Goal: Contribute content: Contribute content

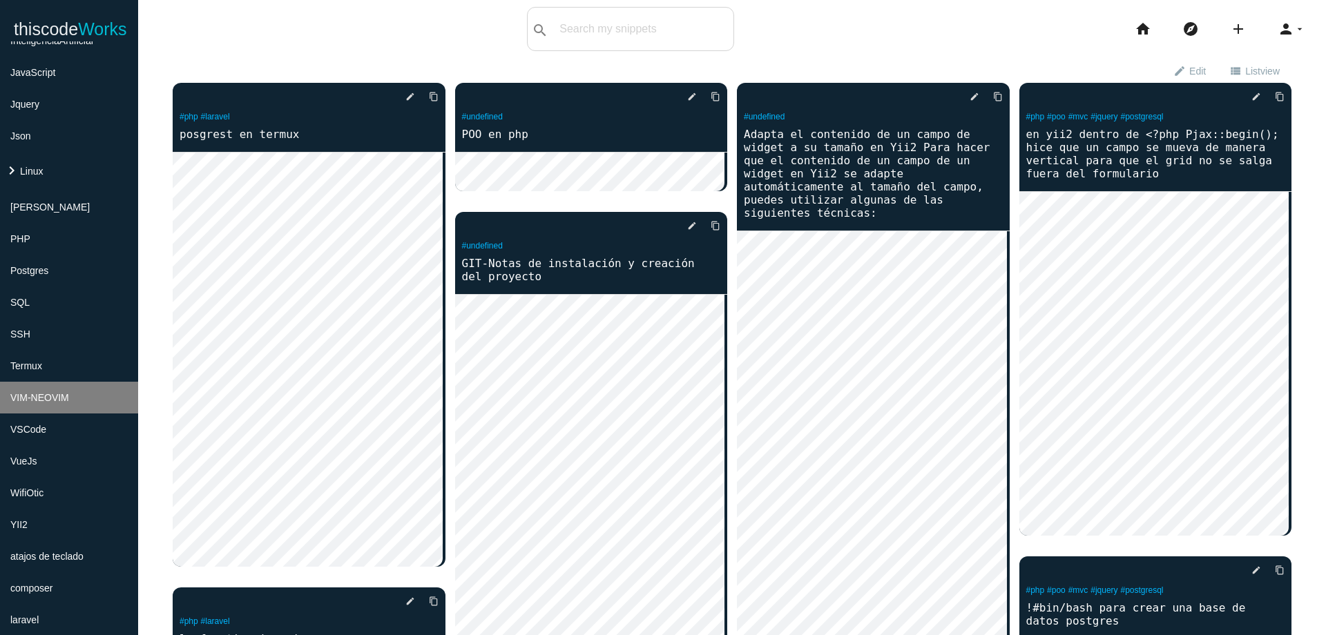
scroll to position [335, 0]
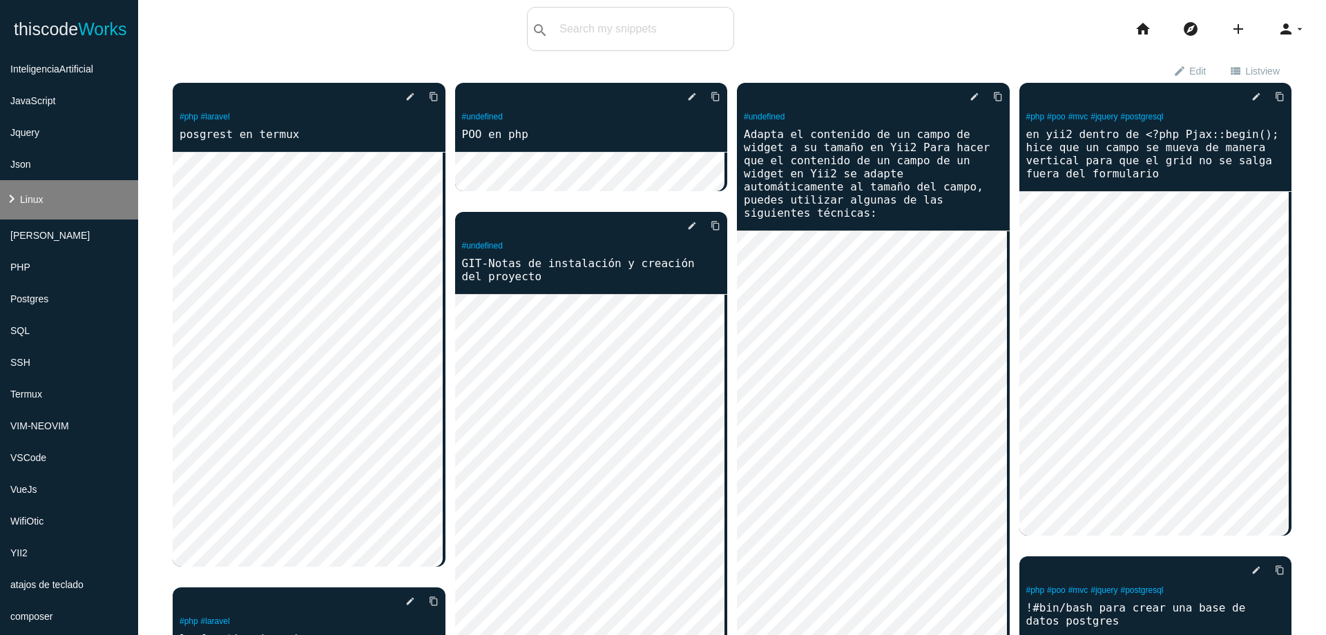
click at [21, 196] on span "Linux" at bounding box center [31, 199] width 23 height 11
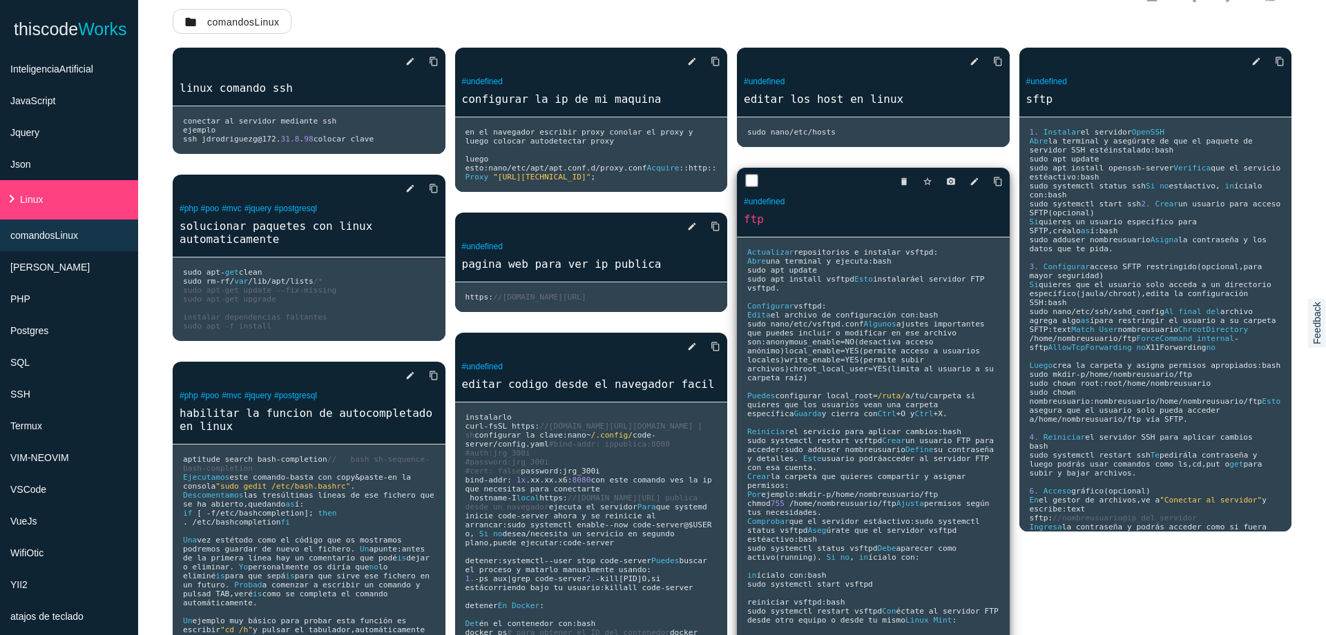
scroll to position [83, 0]
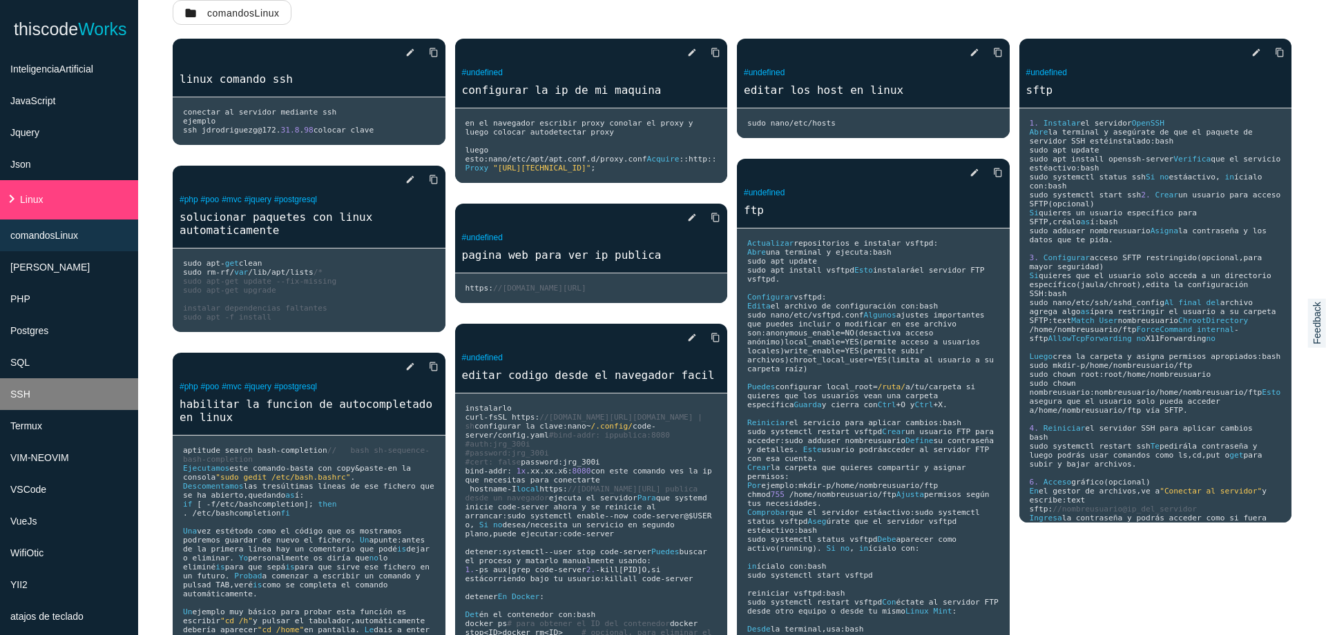
click at [100, 402] on li "SSH" at bounding box center [69, 395] width 138 height 32
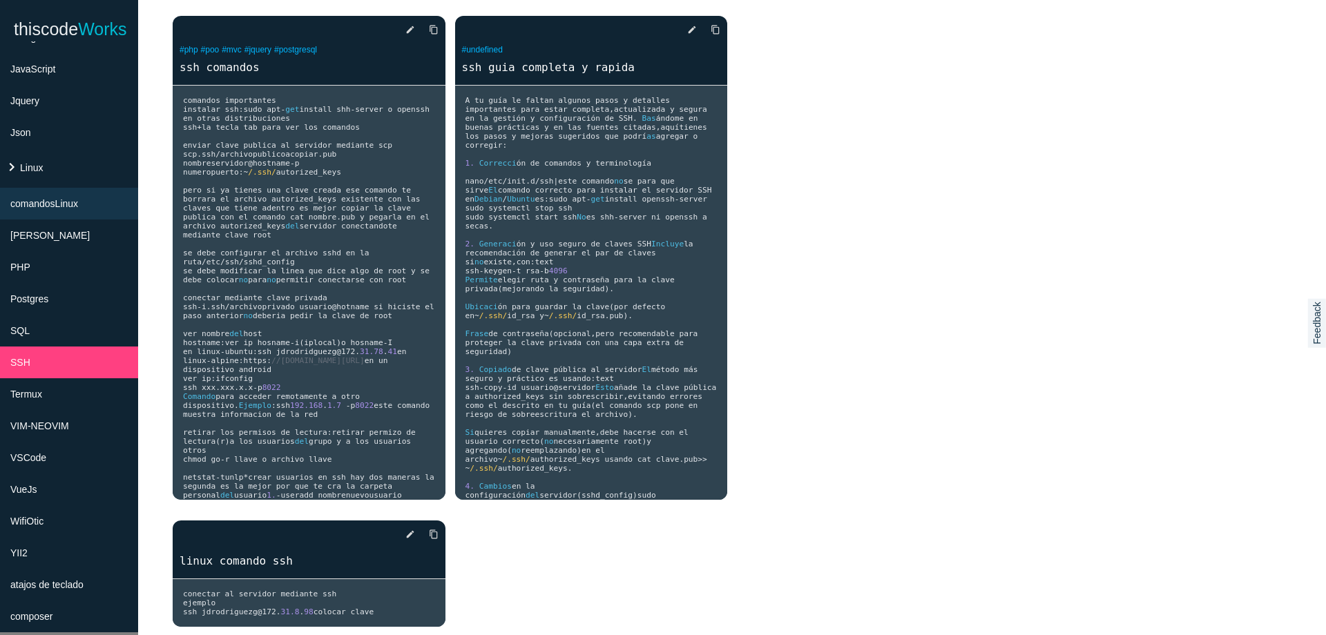
scroll to position [284, 0]
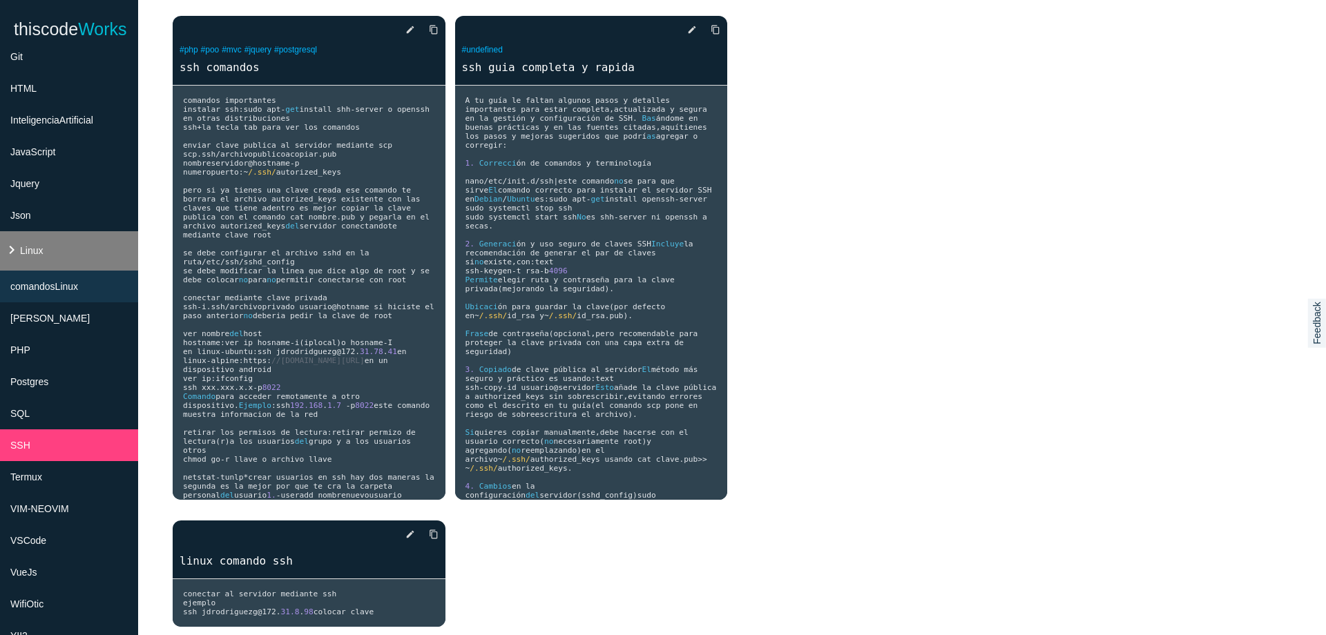
click at [52, 251] on li "keyboard_arrow_right Linux" at bounding box center [69, 250] width 138 height 39
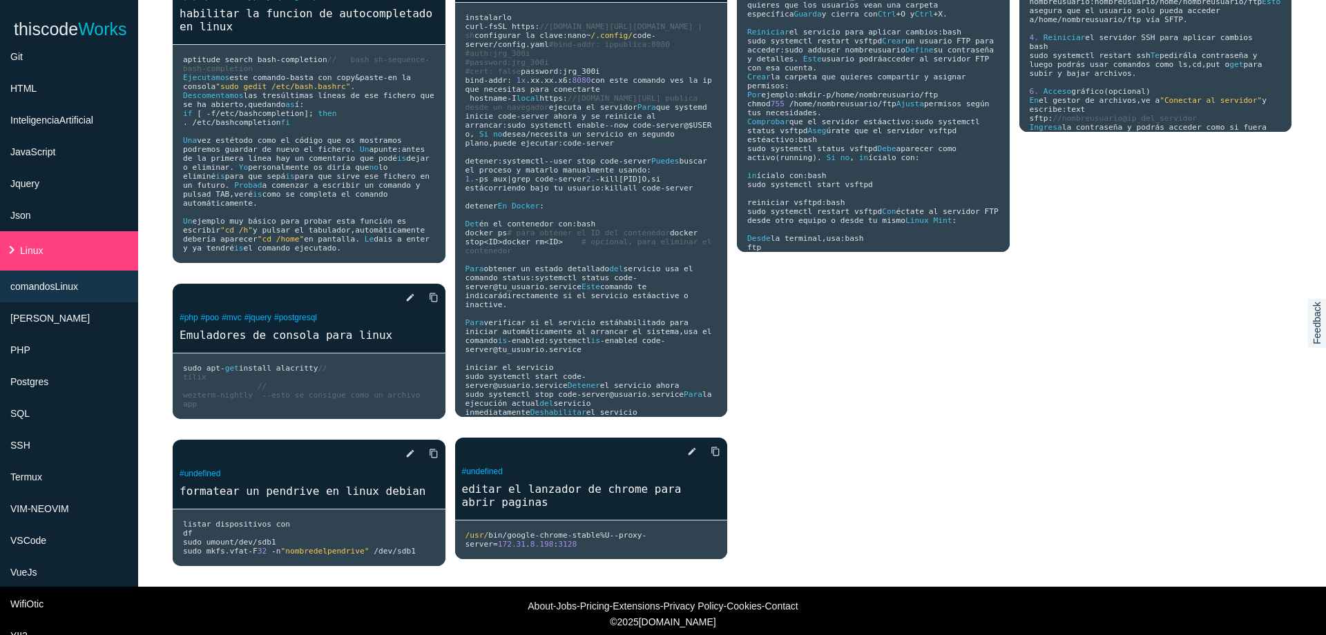
scroll to position [459, 0]
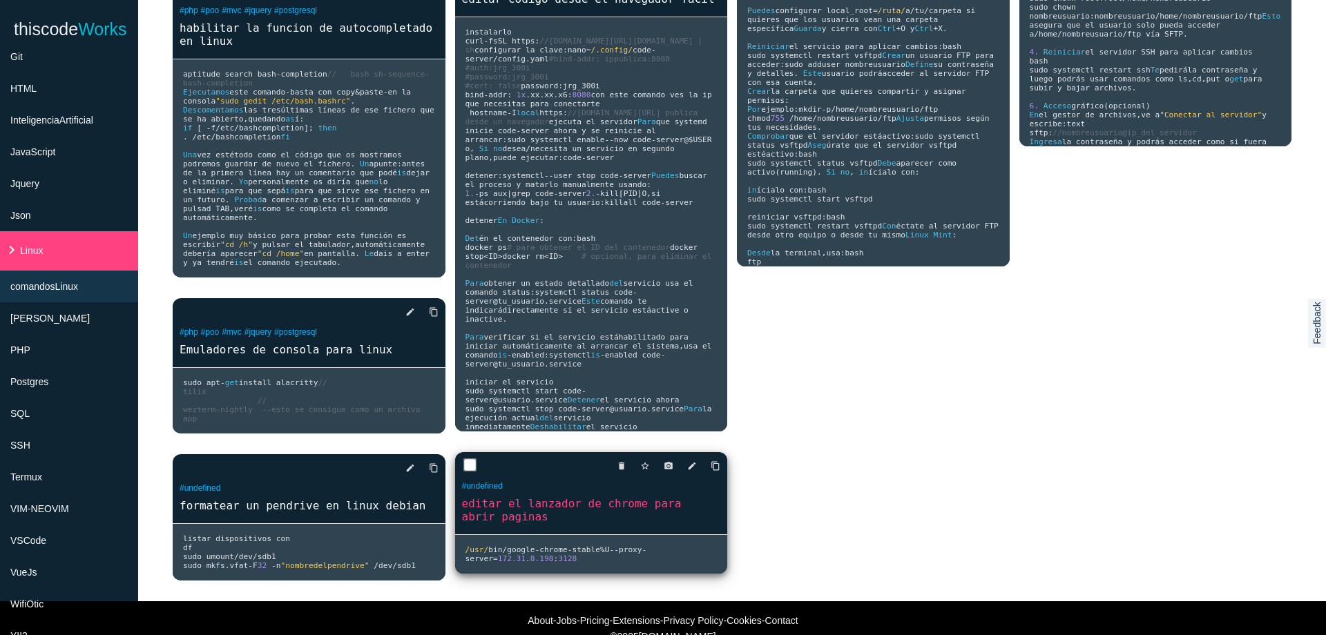
click at [692, 480] on div "delete star_border photo_camera edit content_copy" at bounding box center [591, 466] width 273 height 28
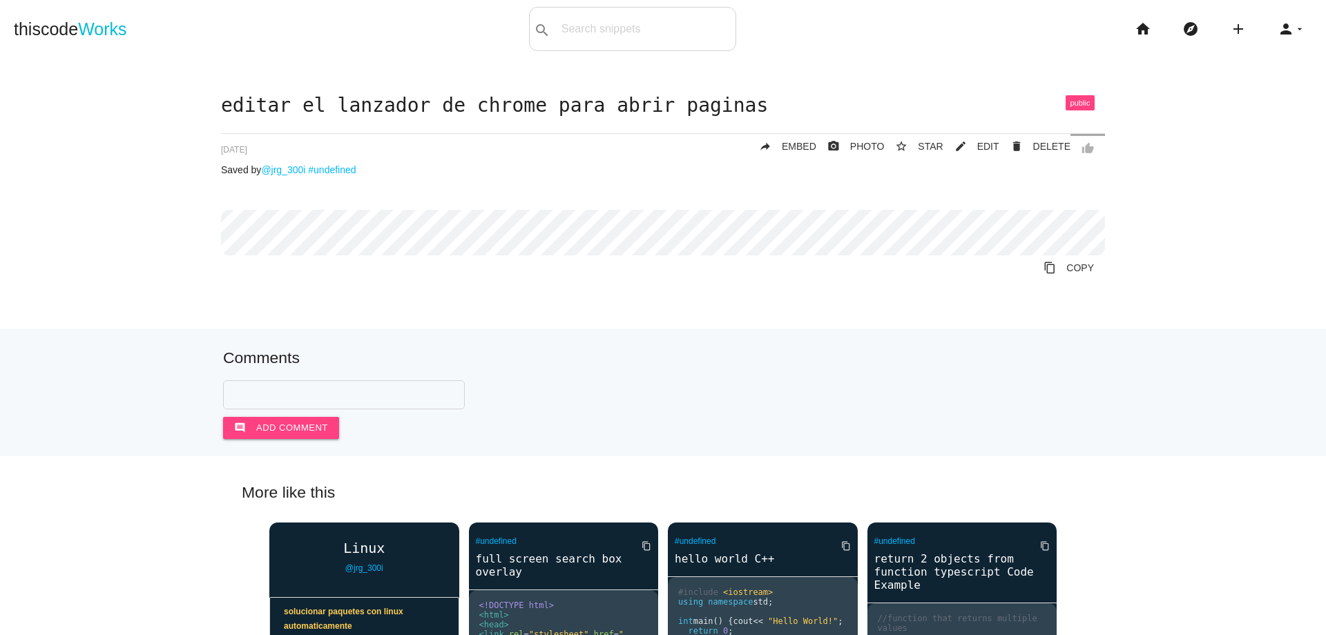
click at [221, 107] on h1 "editar el lanzador de chrome para abrir paginas" at bounding box center [663, 105] width 884 height 21
click at [987, 141] on span "EDIT" at bounding box center [988, 146] width 22 height 11
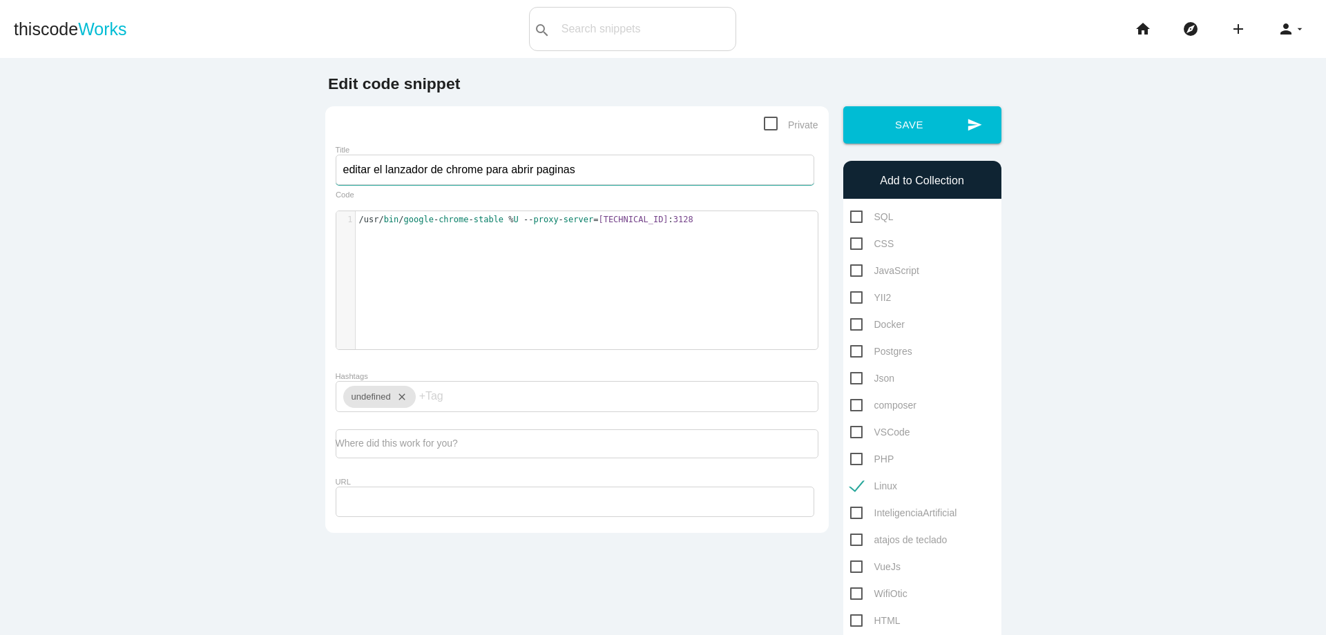
click at [341, 173] on input "editar el lanzador de chrome para abrir paginas" at bounding box center [575, 170] width 479 height 30
click at [340, 173] on input "editar el lanzador de chrome para abrir paginas" at bounding box center [575, 170] width 479 height 30
type input "proxys editar el lanzador de chrome para abrir paginas"
click at [356, 222] on pre "/usr/ bin / google - chrome - stable % U -- proxy - server = 172.31.8.198 : 3128" at bounding box center [592, 220] width 472 height 12
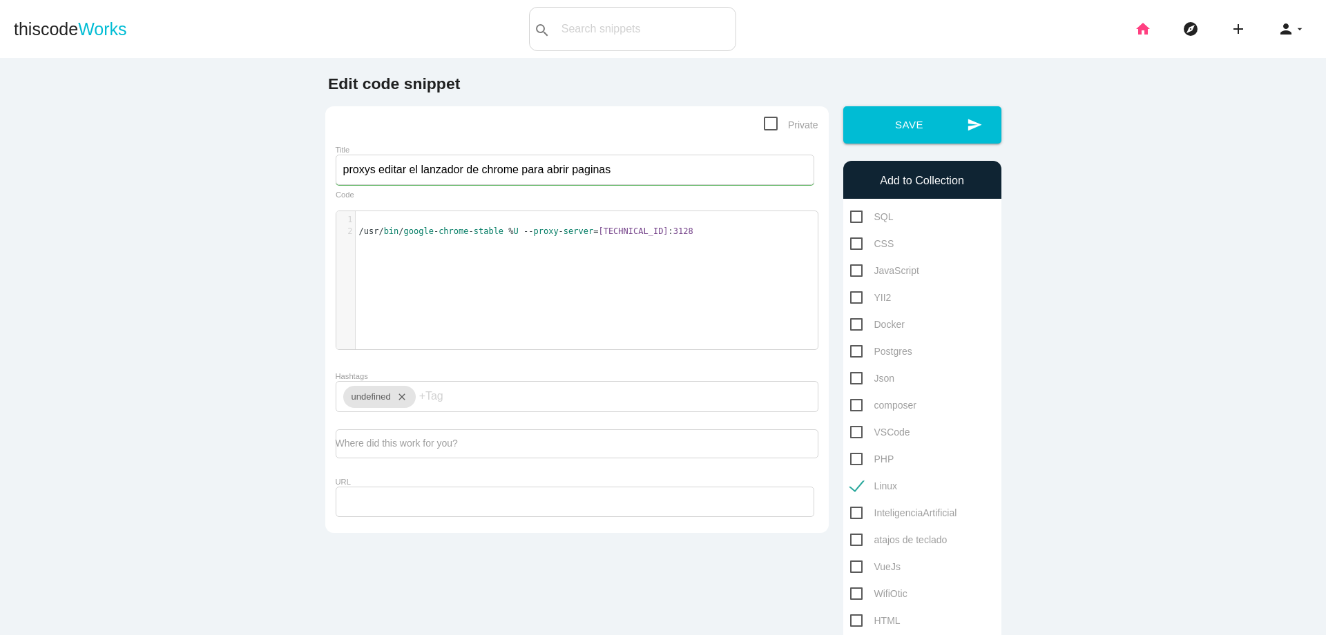
click at [1135, 31] on icon "home" at bounding box center [1143, 29] width 17 height 44
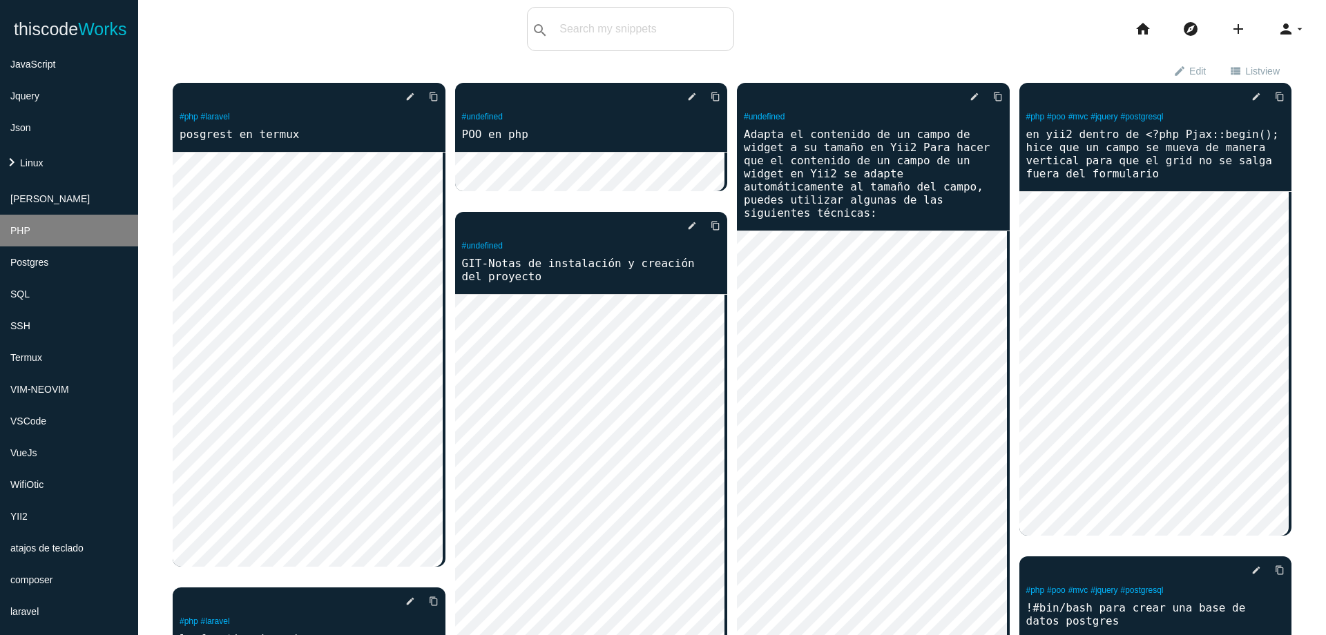
scroll to position [335, 0]
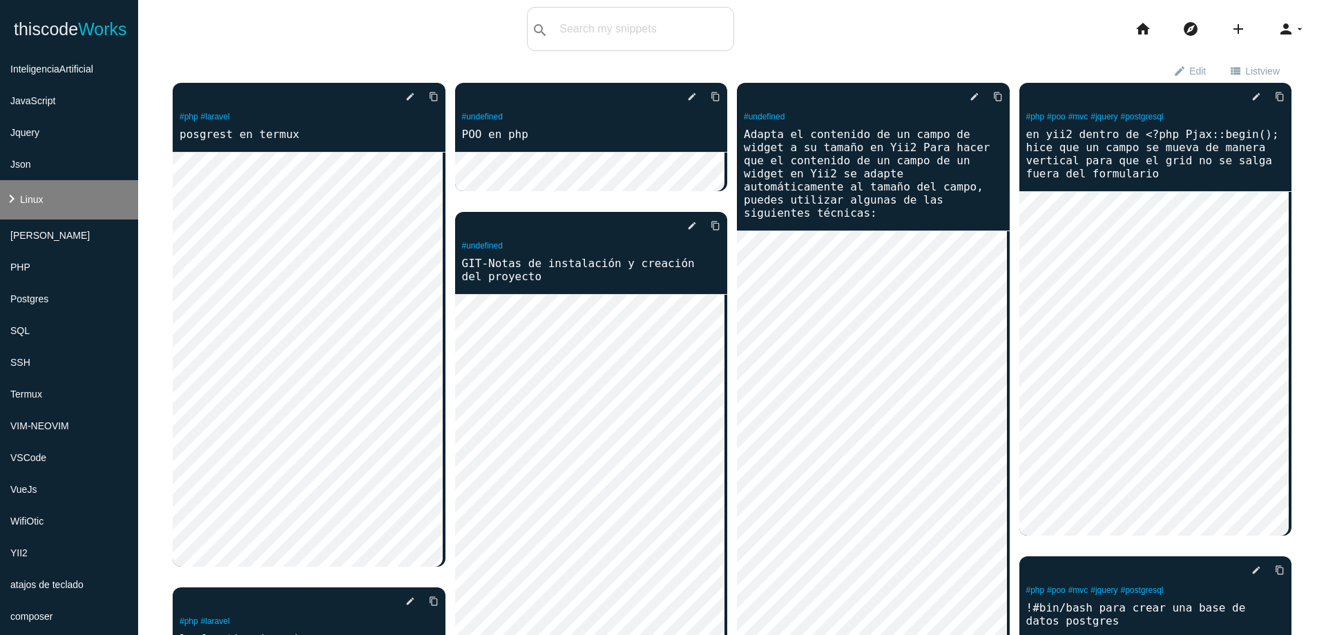
click at [44, 204] on li "keyboard_arrow_right Linux" at bounding box center [69, 199] width 138 height 39
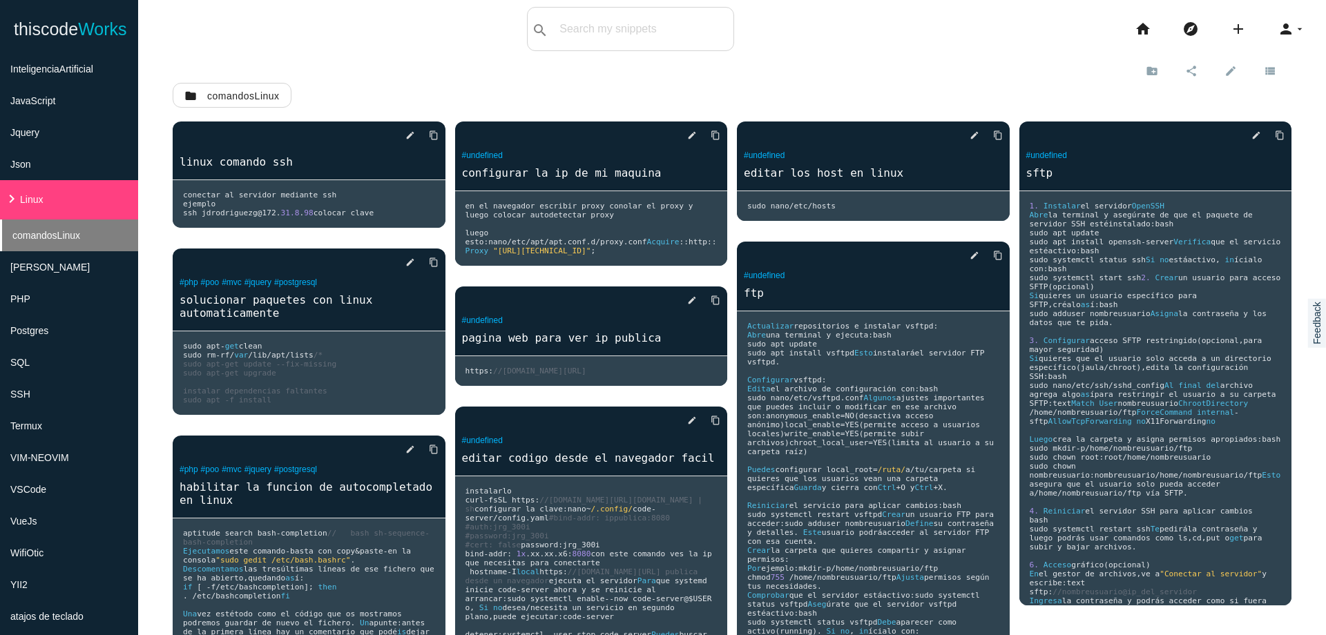
click at [52, 236] on span "comandosLinux" at bounding box center [46, 235] width 68 height 11
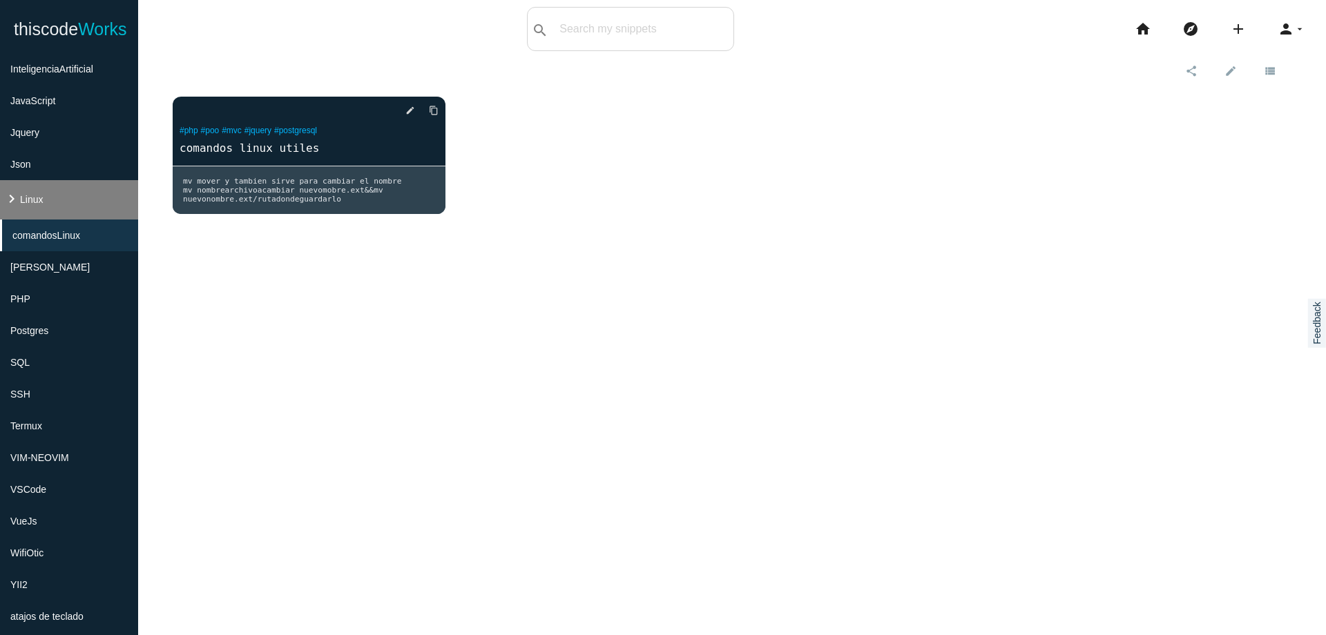
click at [72, 203] on li "keyboard_arrow_right Linux" at bounding box center [69, 199] width 138 height 39
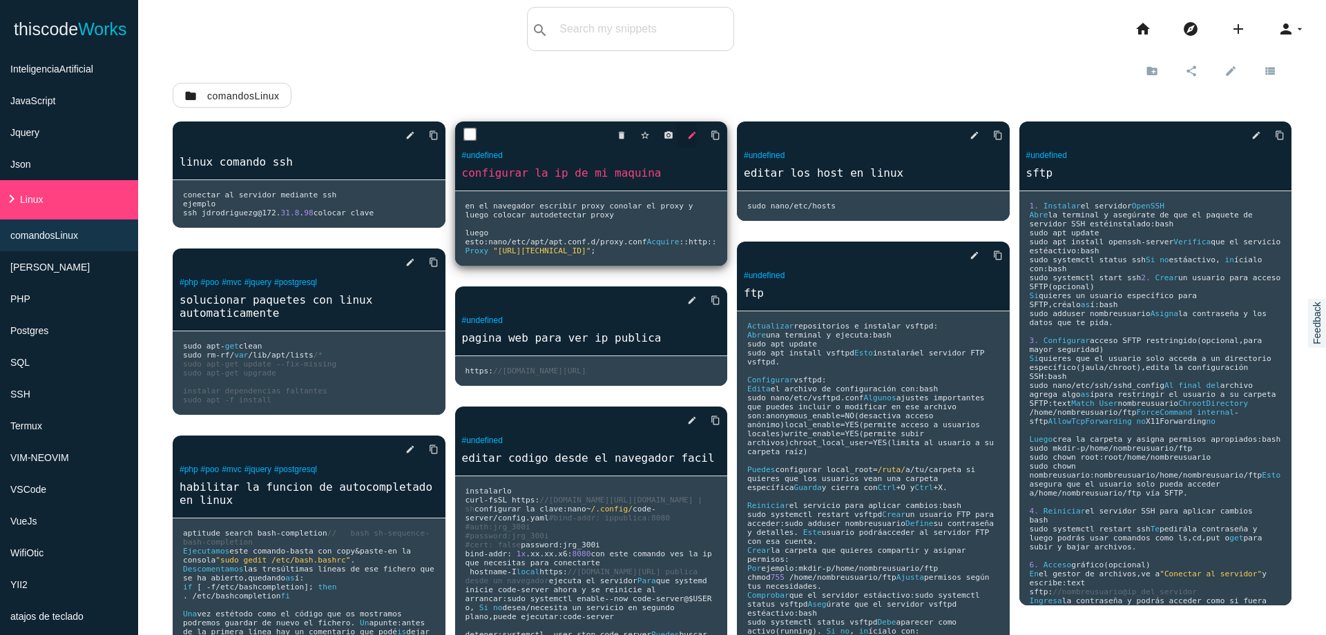
click at [687, 136] on icon "edit" at bounding box center [692, 135] width 10 height 25
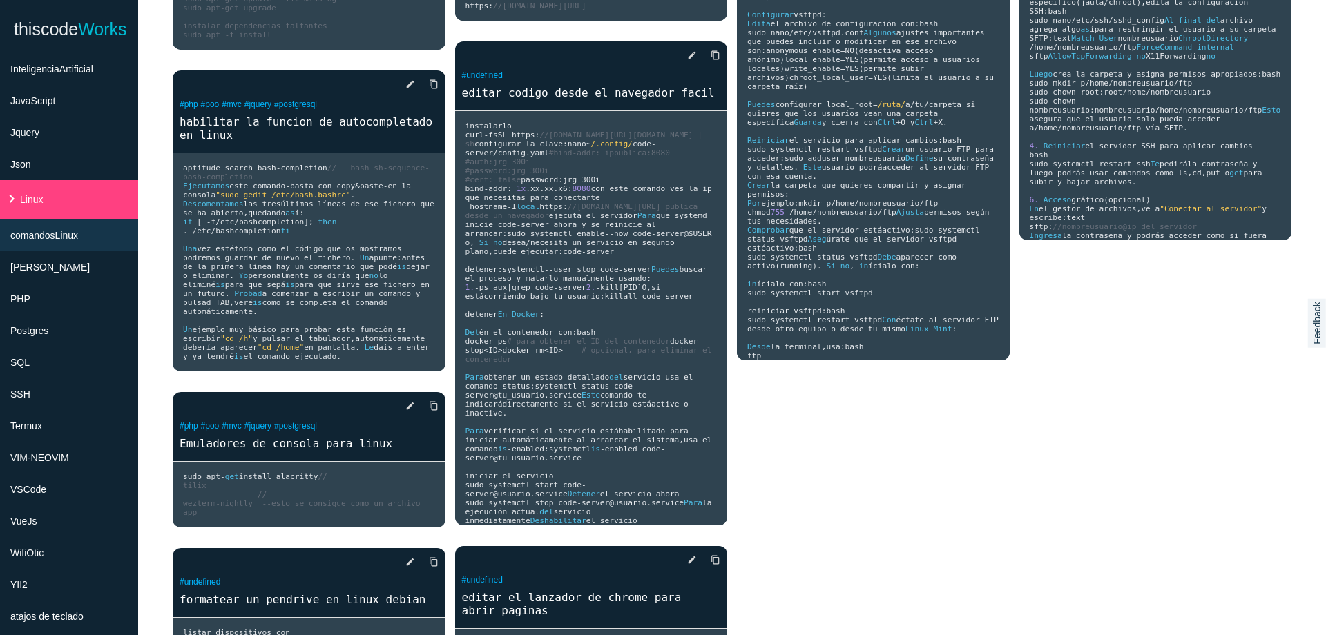
scroll to position [481, 0]
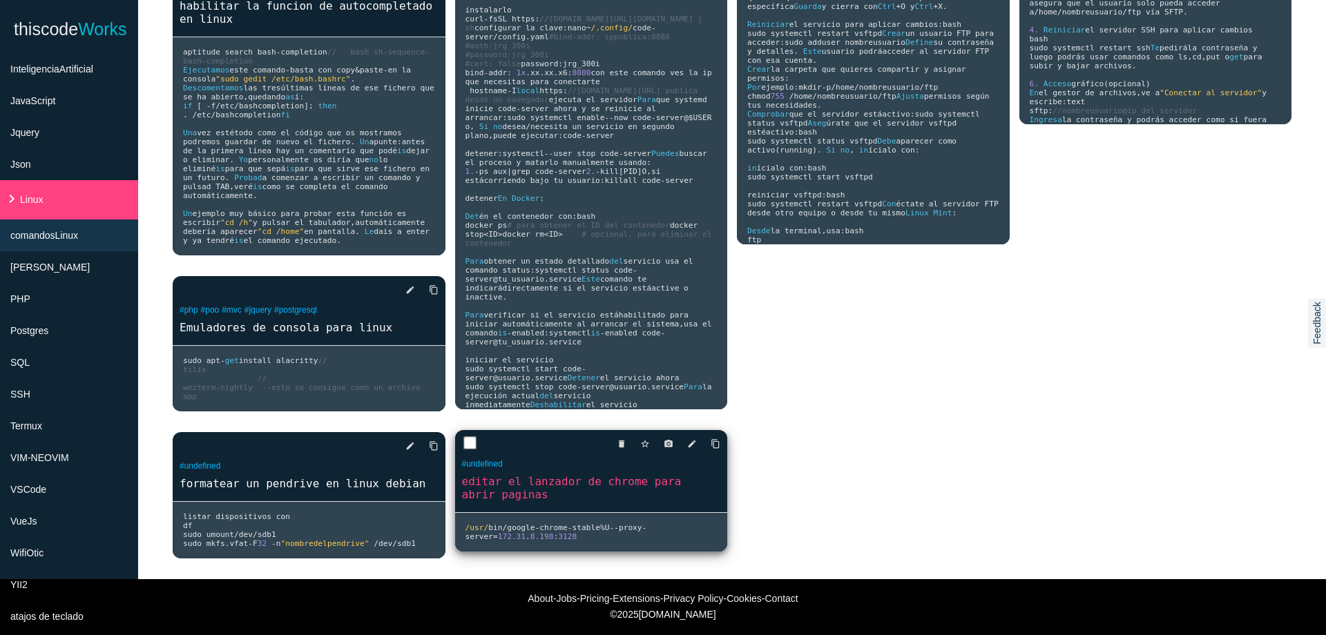
click at [624, 503] on link "editar el lanzador de chrome para abrir paginas" at bounding box center [591, 488] width 273 height 29
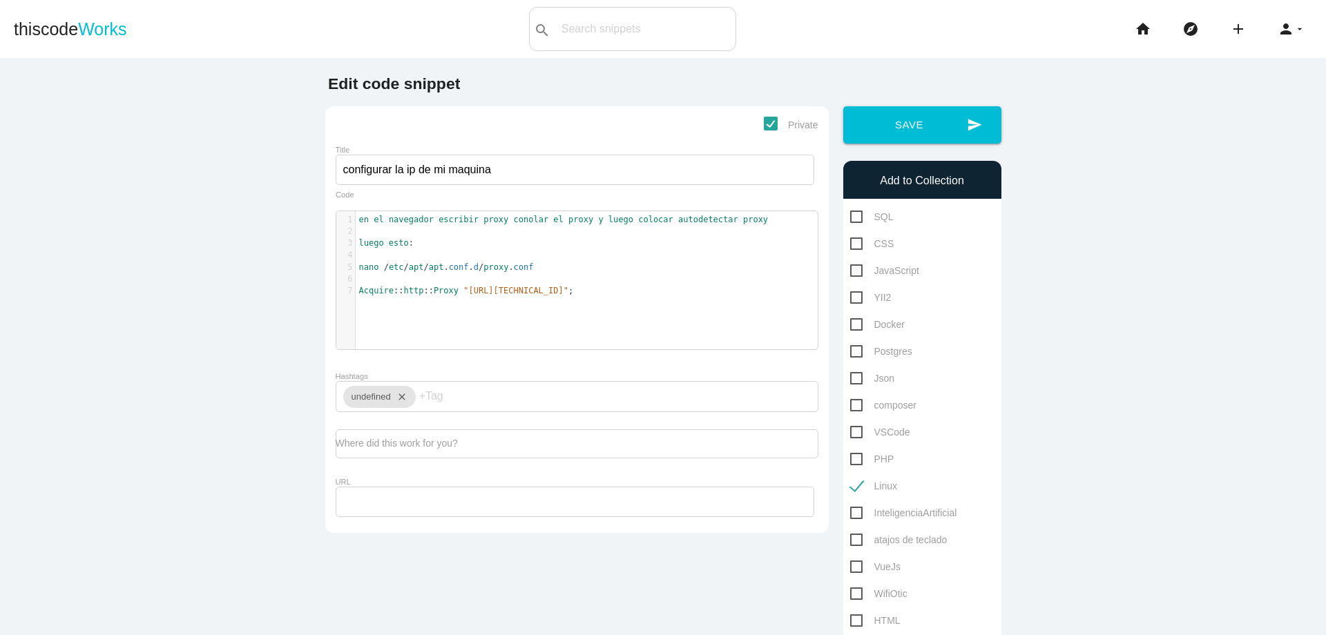
scroll to position [4, 0]
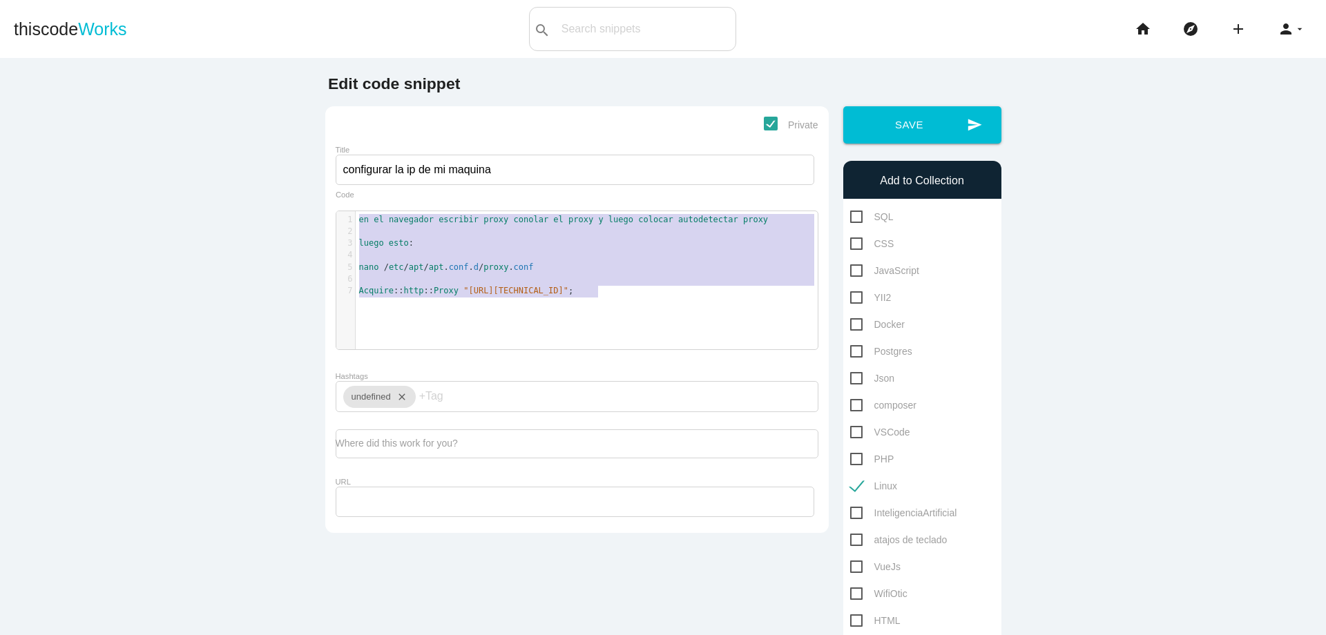
drag, startPoint x: 354, startPoint y: 222, endPoint x: 623, endPoint y: 301, distance: 280.8
click at [623, 301] on div "x 1 en el navegador escribir proxy conolar el proxy y luego colocar autodetecta…" at bounding box center [587, 290] width 502 height 159
type textarea "​en el navegador escribir proxy conolar el proxy y luego colocar autodetectar p…"
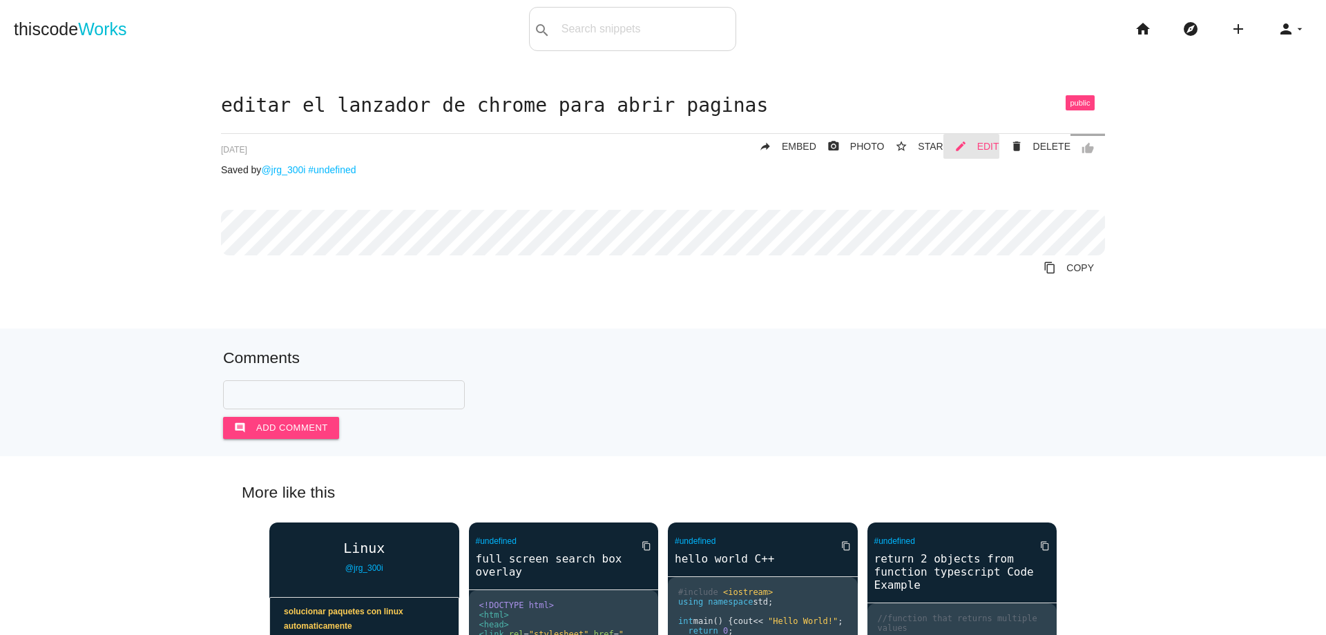
click at [990, 147] on span "EDIT" at bounding box center [988, 146] width 22 height 11
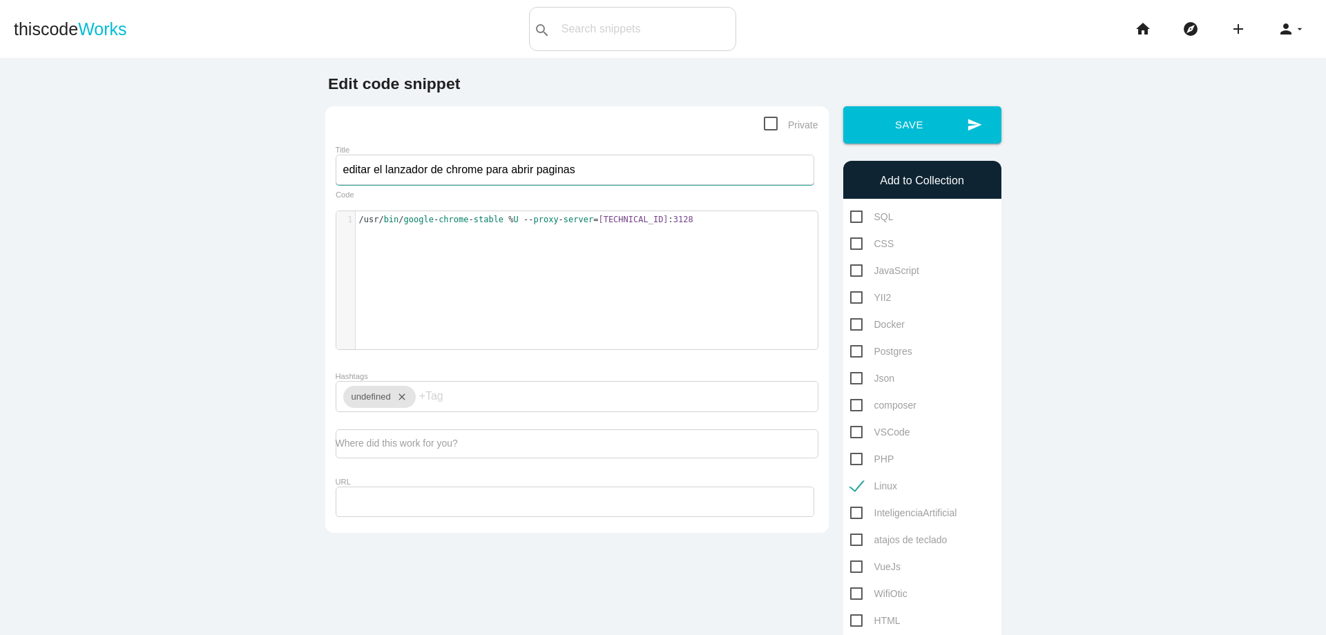
click at [337, 173] on input "editar el lanzador de chrome para abrir paginas" at bounding box center [575, 170] width 479 height 30
type input "proxys editar el lanzador de chrome para abrir paginas"
click at [359, 218] on span "/usr/" at bounding box center [371, 220] width 25 height 10
type textarea "/"
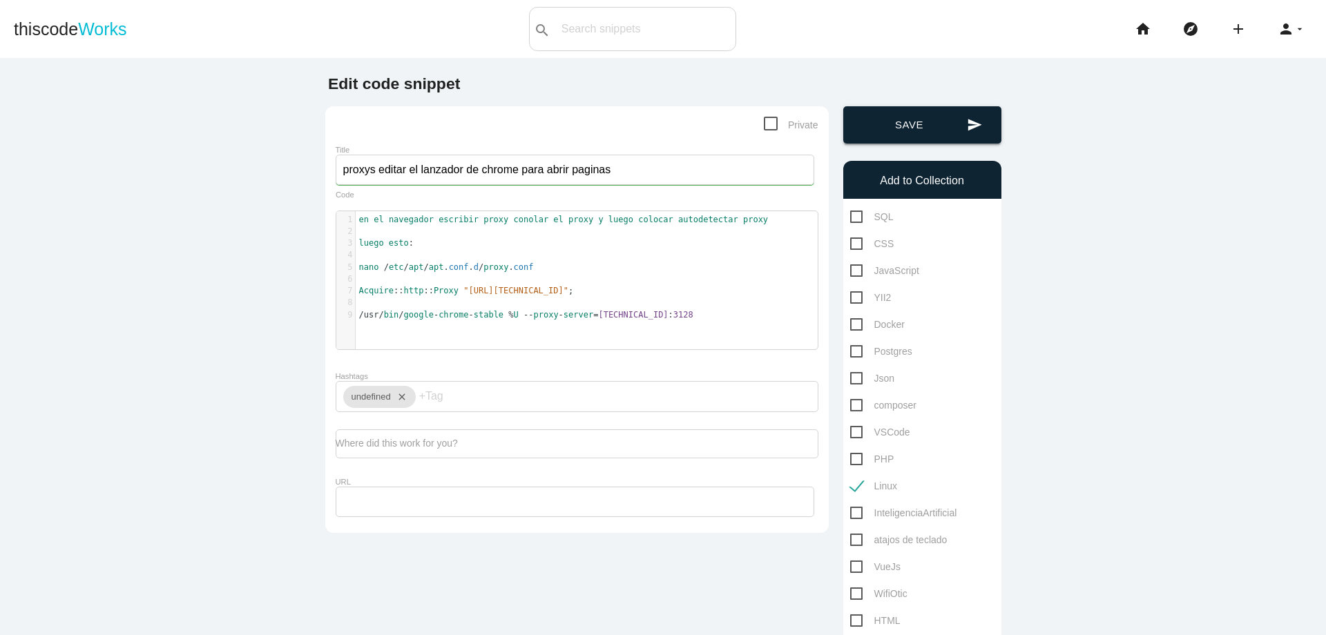
click at [959, 121] on button "send Save" at bounding box center [922, 124] width 158 height 37
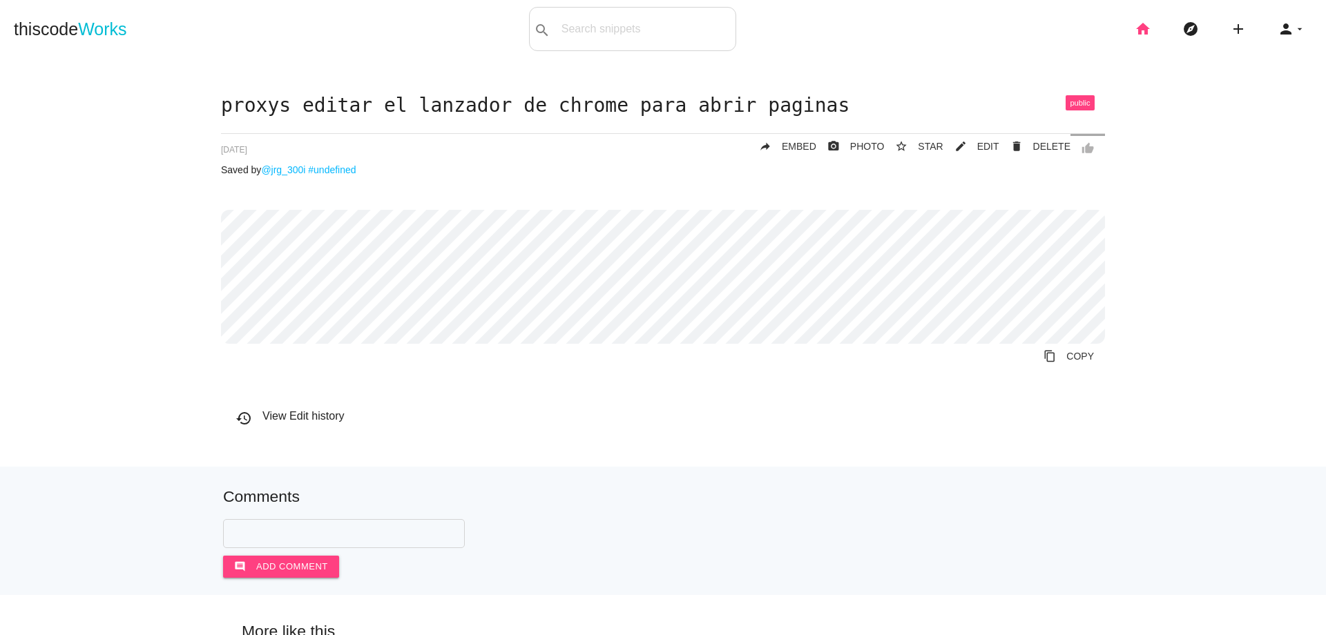
click at [1135, 26] on icon "home" at bounding box center [1143, 29] width 17 height 44
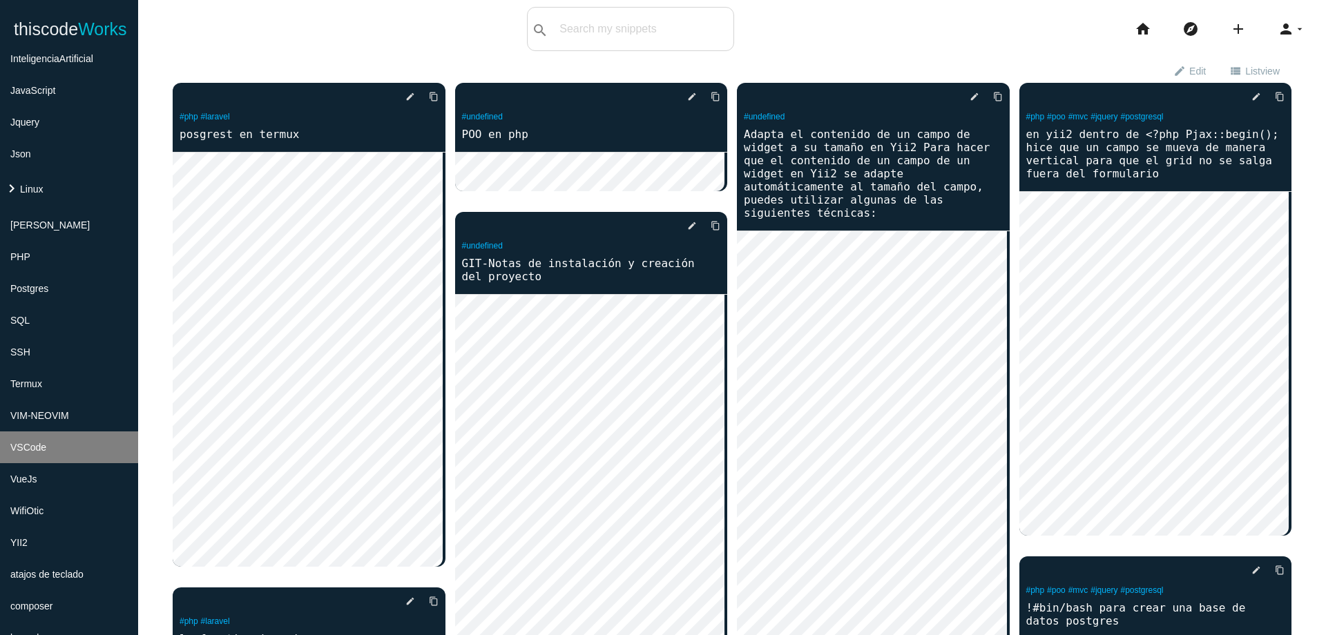
scroll to position [335, 0]
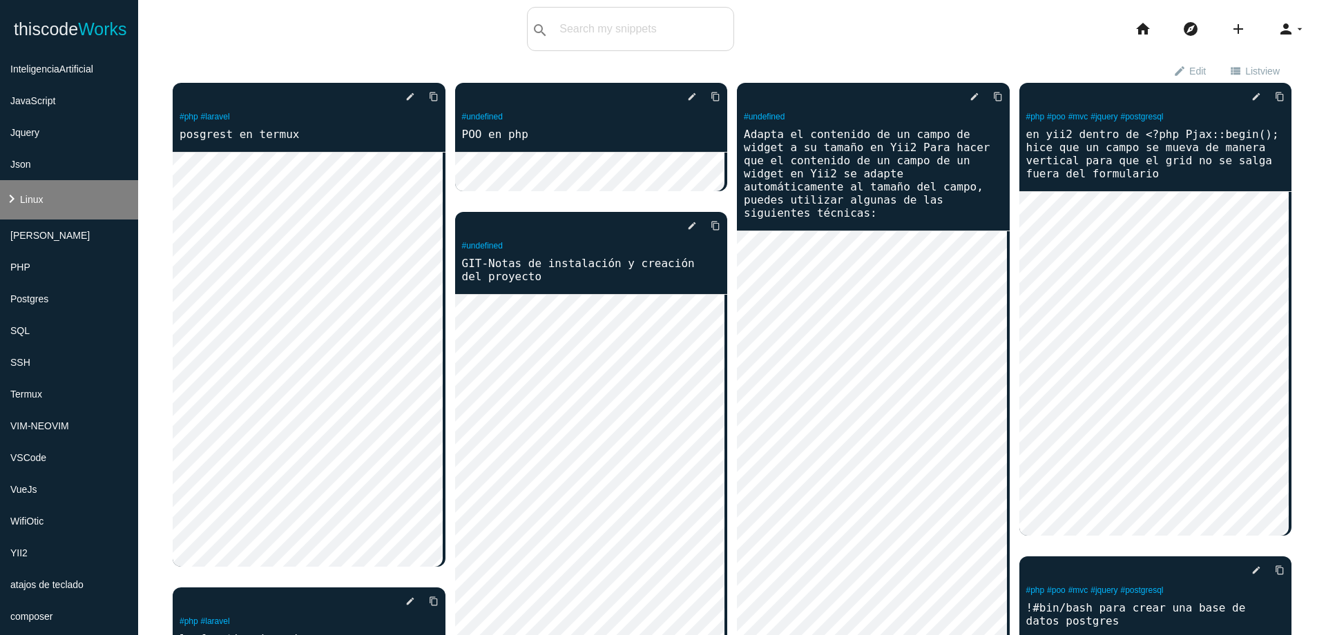
click at [94, 208] on li "keyboard_arrow_right Linux" at bounding box center [69, 199] width 138 height 39
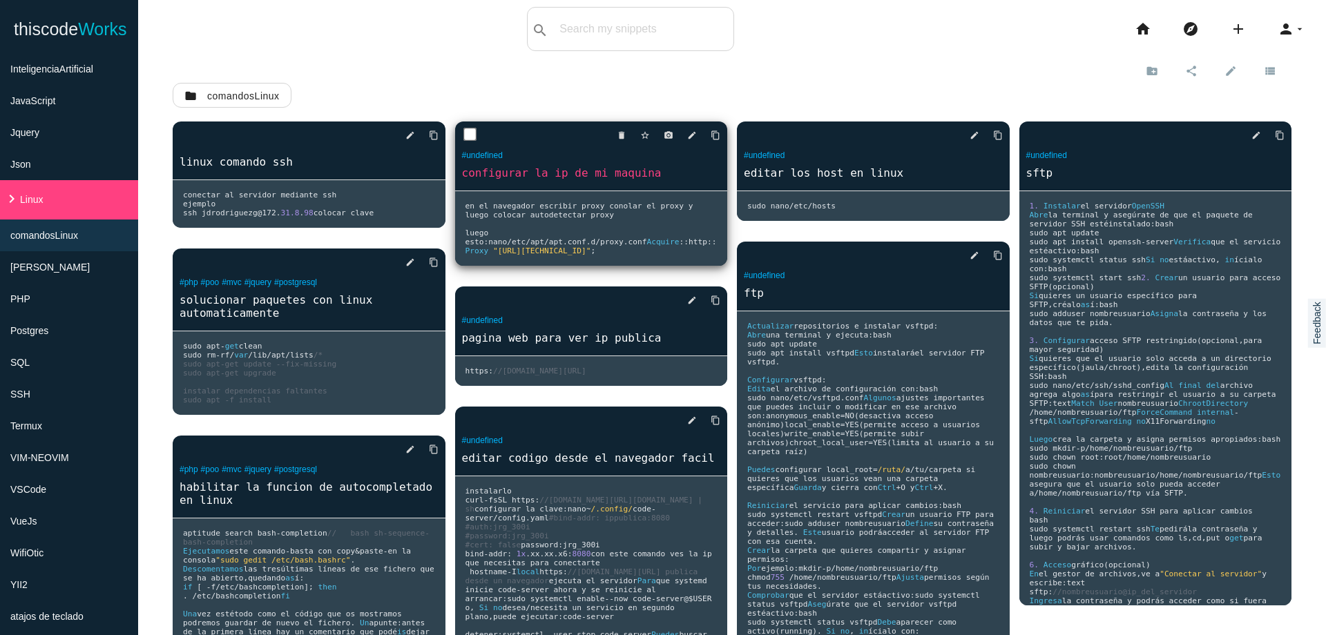
click at [468, 134] on input "checkbox" at bounding box center [470, 135] width 14 height 14
checkbox input "true"
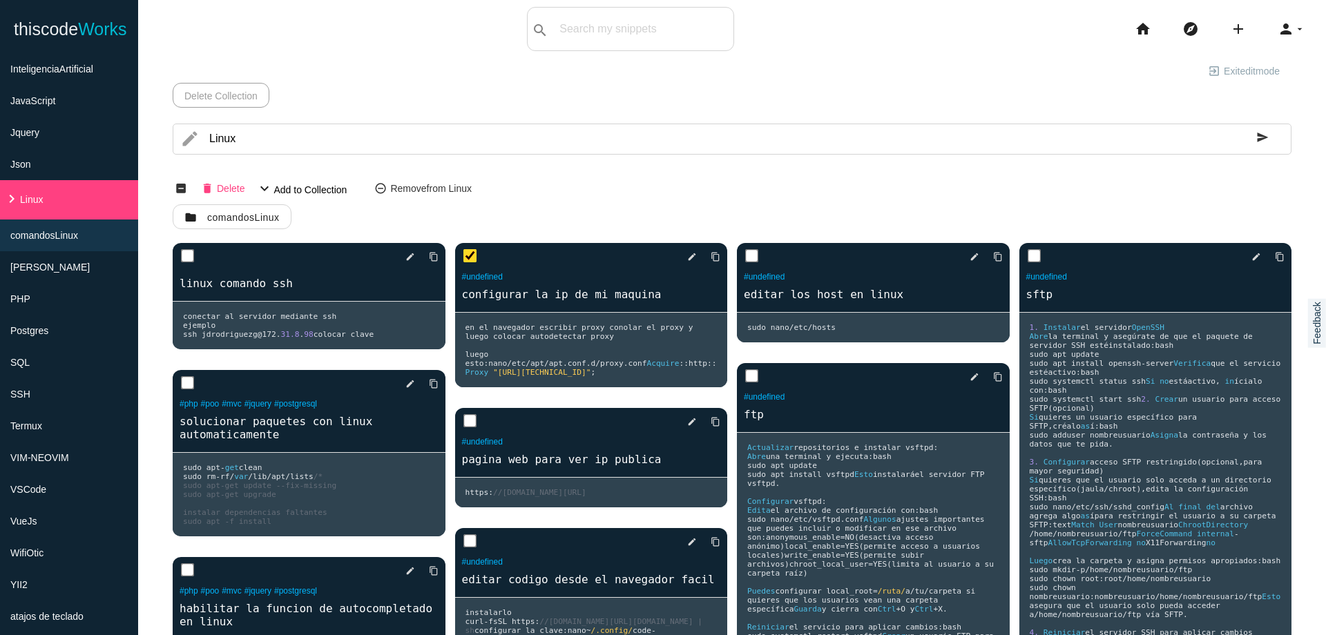
drag, startPoint x: 236, startPoint y: 188, endPoint x: 755, endPoint y: 46, distance: 537.7
click at [236, 188] on span "Delete" at bounding box center [231, 187] width 28 height 23
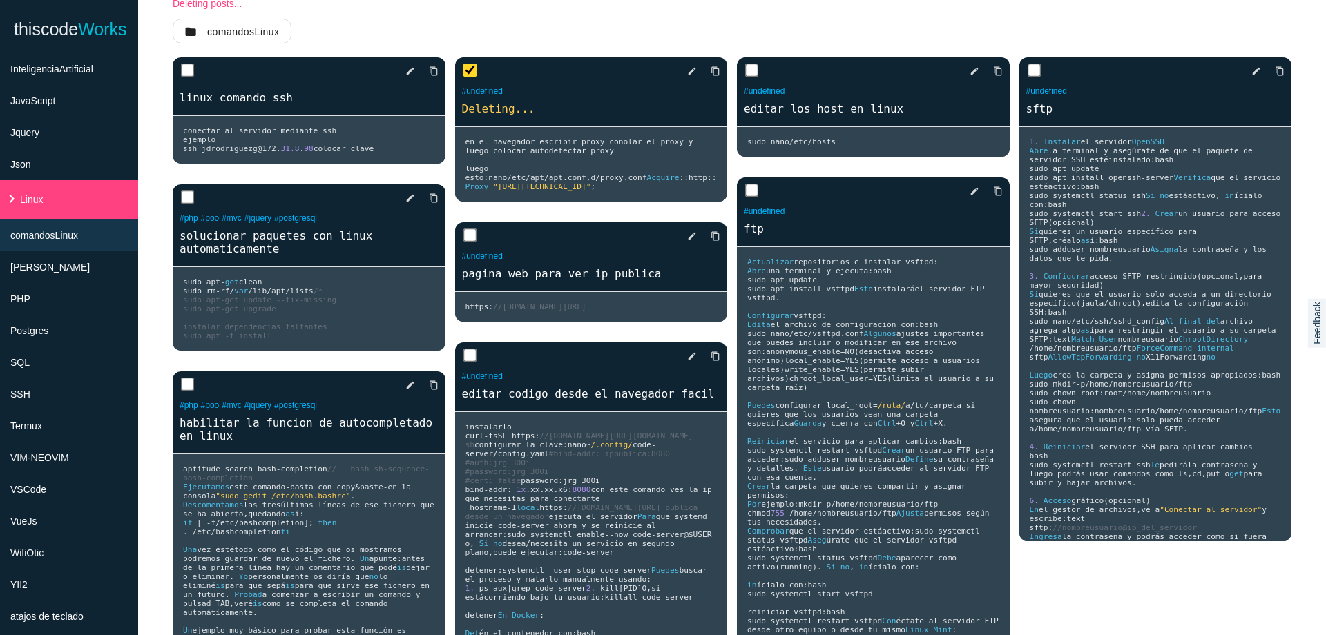
scroll to position [100, 0]
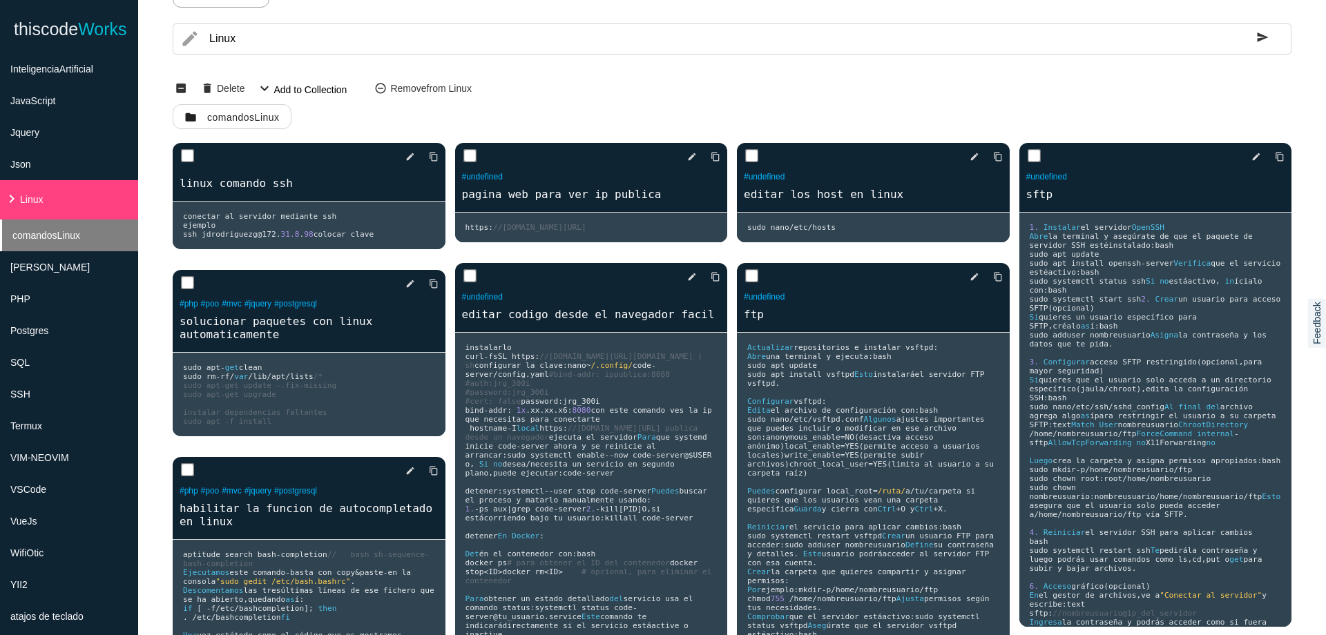
click at [63, 239] on span "comandosLinux" at bounding box center [46, 235] width 68 height 11
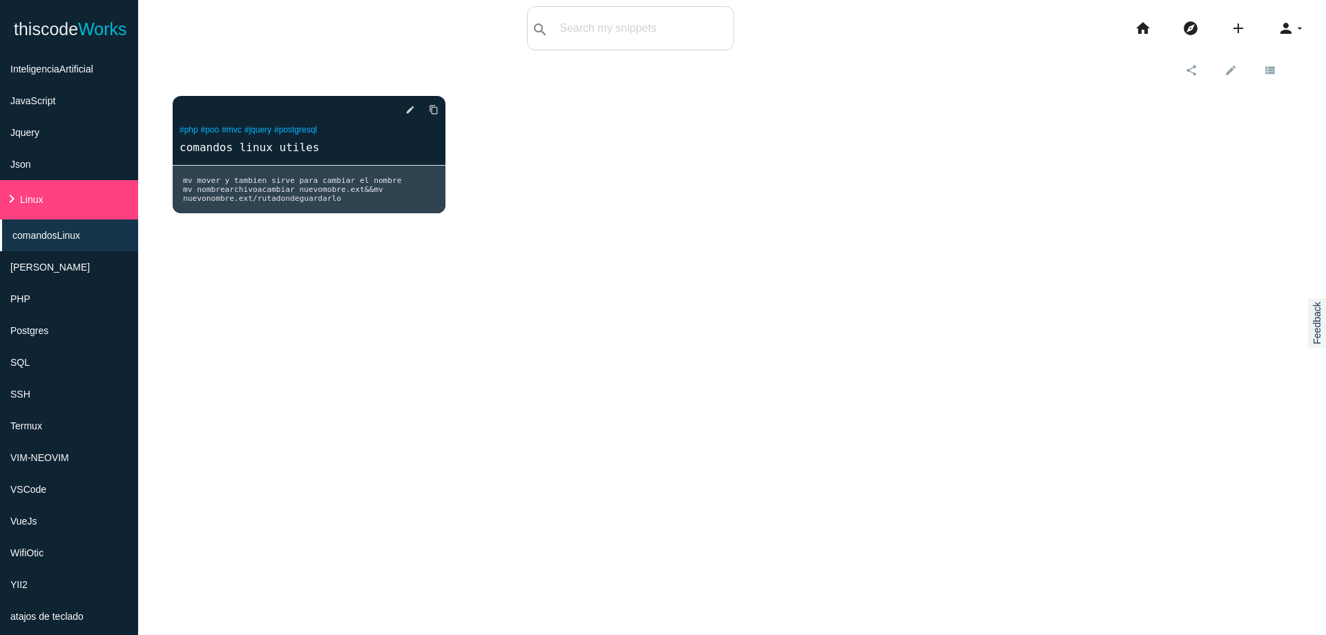
scroll to position [0, 0]
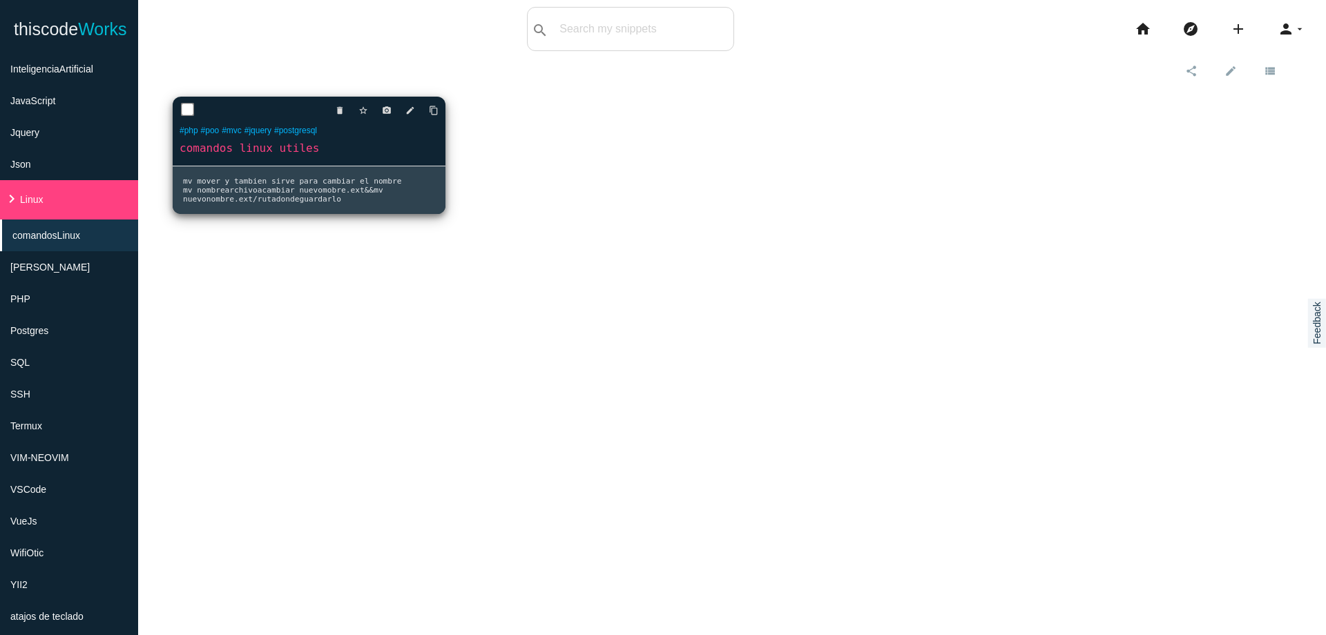
click at [192, 111] on input "checkbox" at bounding box center [188, 110] width 14 height 14
checkbox input "true"
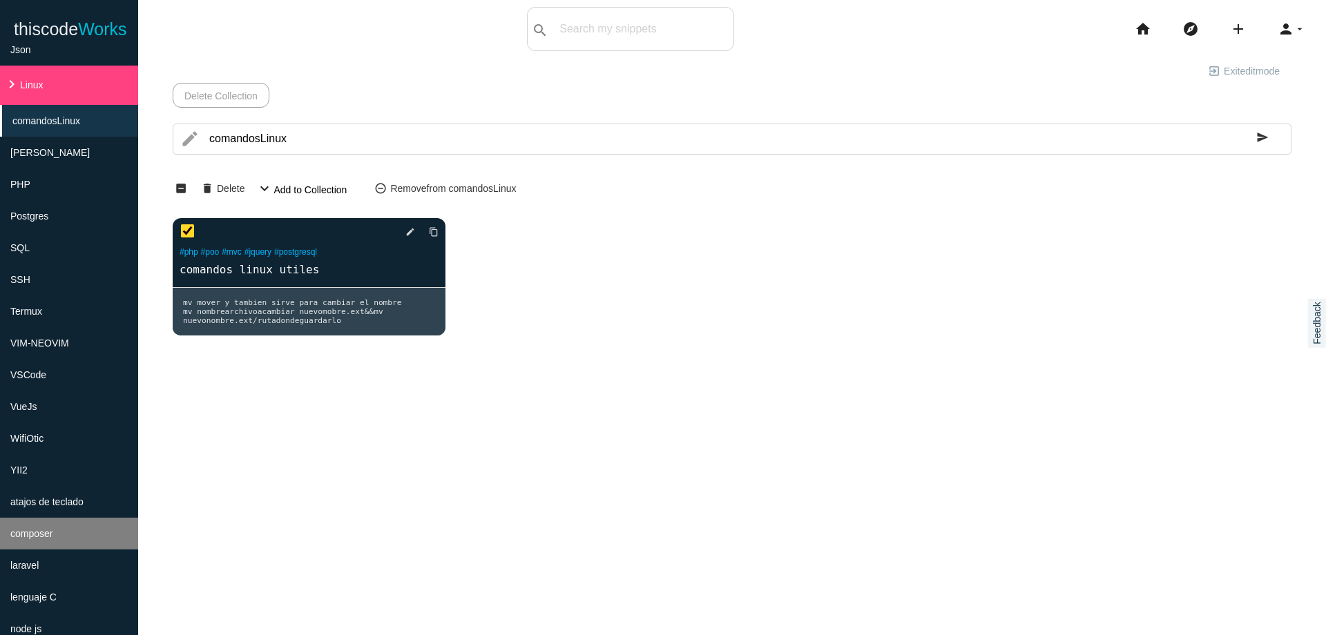
scroll to position [367, 0]
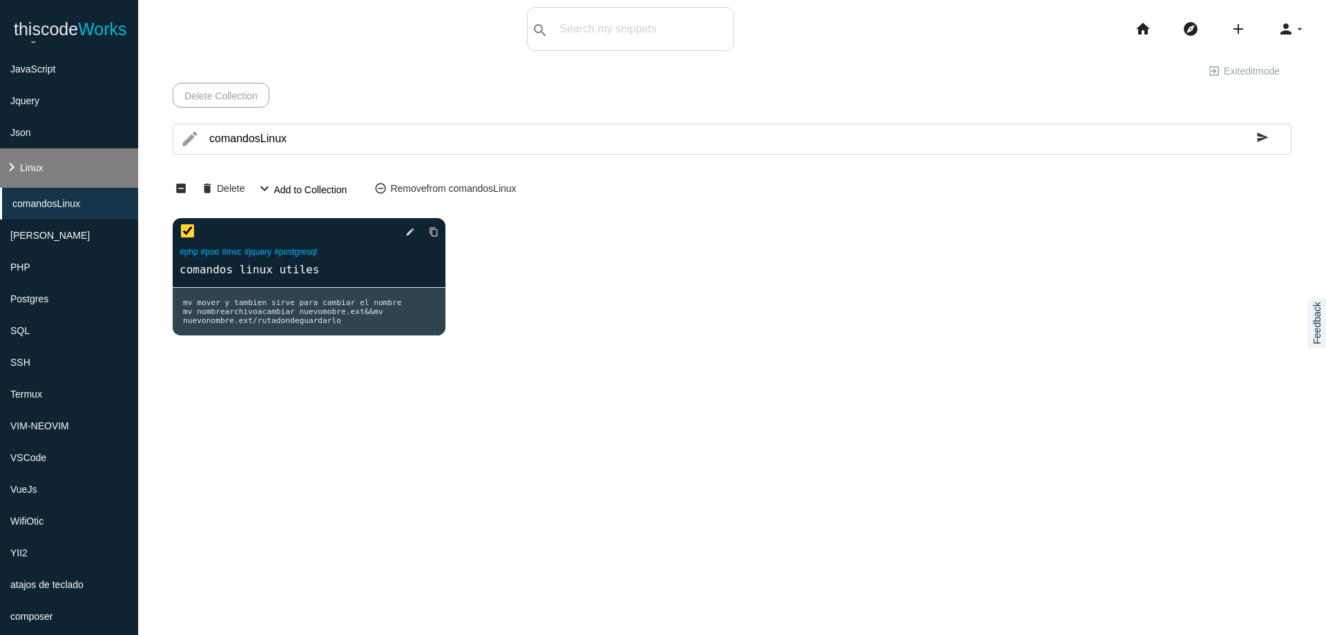
click at [57, 166] on li "keyboard_arrow_right Linux" at bounding box center [69, 168] width 138 height 39
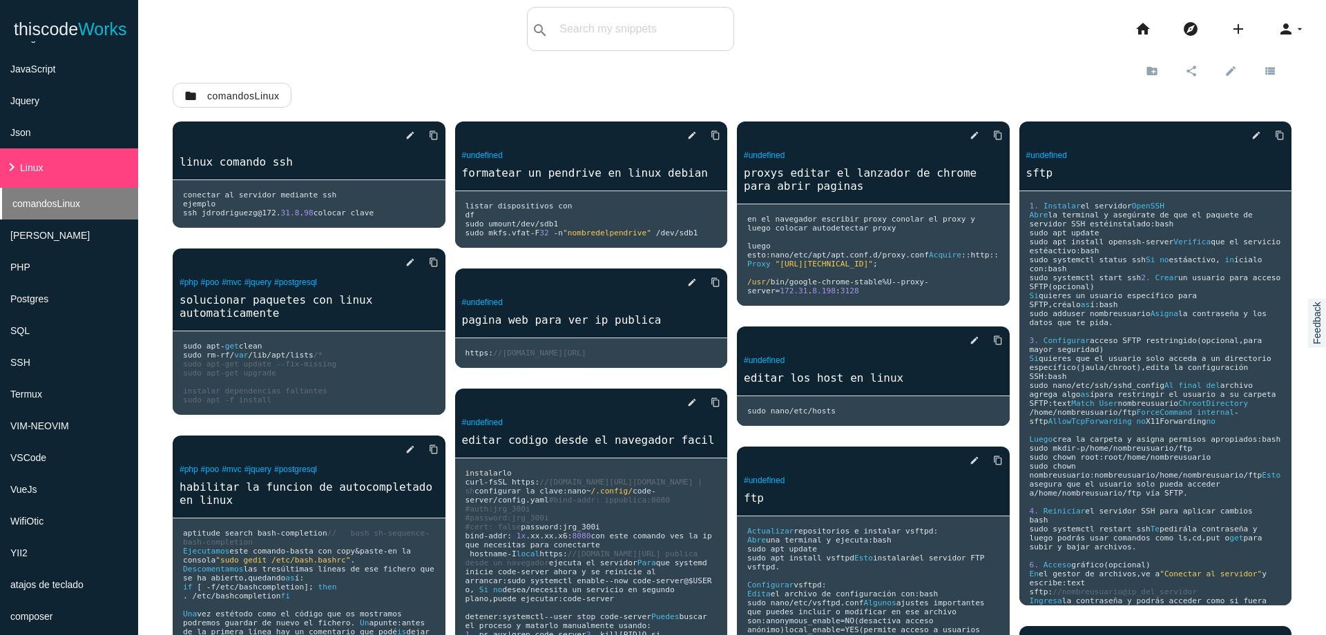
click at [81, 203] on li "comandosLinux" at bounding box center [69, 204] width 138 height 32
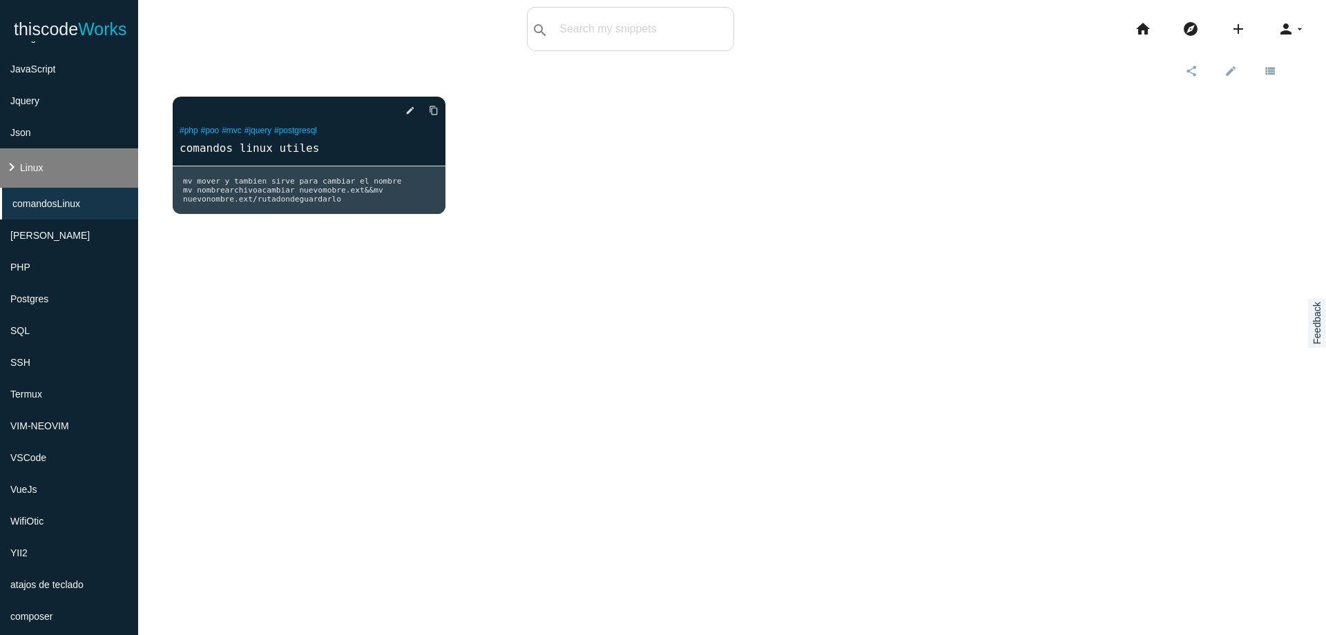
click at [79, 179] on li "keyboard_arrow_right Linux" at bounding box center [69, 168] width 138 height 39
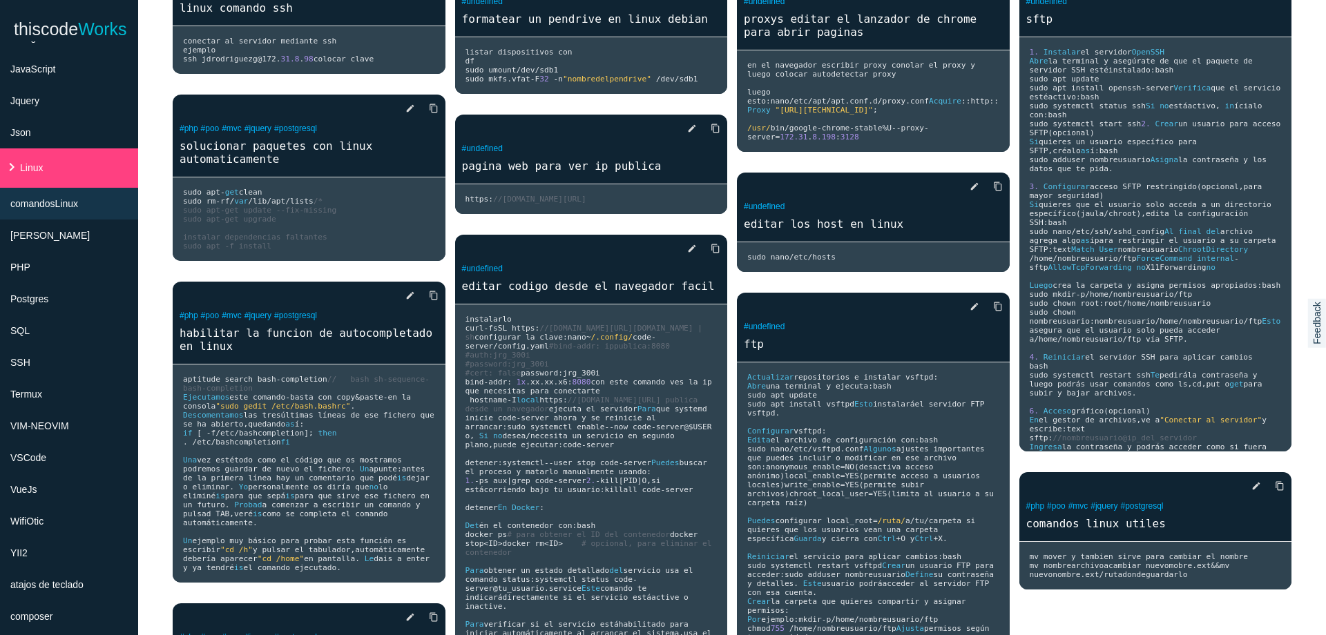
scroll to position [76, 0]
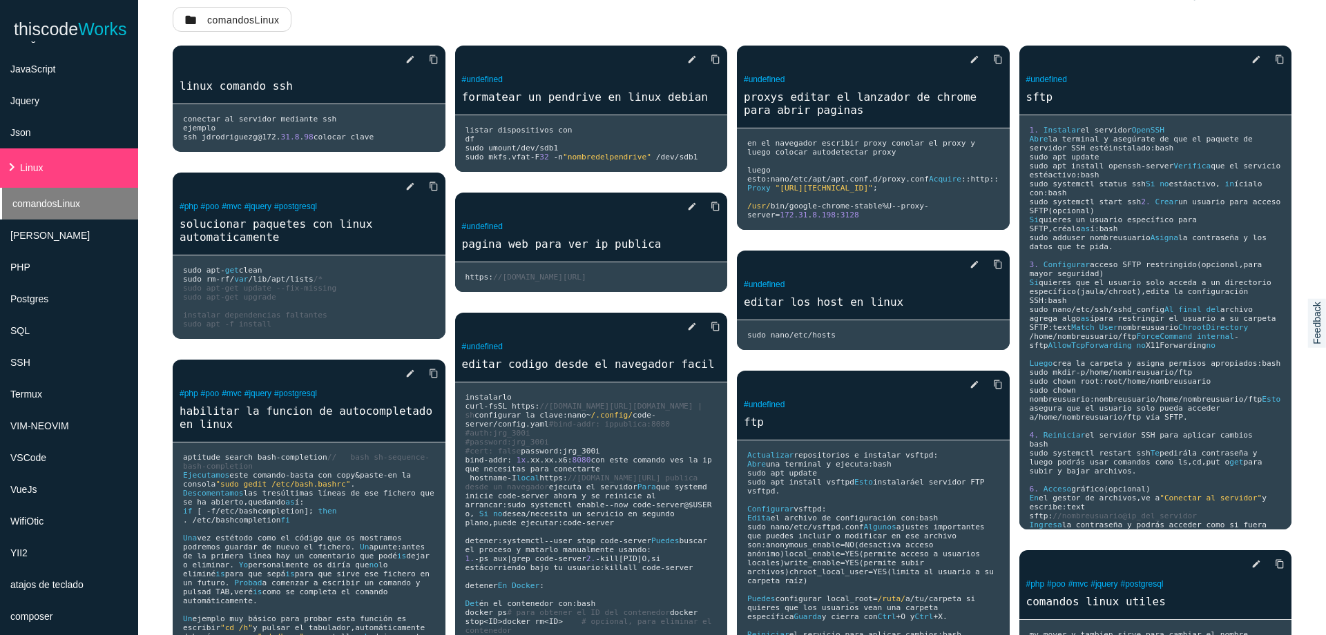
click at [70, 204] on span "comandosLinux" at bounding box center [46, 203] width 68 height 11
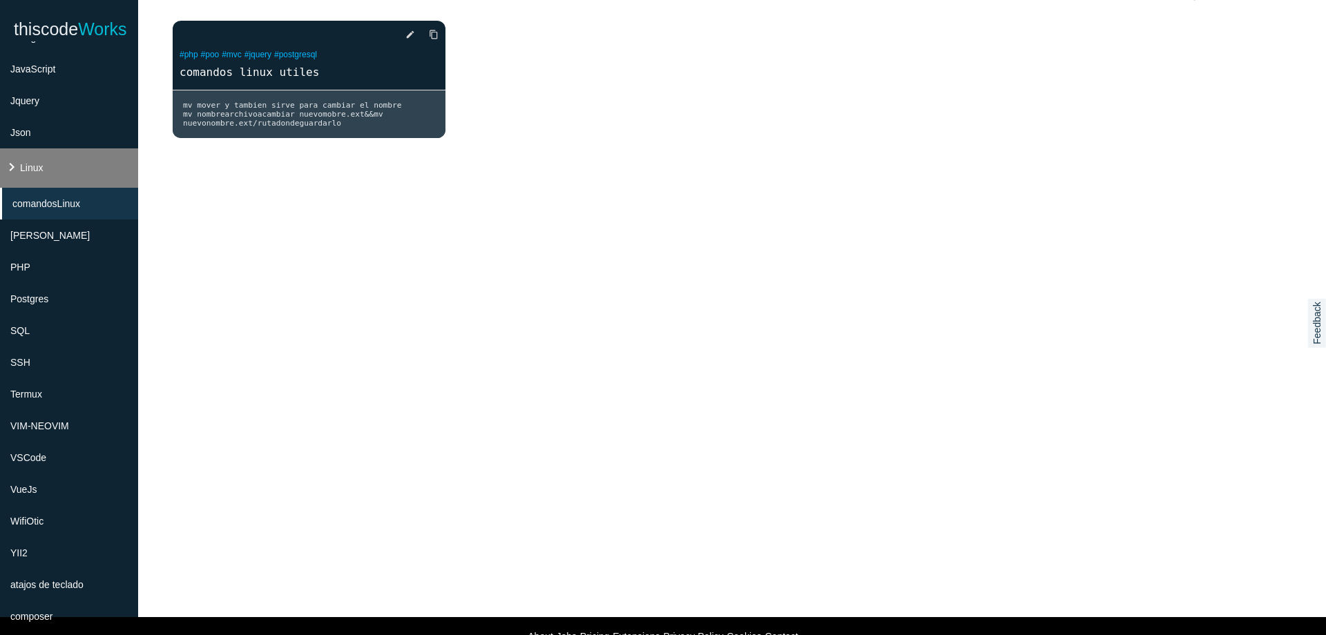
click at [69, 163] on li "keyboard_arrow_right Linux" at bounding box center [69, 168] width 138 height 39
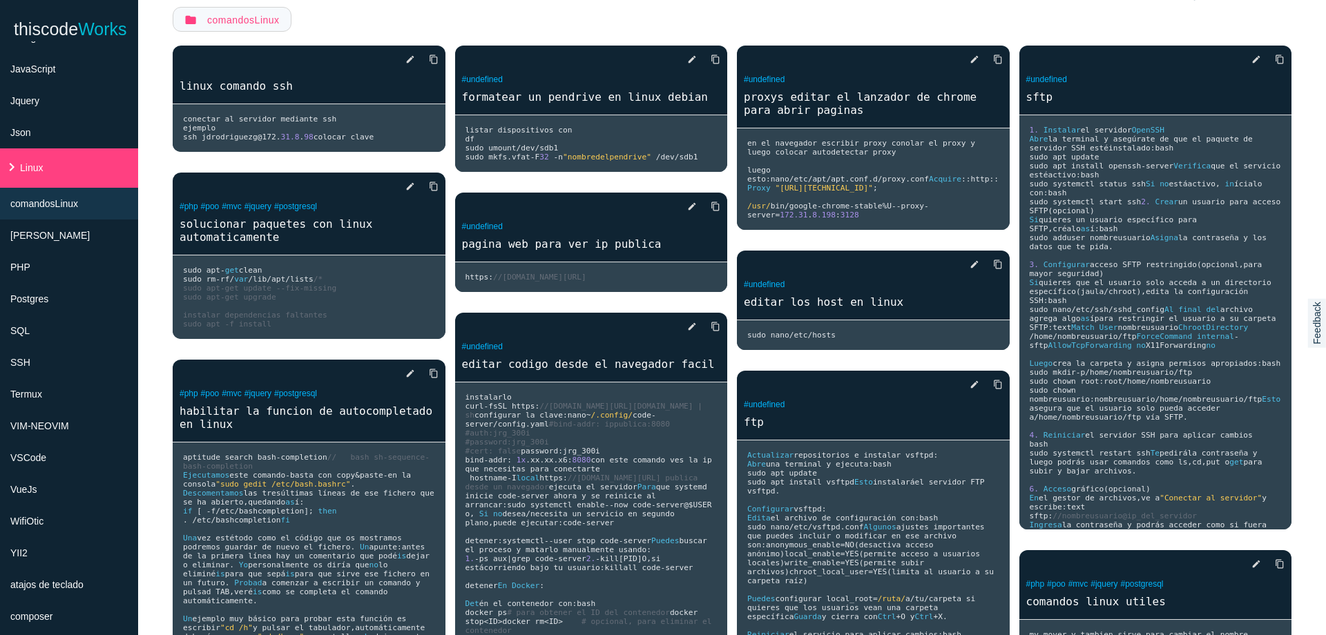
click at [241, 19] on link "folder comandosLinux" at bounding box center [232, 19] width 119 height 25
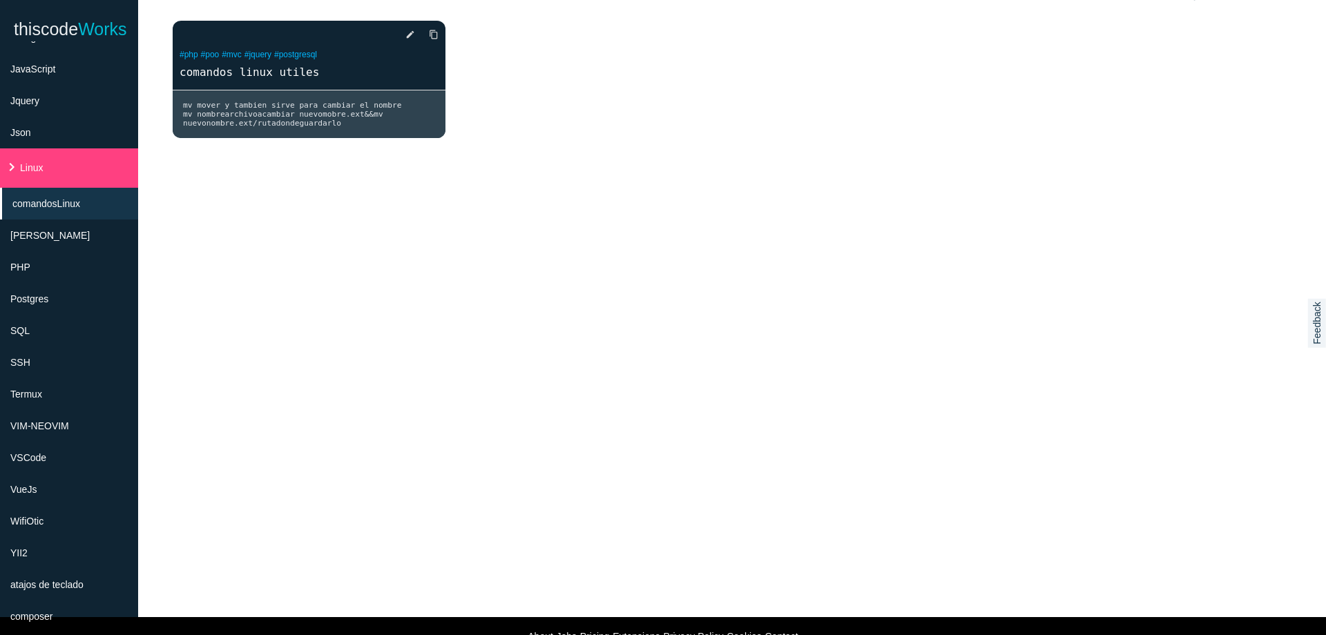
scroll to position [0, 0]
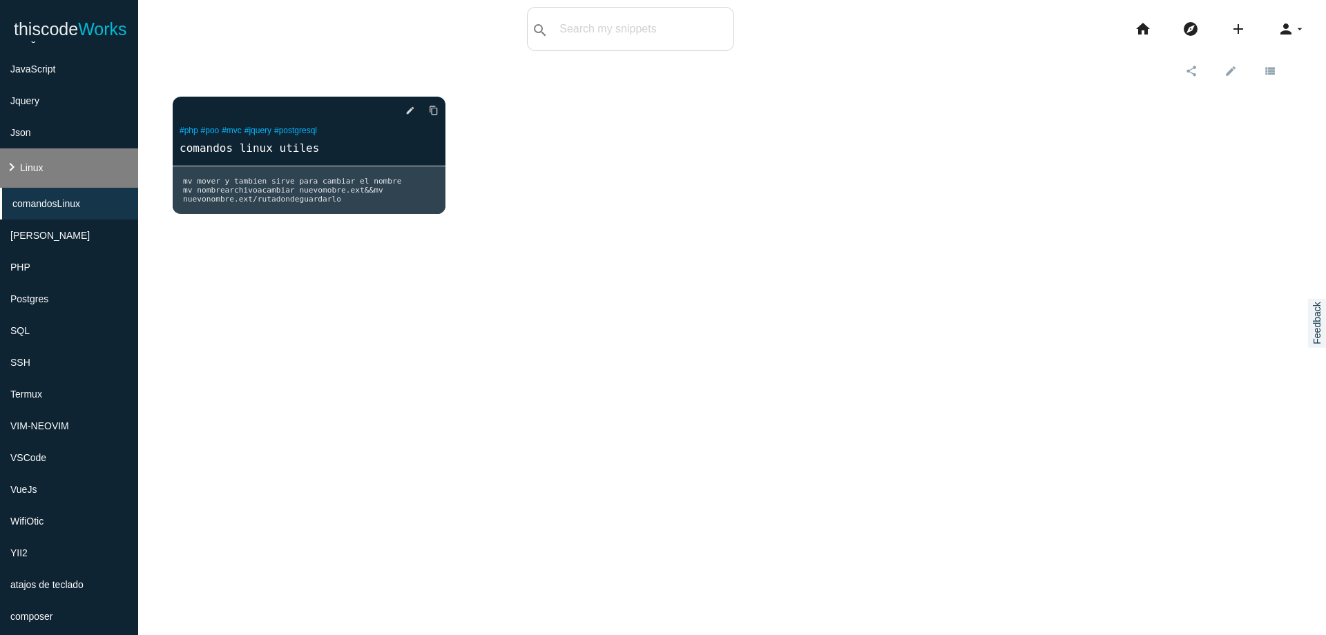
click at [63, 164] on li "keyboard_arrow_right Linux" at bounding box center [69, 168] width 138 height 39
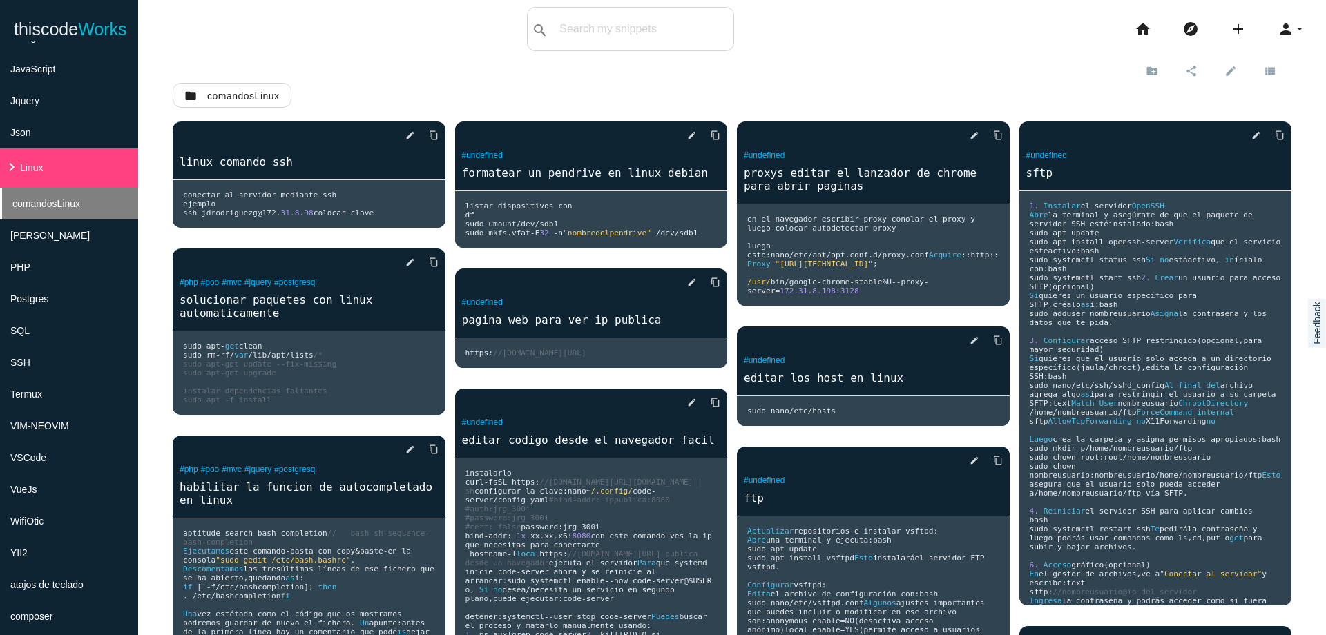
click at [75, 206] on span "comandosLinux" at bounding box center [46, 203] width 68 height 11
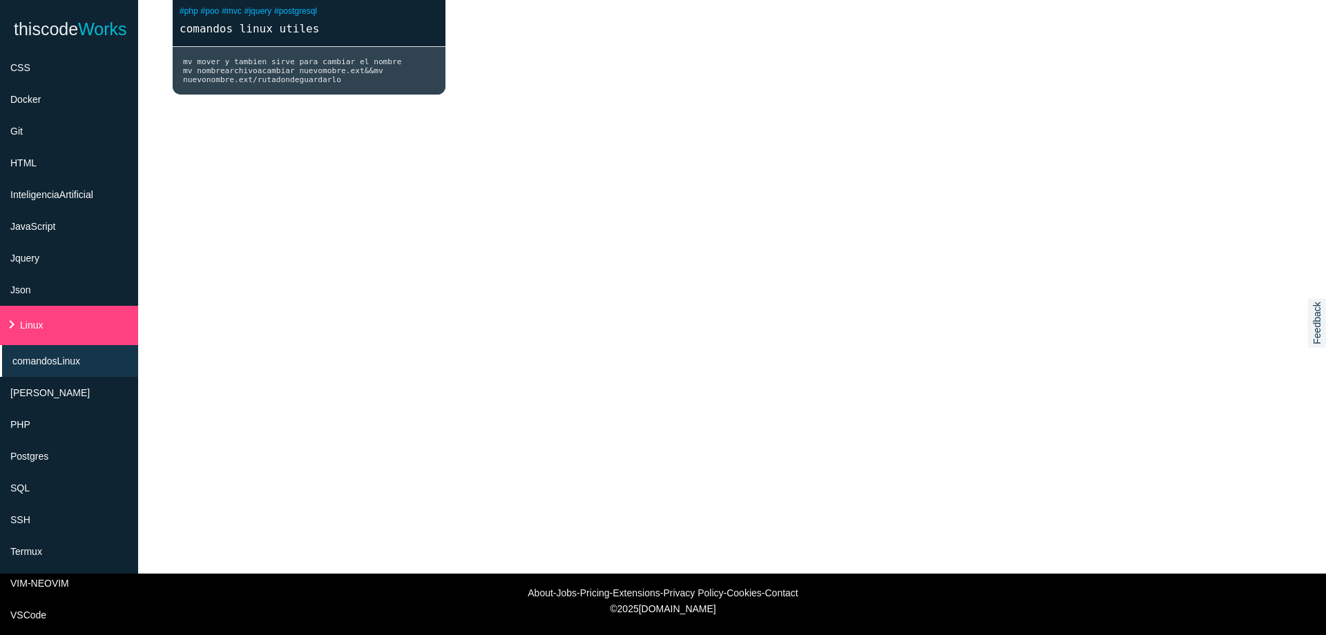
scroll to position [118, 0]
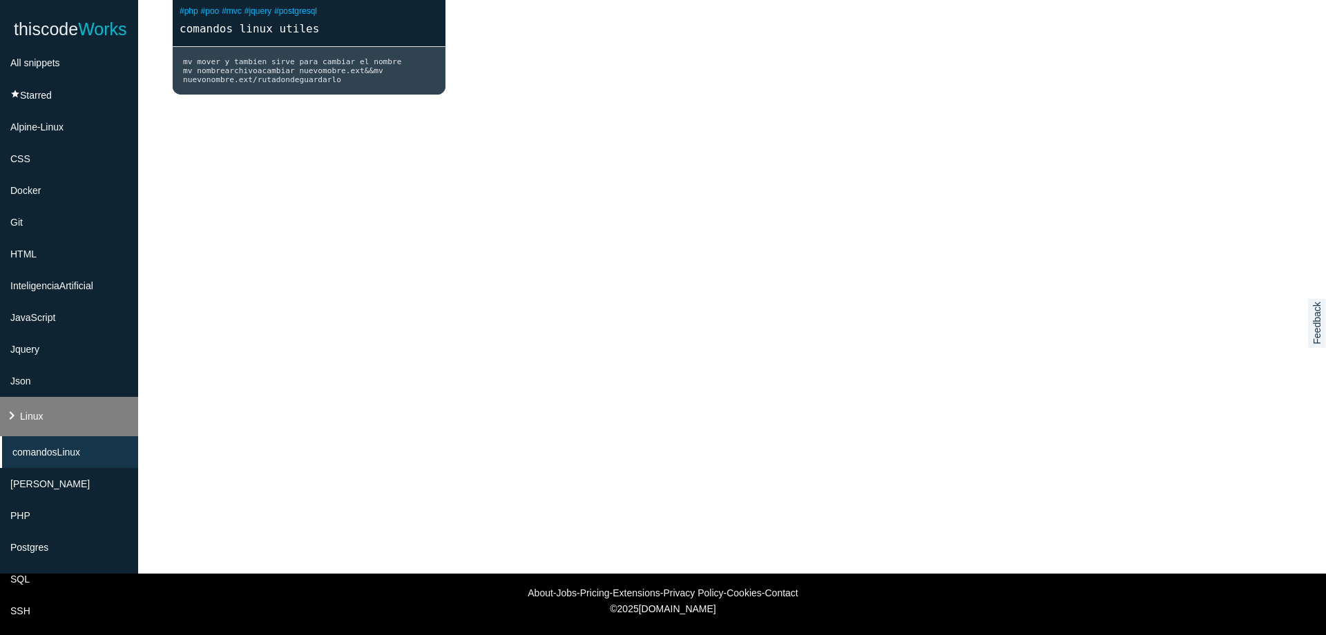
click at [44, 428] on li "keyboard_arrow_right Linux" at bounding box center [69, 416] width 138 height 39
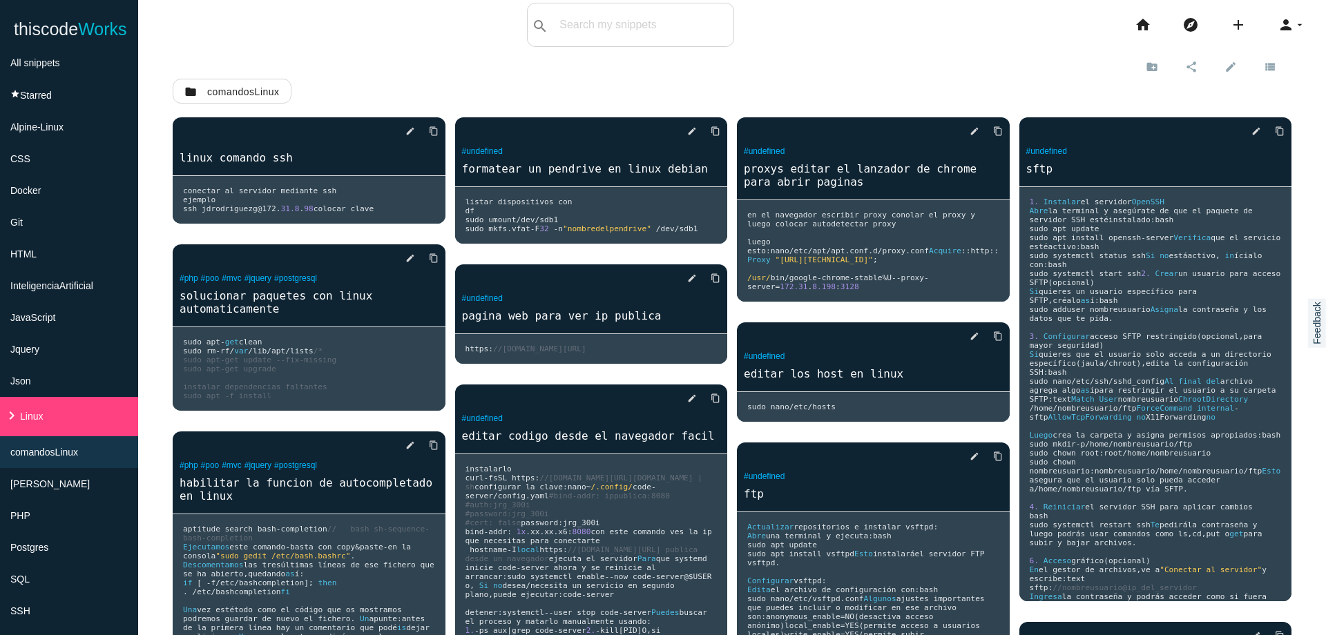
scroll to position [0, 0]
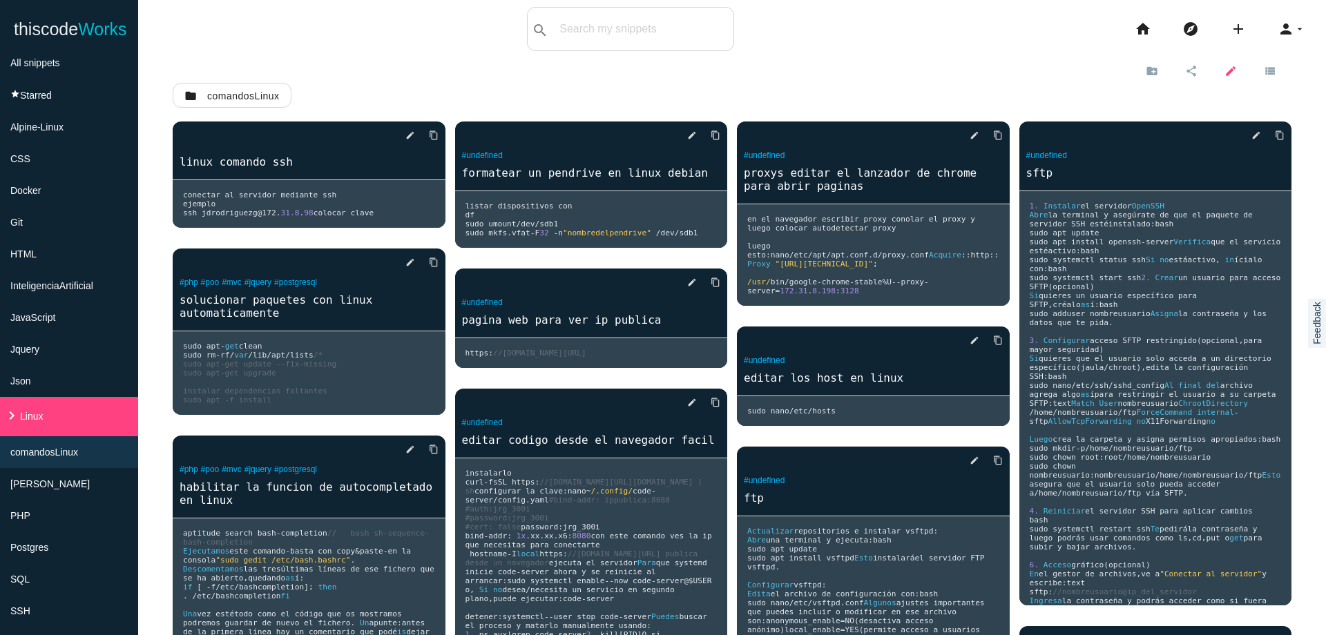
click at [1225, 69] on icon "edit" at bounding box center [1231, 70] width 12 height 23
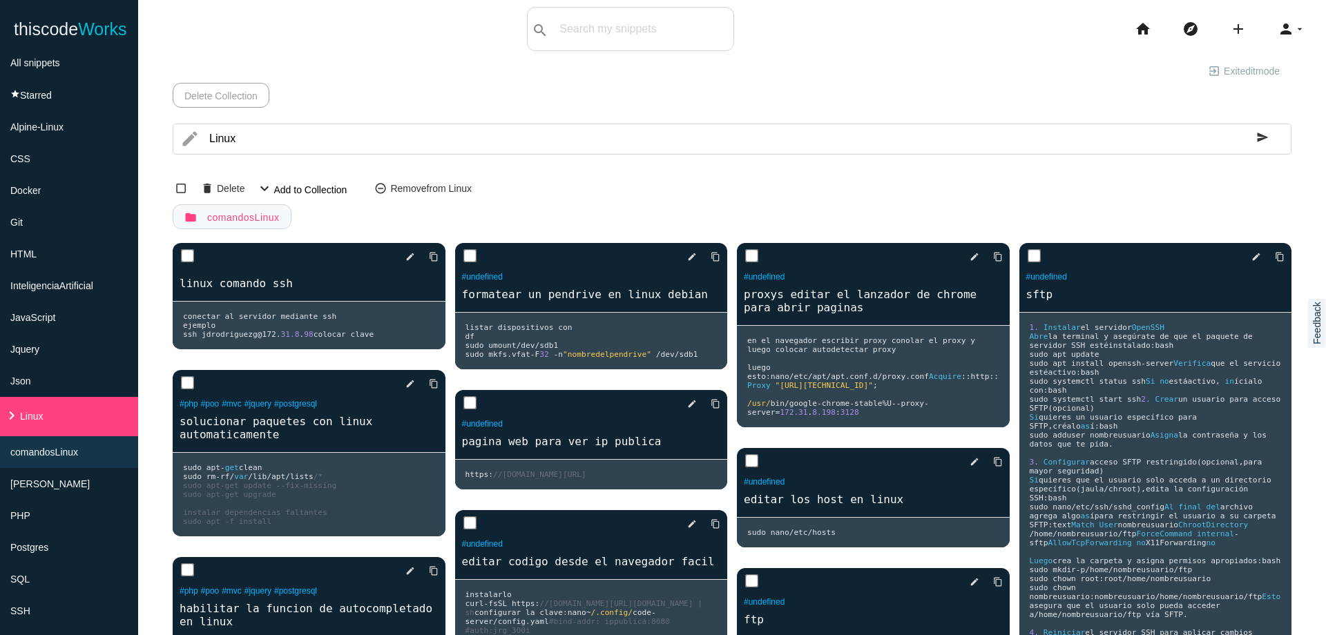
click at [205, 216] on link "folder comandosLinux" at bounding box center [232, 216] width 119 height 25
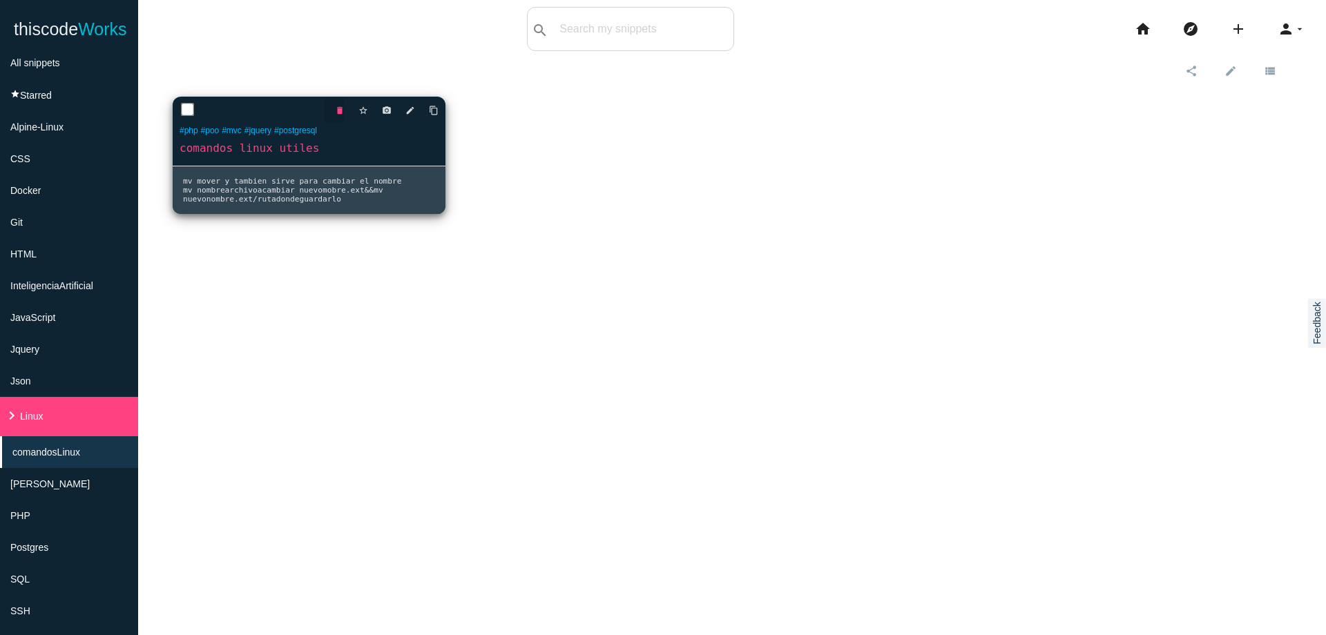
click at [338, 115] on icon "delete" at bounding box center [340, 110] width 10 height 25
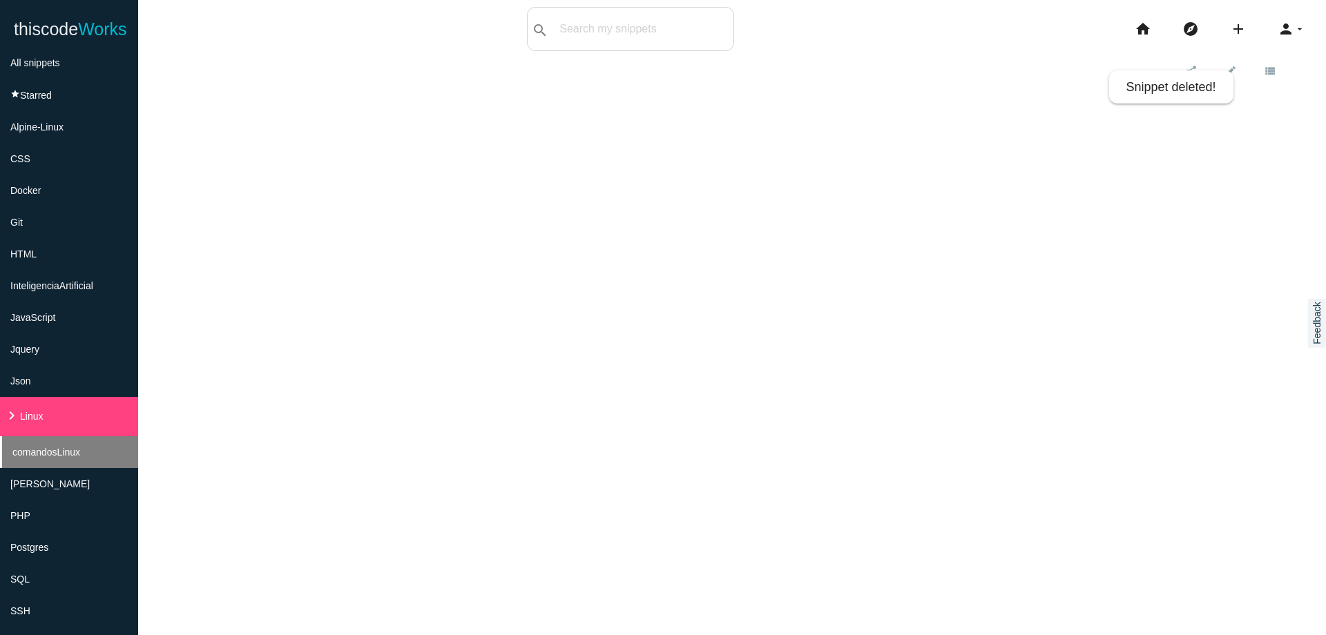
click at [65, 454] on span "comandosLinux" at bounding box center [46, 452] width 68 height 11
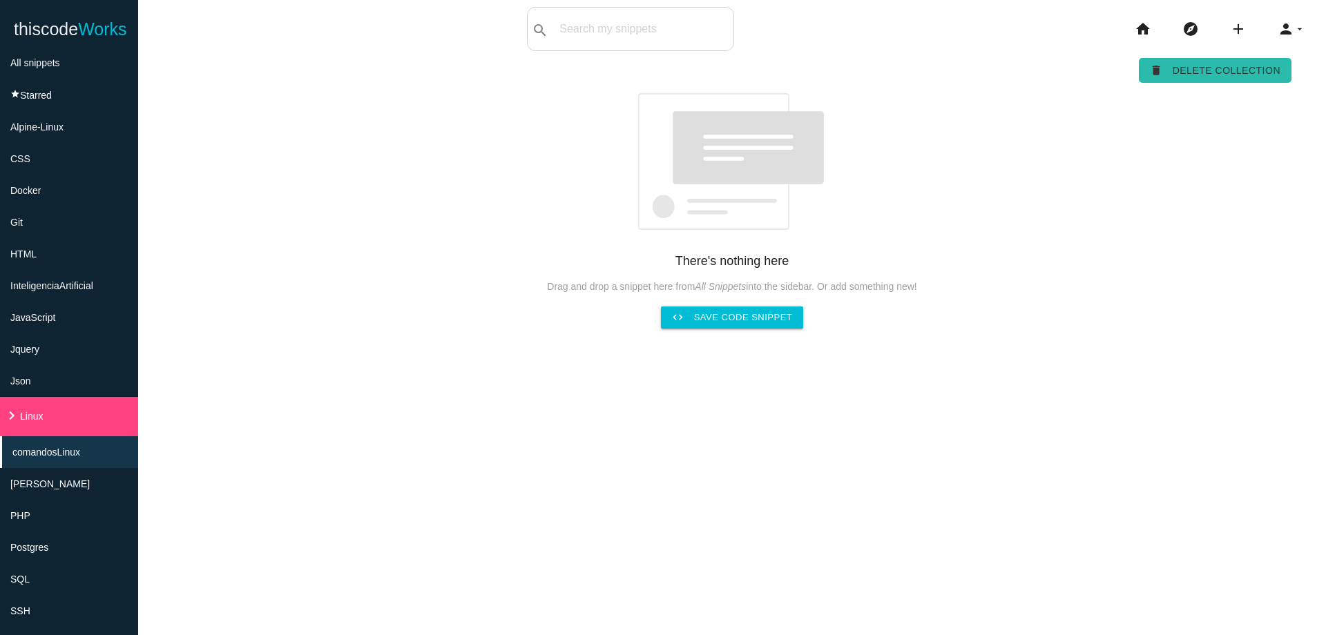
click at [1244, 68] on link "delete Delete Collection" at bounding box center [1215, 70] width 153 height 25
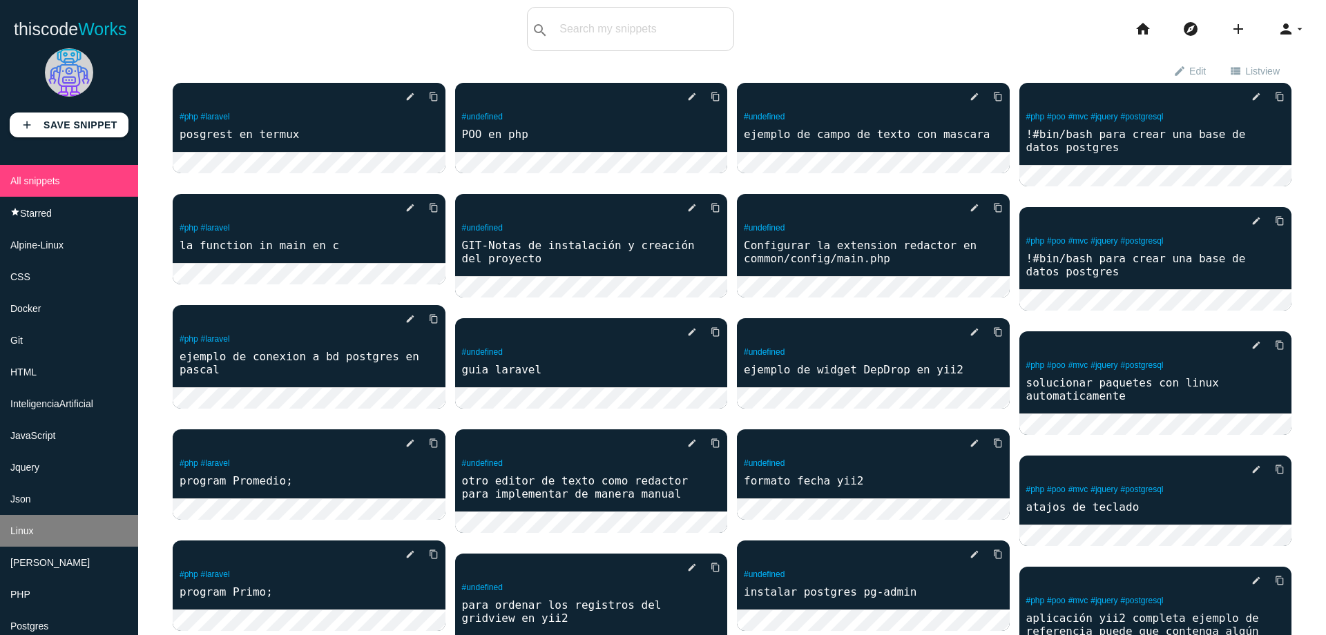
click at [62, 533] on li "Linux" at bounding box center [69, 531] width 138 height 32
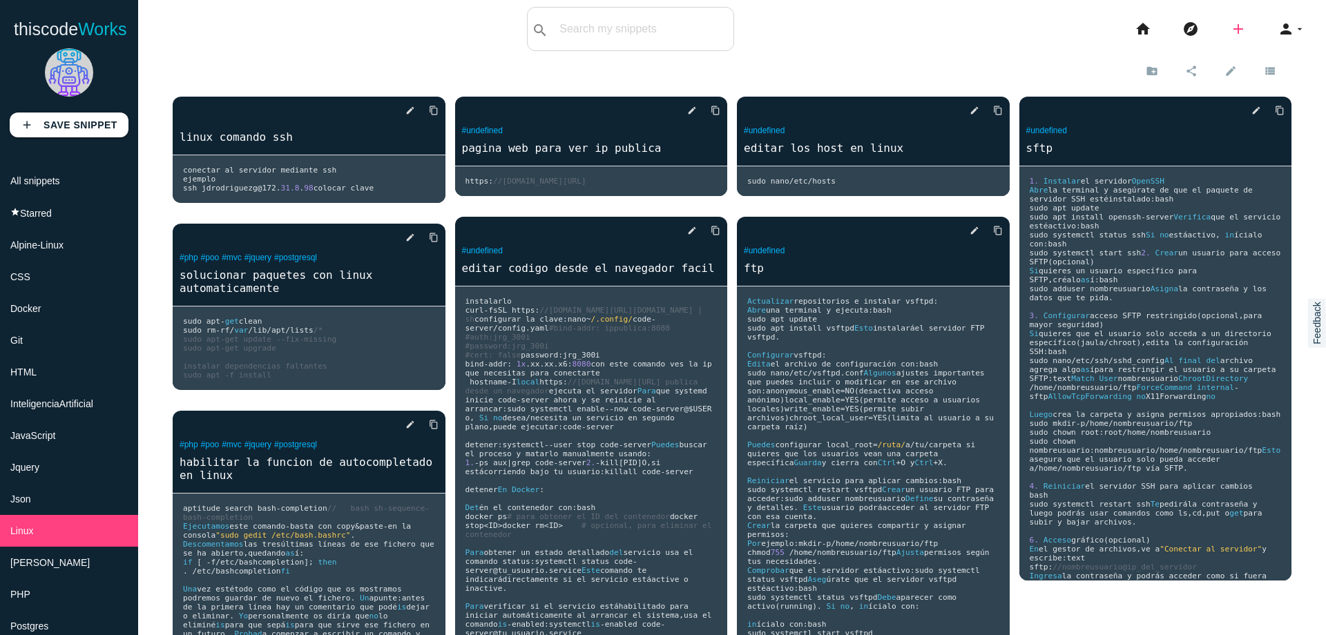
click at [1230, 27] on icon "add" at bounding box center [1238, 29] width 17 height 44
click at [1231, 26] on icon "code" at bounding box center [1239, 24] width 17 height 15
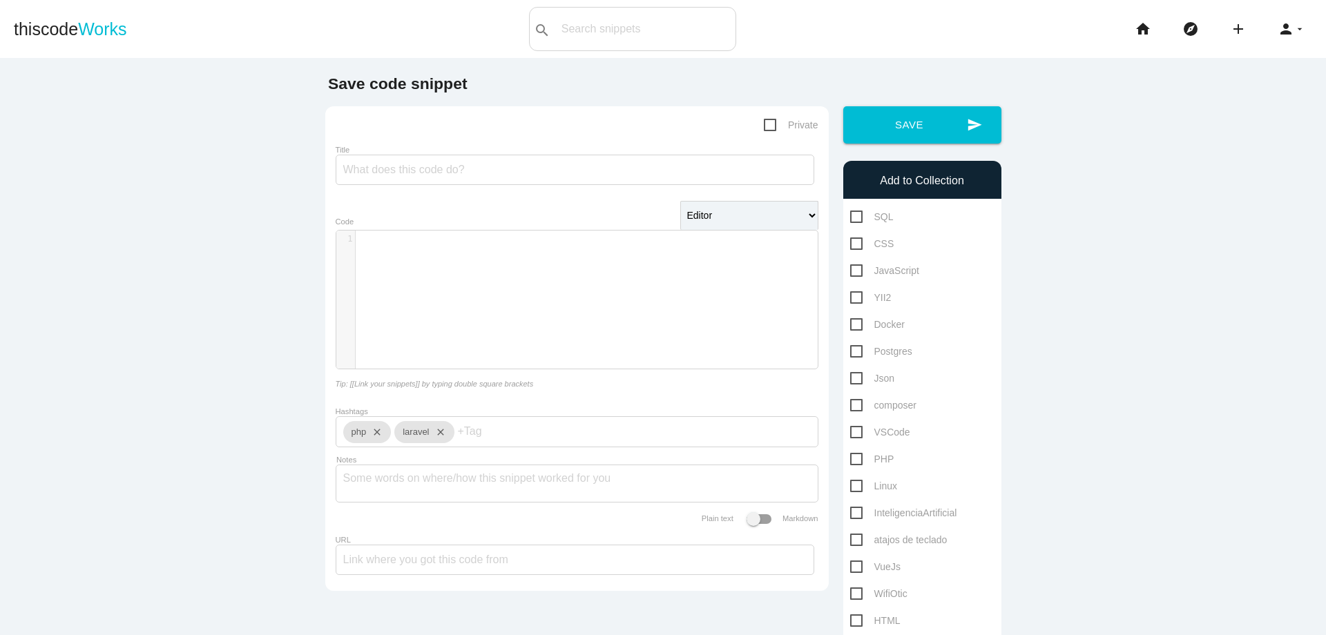
scroll to position [4, 0]
click at [506, 292] on div "​ x 1 ​" at bounding box center [587, 310] width 502 height 159
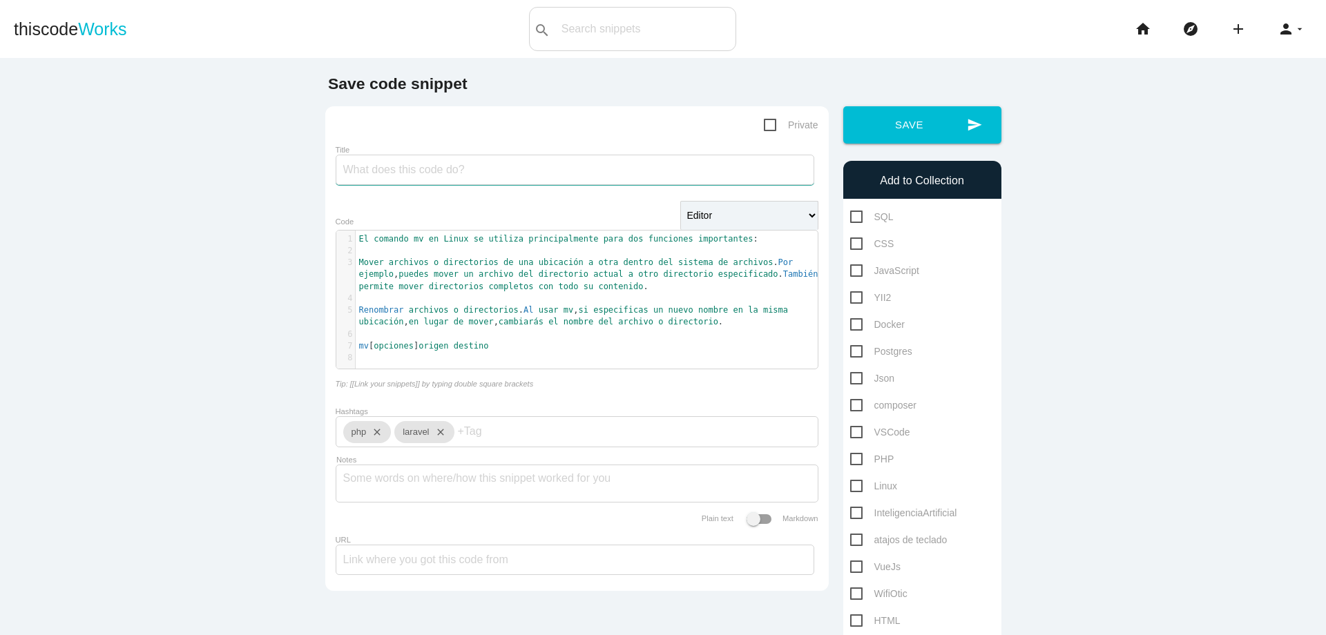
click at [521, 171] on input "Title" at bounding box center [575, 170] width 479 height 30
paste input "uso del comando mv en linux"
type input "uso del comando mv en linux"
click at [850, 483] on span "Linux" at bounding box center [873, 486] width 47 height 17
click at [850, 483] on input "Linux" at bounding box center [854, 482] width 9 height 9
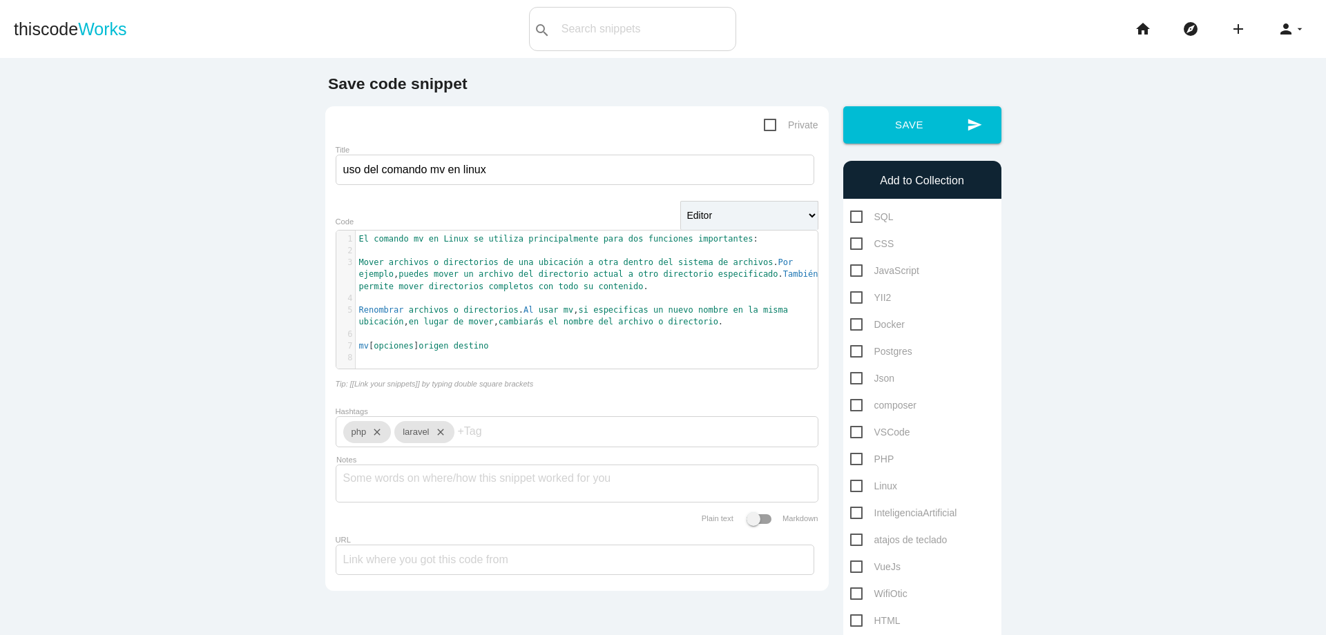
checkbox input "true"
click at [874, 142] on button "send Save" at bounding box center [922, 124] width 158 height 37
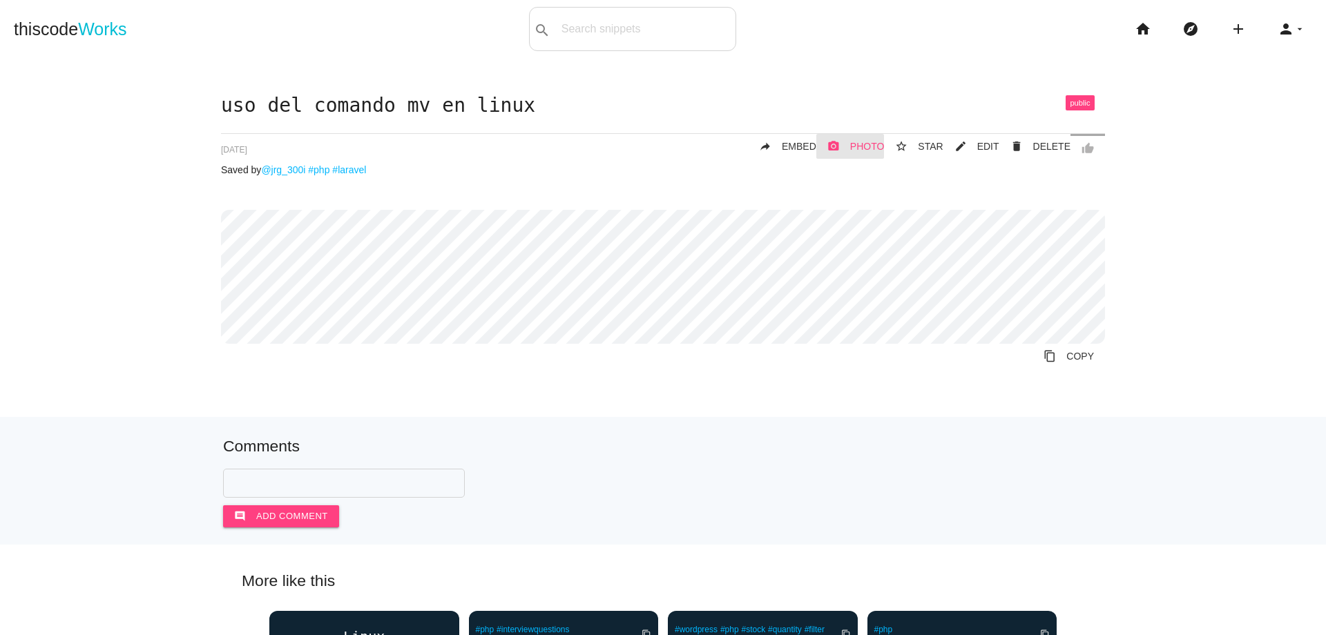
click at [856, 142] on span "PHOTO" at bounding box center [867, 146] width 35 height 11
click at [1137, 28] on icon "home" at bounding box center [1143, 29] width 17 height 44
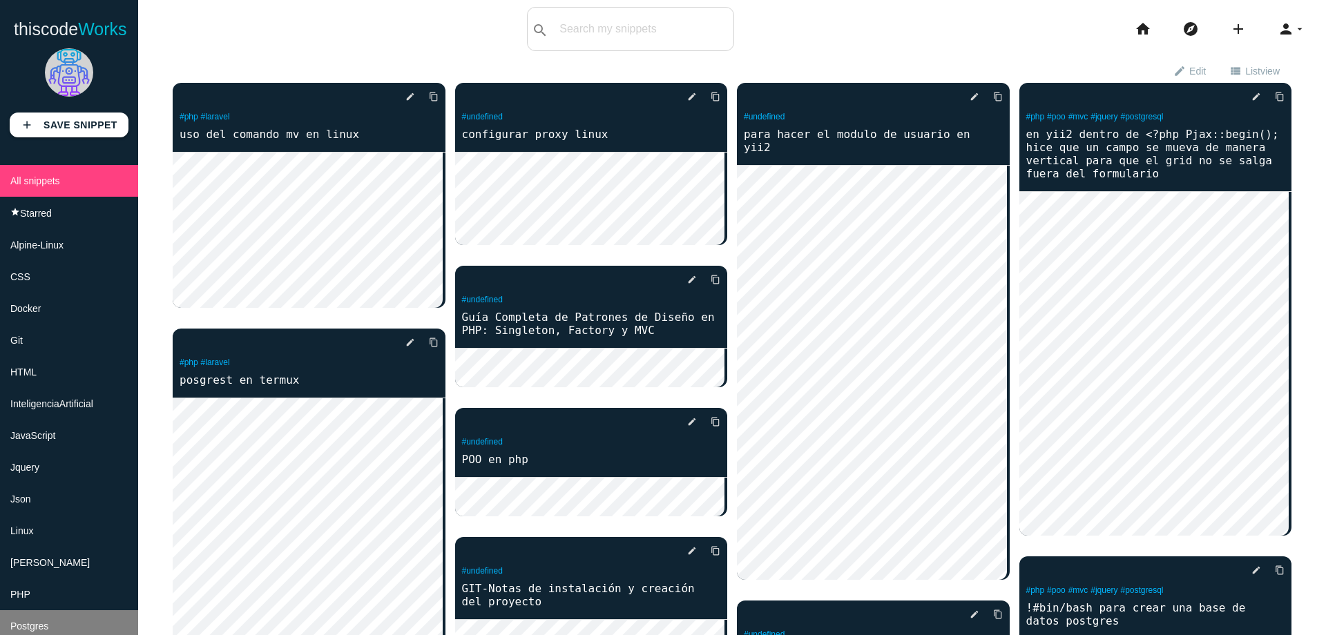
scroll to position [83, 0]
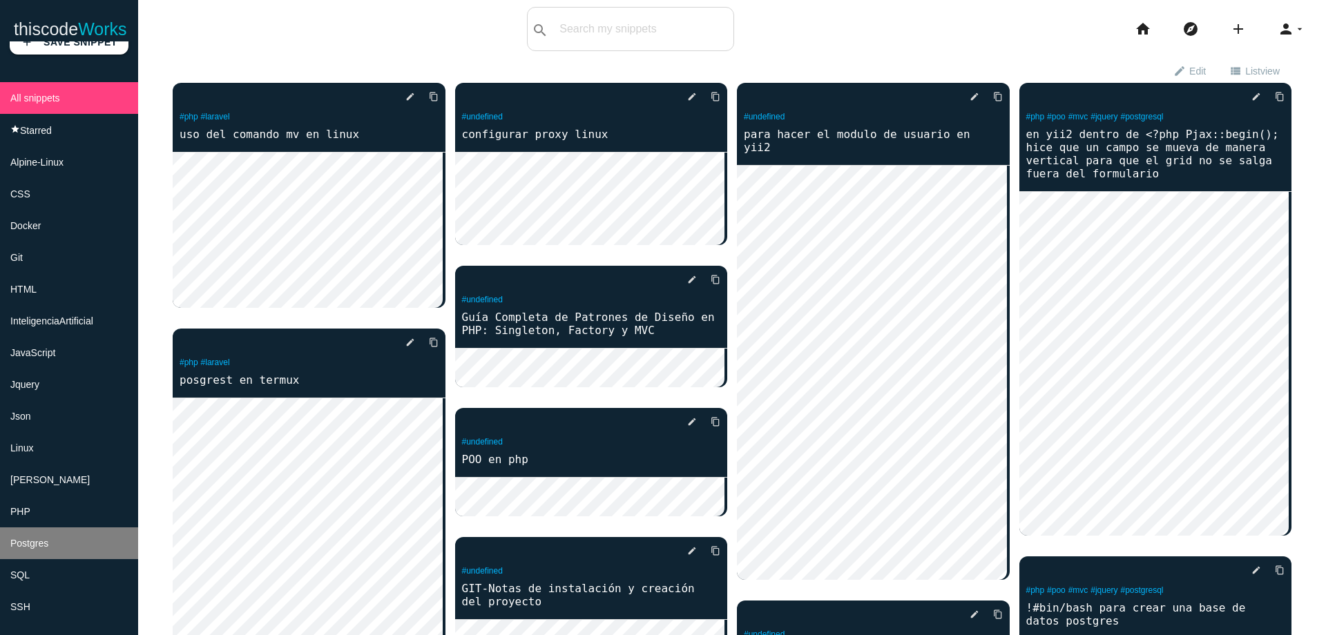
click at [86, 539] on li "Postgres" at bounding box center [69, 544] width 138 height 32
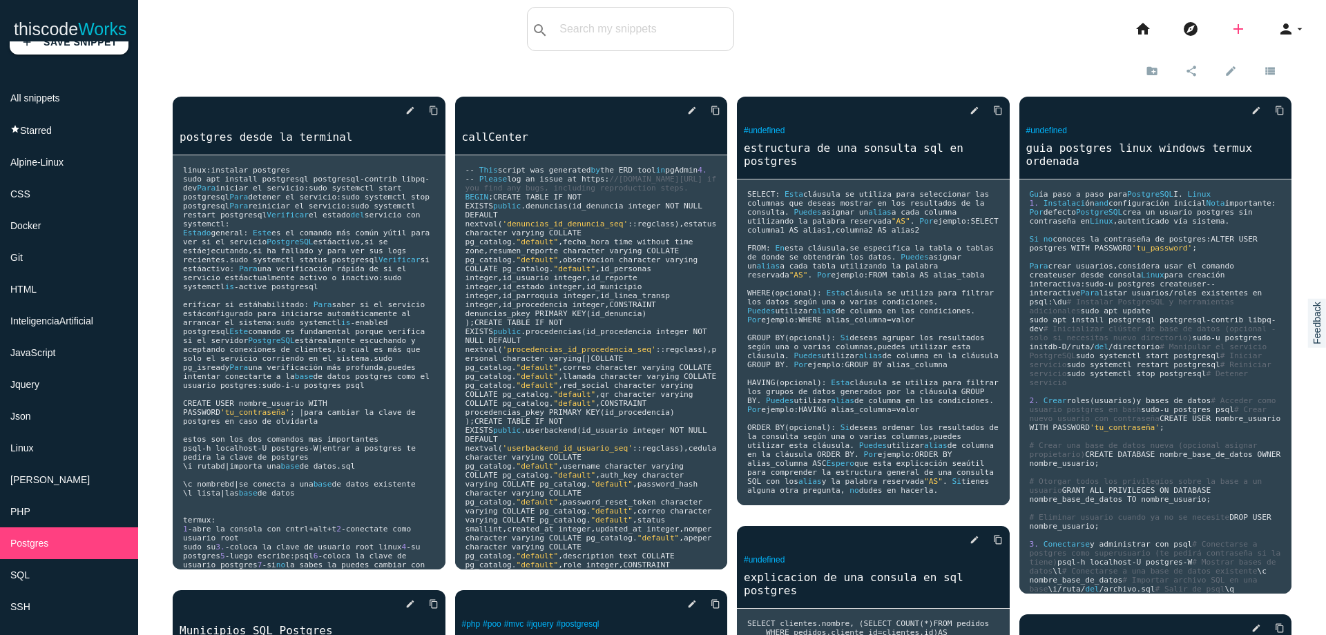
click at [1230, 26] on icon "add" at bounding box center [1238, 29] width 17 height 44
click at [1231, 26] on icon "code" at bounding box center [1239, 24] width 17 height 15
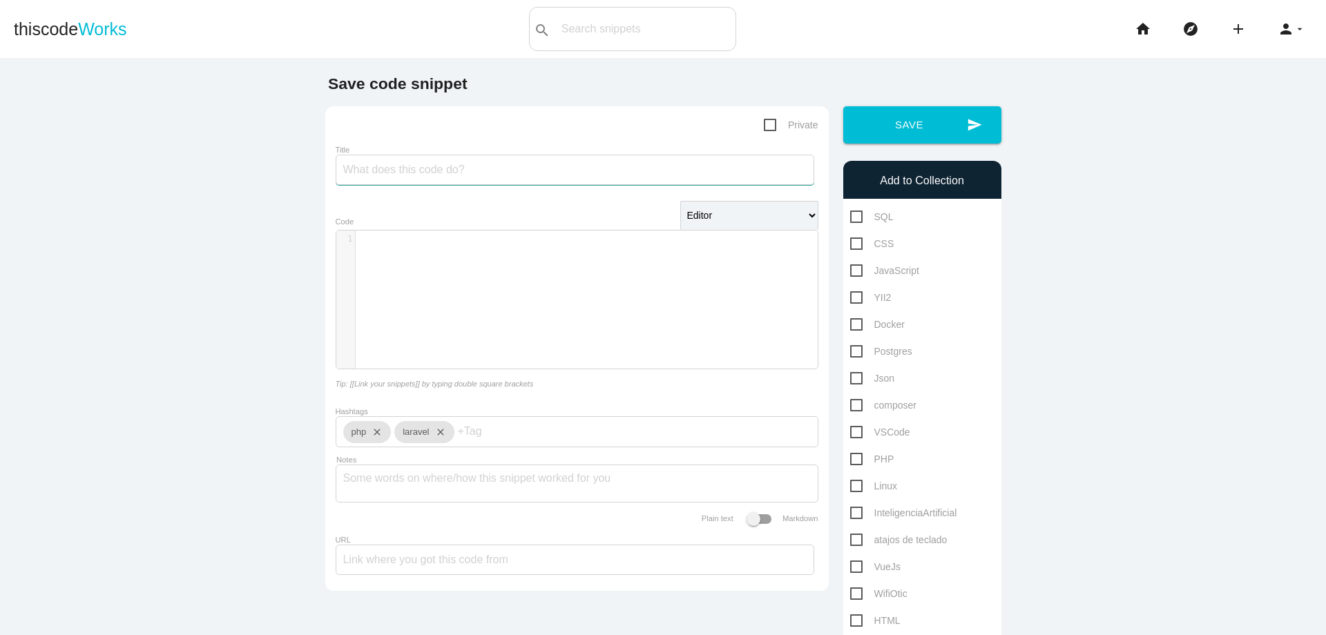
click at [609, 169] on input "Title" at bounding box center [575, 170] width 479 height 30
type input "programa java para combinar dos base de datos"
click at [439, 258] on div "​ x 1 ​" at bounding box center [587, 310] width 502 height 159
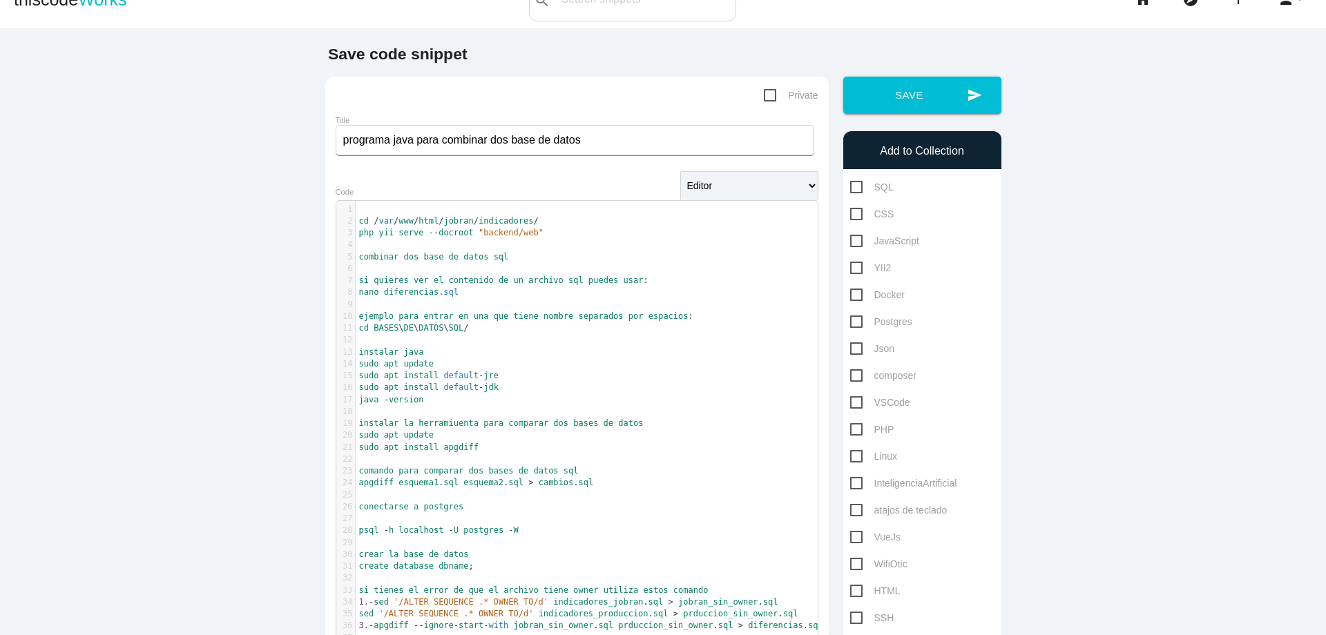
scroll to position [0, 0]
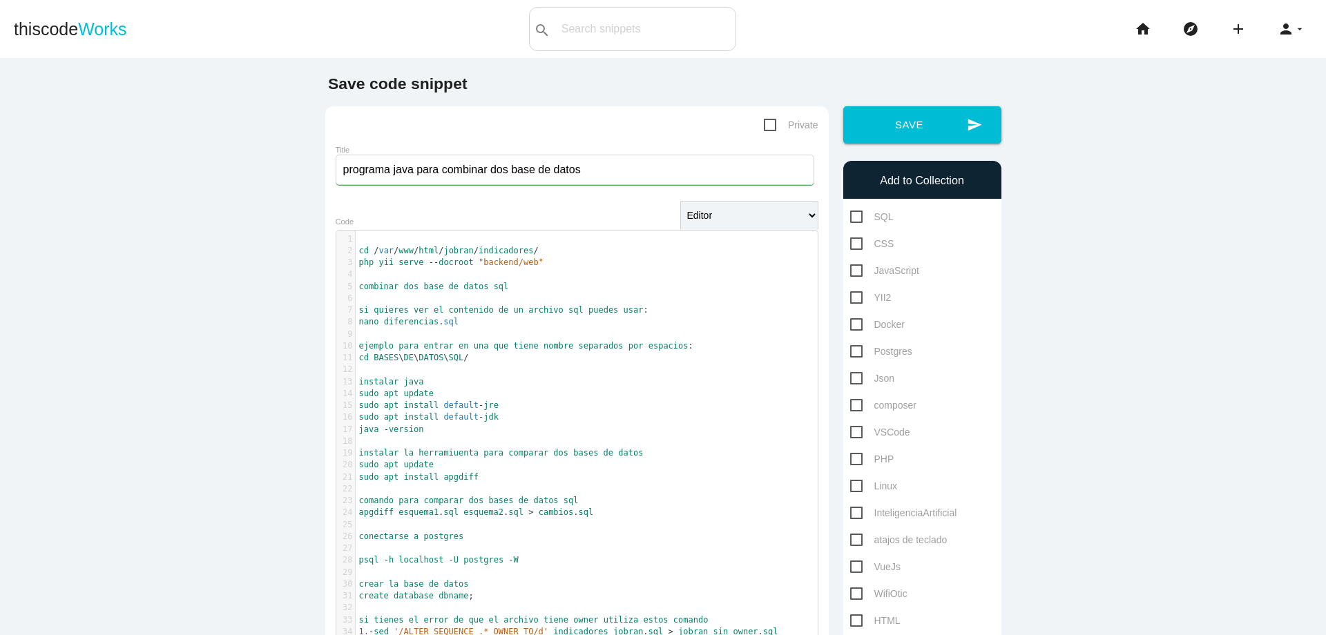
click at [852, 353] on span "Postgres" at bounding box center [881, 351] width 62 height 17
click at [852, 352] on input "Postgres" at bounding box center [854, 347] width 9 height 9
checkbox input "true"
click at [902, 125] on button "send Save" at bounding box center [922, 124] width 158 height 37
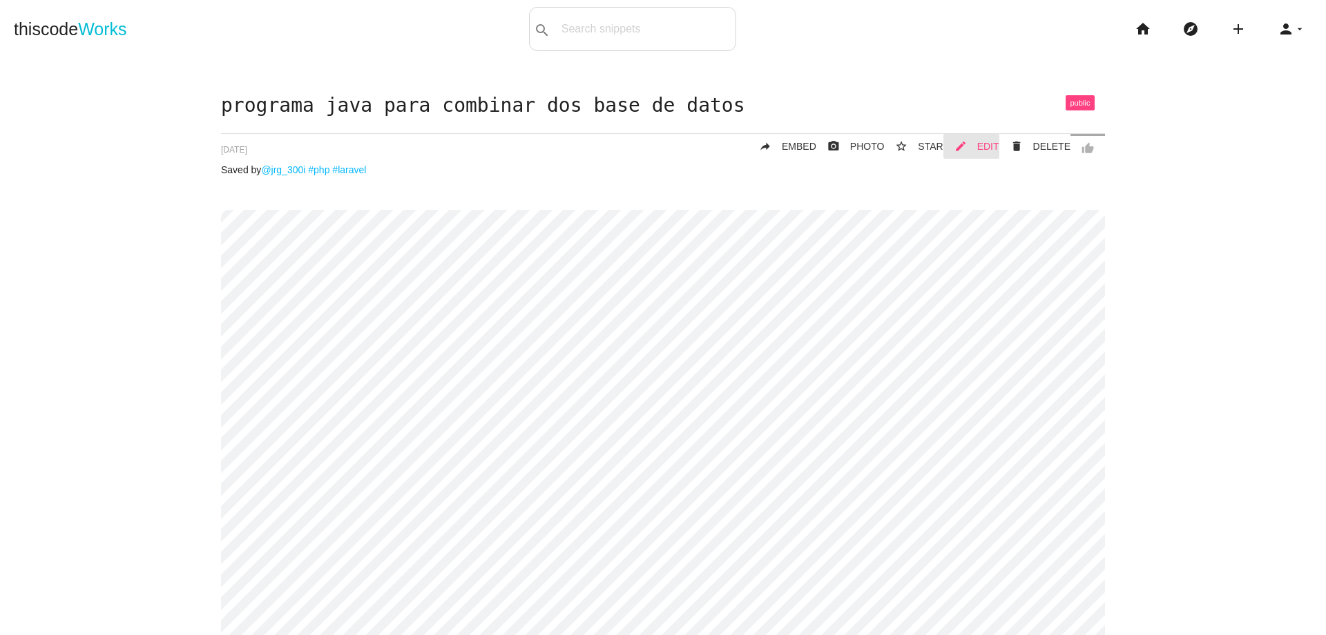
click at [978, 145] on span "EDIT" at bounding box center [988, 146] width 22 height 11
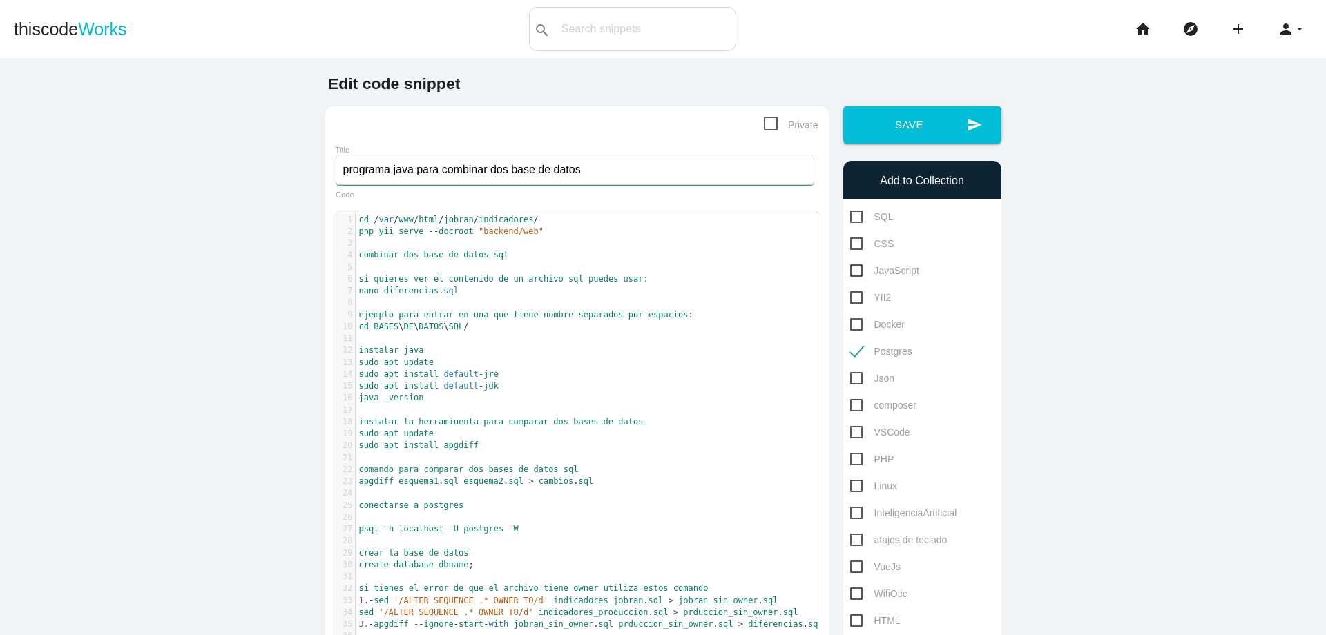
click at [663, 169] on input "programa java para combinar dos base de datos" at bounding box center [575, 170] width 479 height 30
type input "programa java para combinar dos base de datos postgres"
click at [885, 131] on button "send Save" at bounding box center [922, 124] width 158 height 37
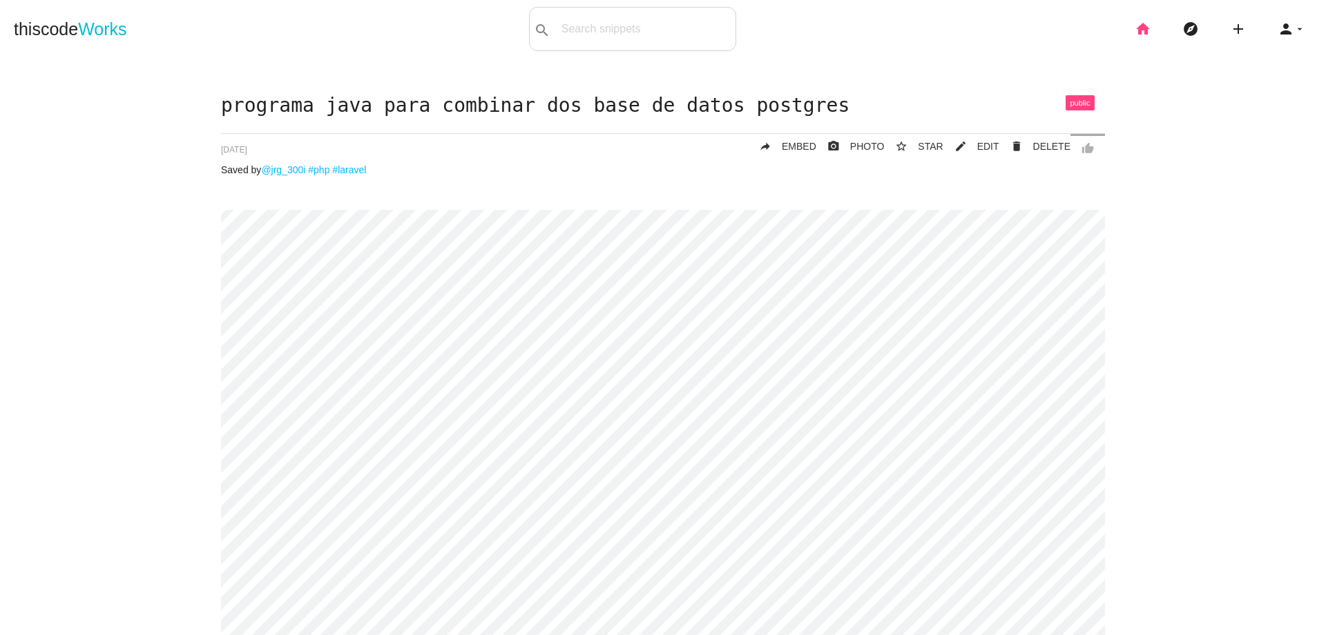
click at [1135, 33] on icon "home" at bounding box center [1143, 29] width 17 height 44
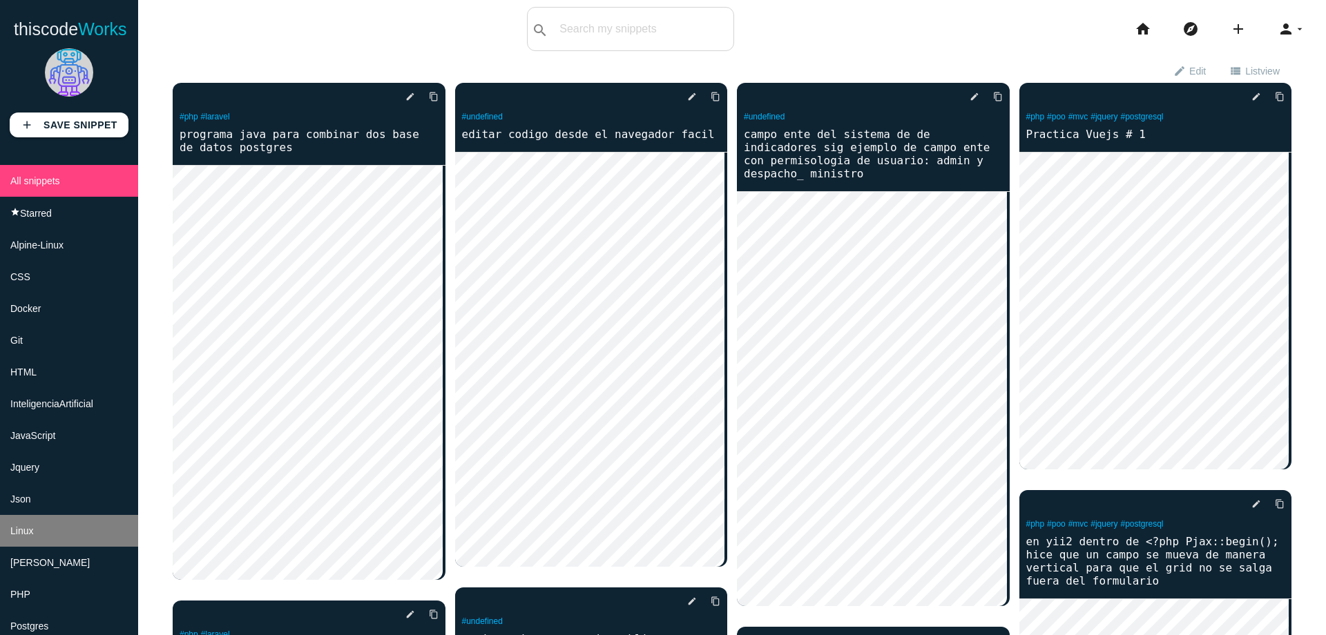
click at [53, 535] on li "Linux" at bounding box center [69, 531] width 138 height 32
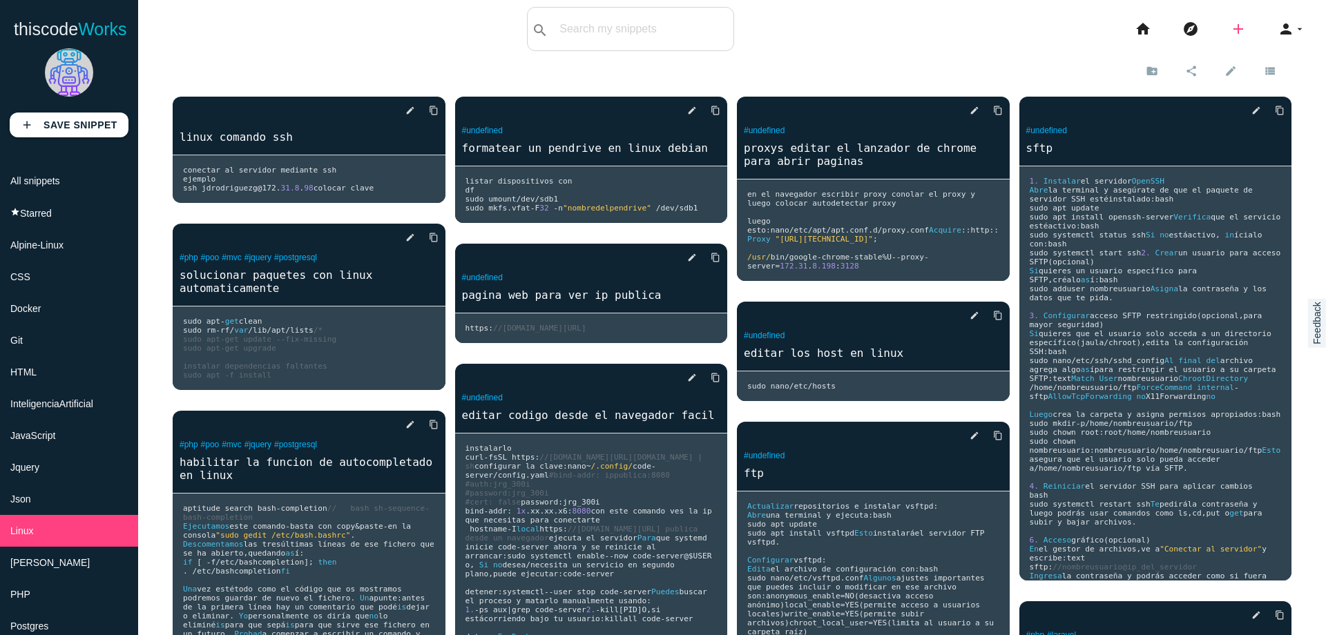
click at [1233, 30] on icon "add" at bounding box center [1238, 29] width 17 height 44
click at [1233, 30] on icon "code" at bounding box center [1239, 24] width 17 height 15
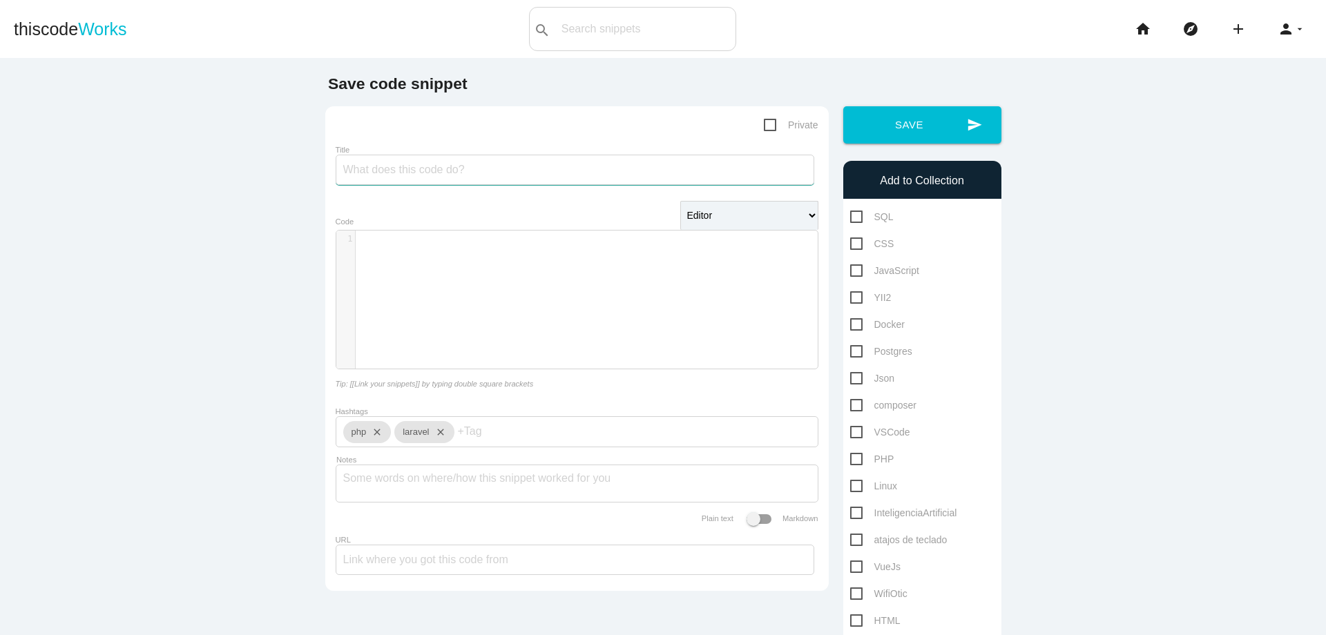
click at [476, 177] on input "Title" at bounding box center [575, 170] width 479 height 30
type input "pantalla y brillo en linux"
click at [479, 295] on div "​ x 1 ​" at bounding box center [587, 310] width 502 height 159
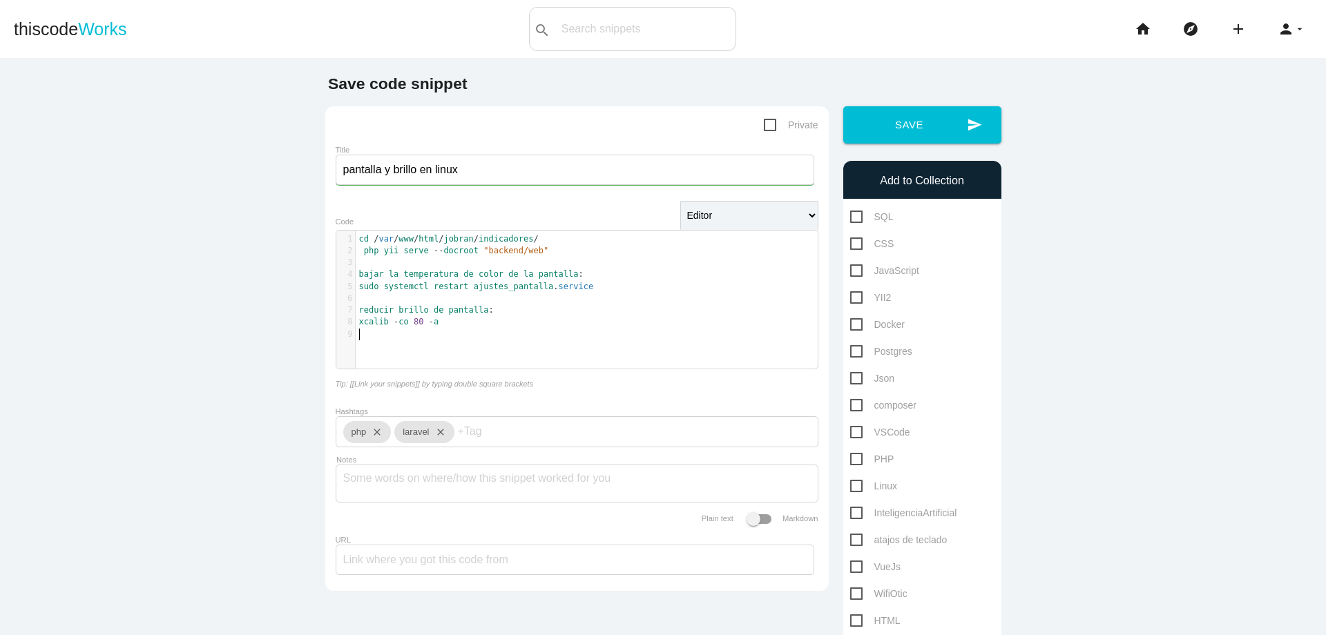
click at [852, 484] on span "Linux" at bounding box center [873, 486] width 47 height 17
click at [852, 484] on input "Linux" at bounding box center [854, 482] width 9 height 9
checkbox input "true"
click at [339, 169] on input "pantalla y brillo en linux" at bounding box center [575, 170] width 479 height 30
type input "acomodar pantalla y brillo en linux"
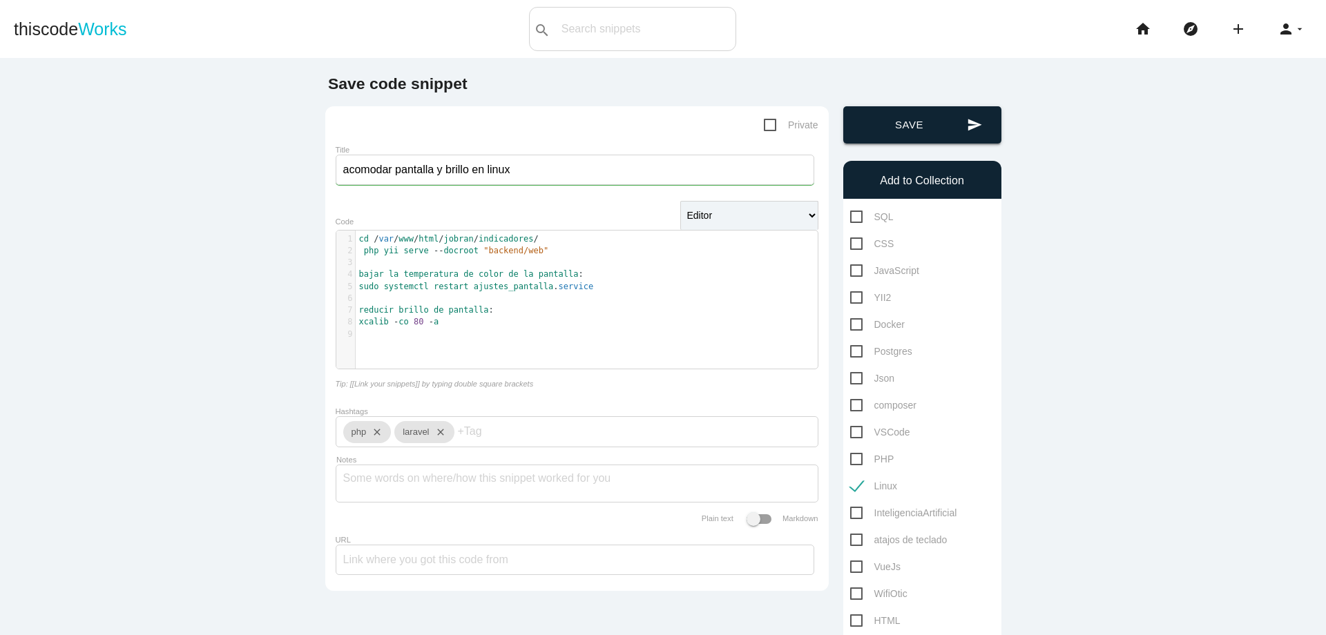
click at [967, 115] on icon "send" at bounding box center [974, 124] width 15 height 37
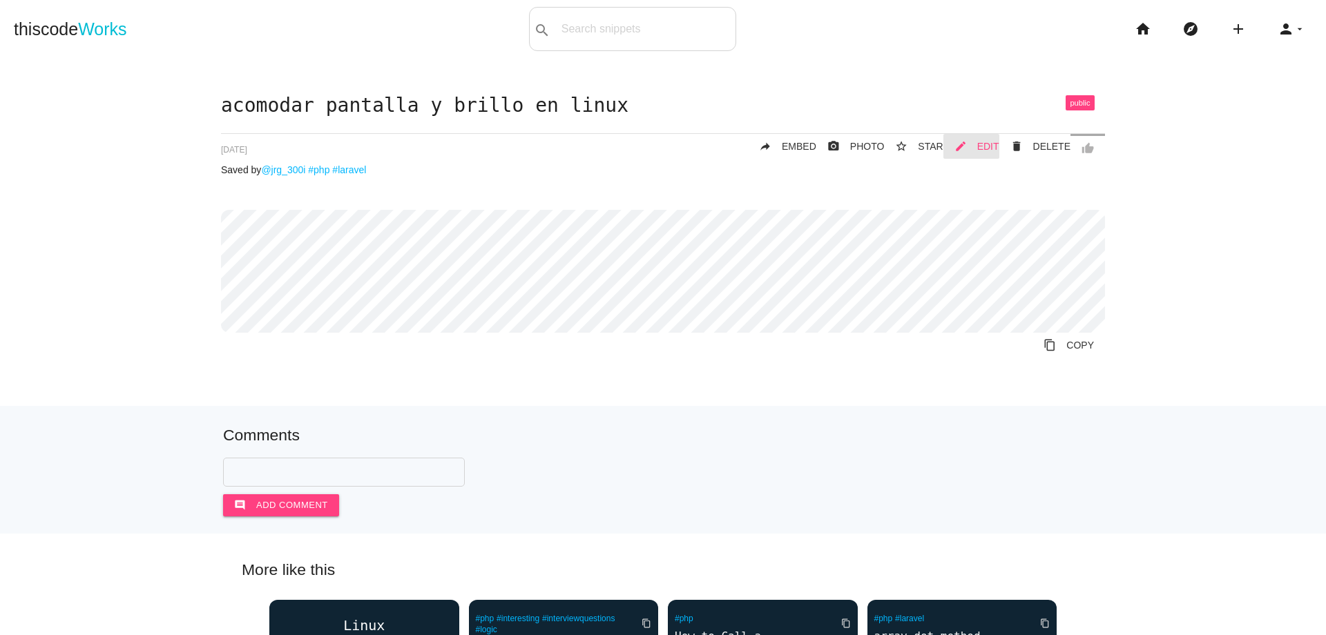
click at [982, 146] on span "EDIT" at bounding box center [988, 146] width 22 height 11
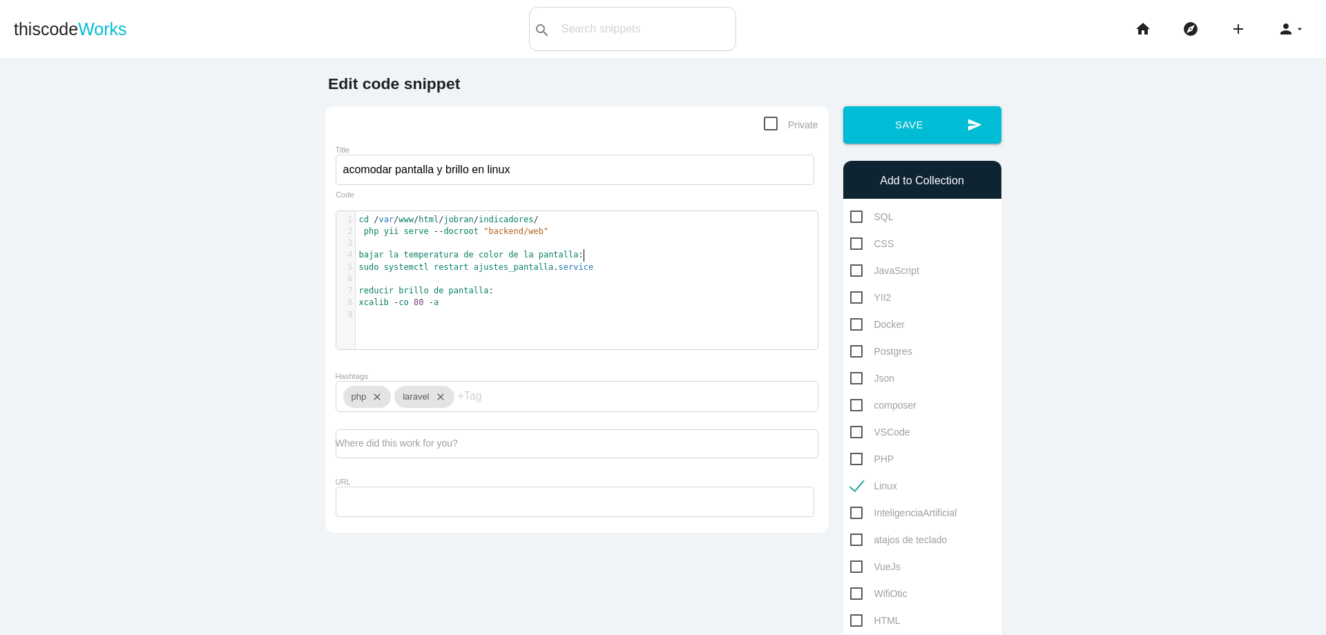
scroll to position [4, 0]
click at [592, 253] on pre "bajar la temperatura de color de la pantalla :" at bounding box center [592, 255] width 472 height 12
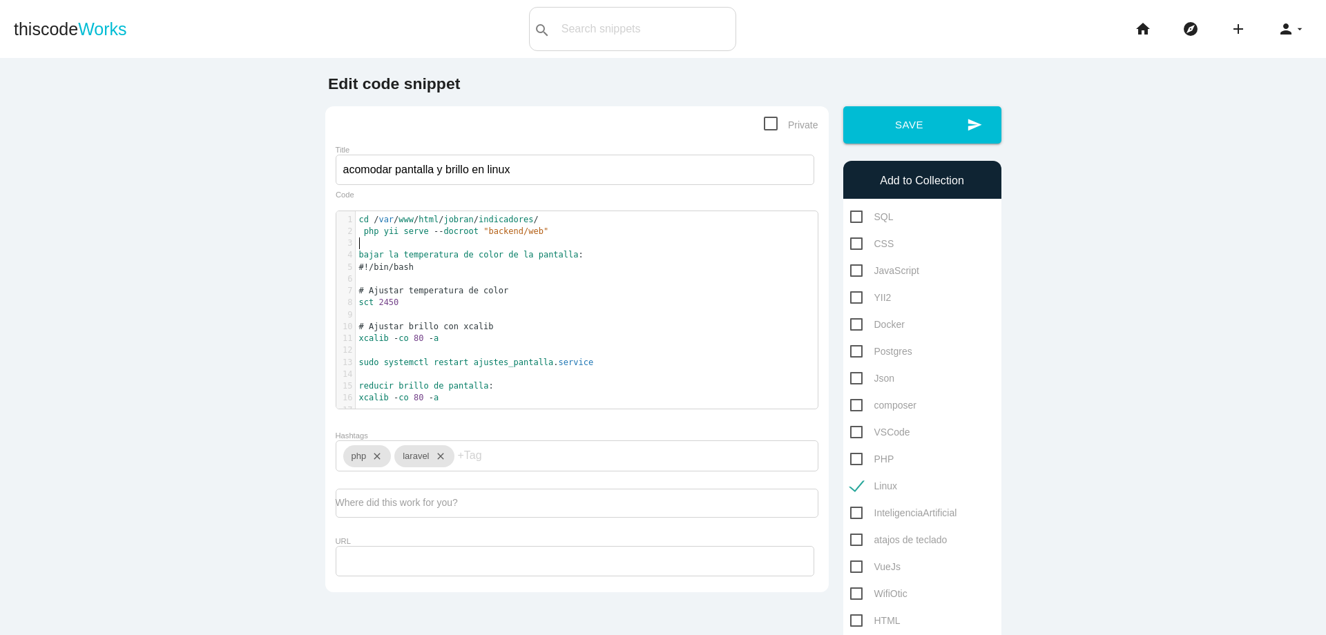
click at [396, 240] on pre "​" at bounding box center [592, 244] width 472 height 12
click at [559, 232] on pre "php yii serve -- docroot "backend/web"" at bounding box center [592, 232] width 472 height 12
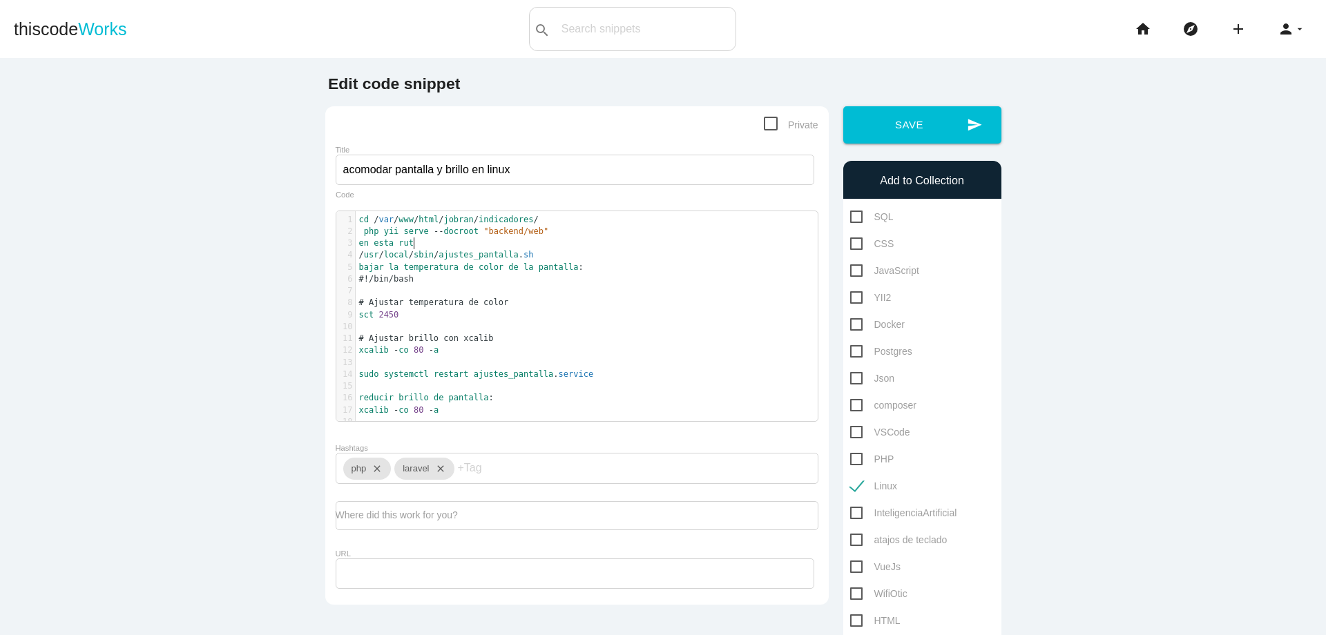
scroll to position [4, 43]
type textarea "en esta ruta:"
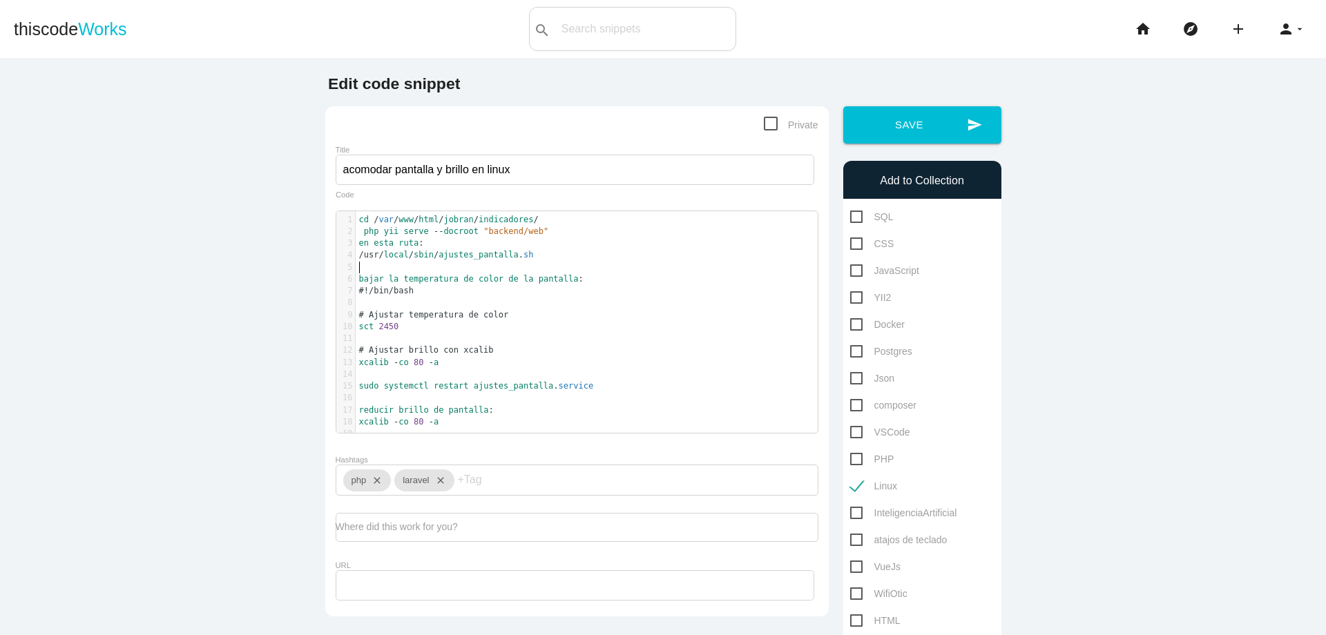
type textarea "\"
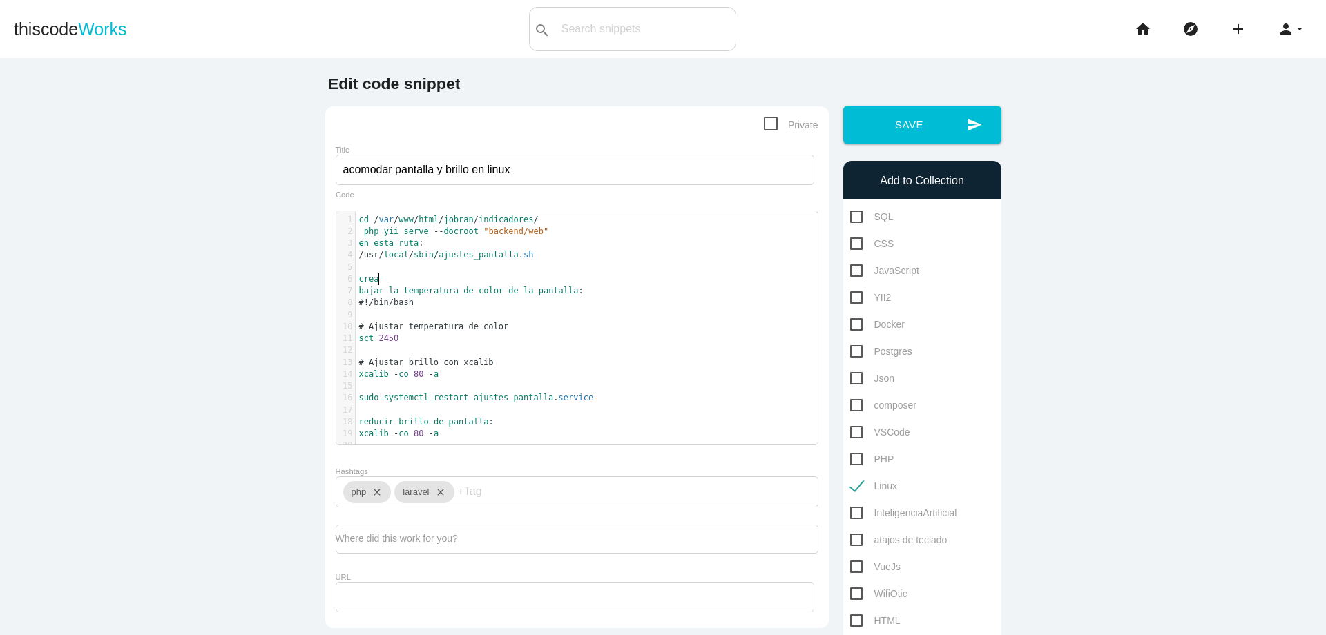
scroll to position [4, 19]
type textarea "crear:"
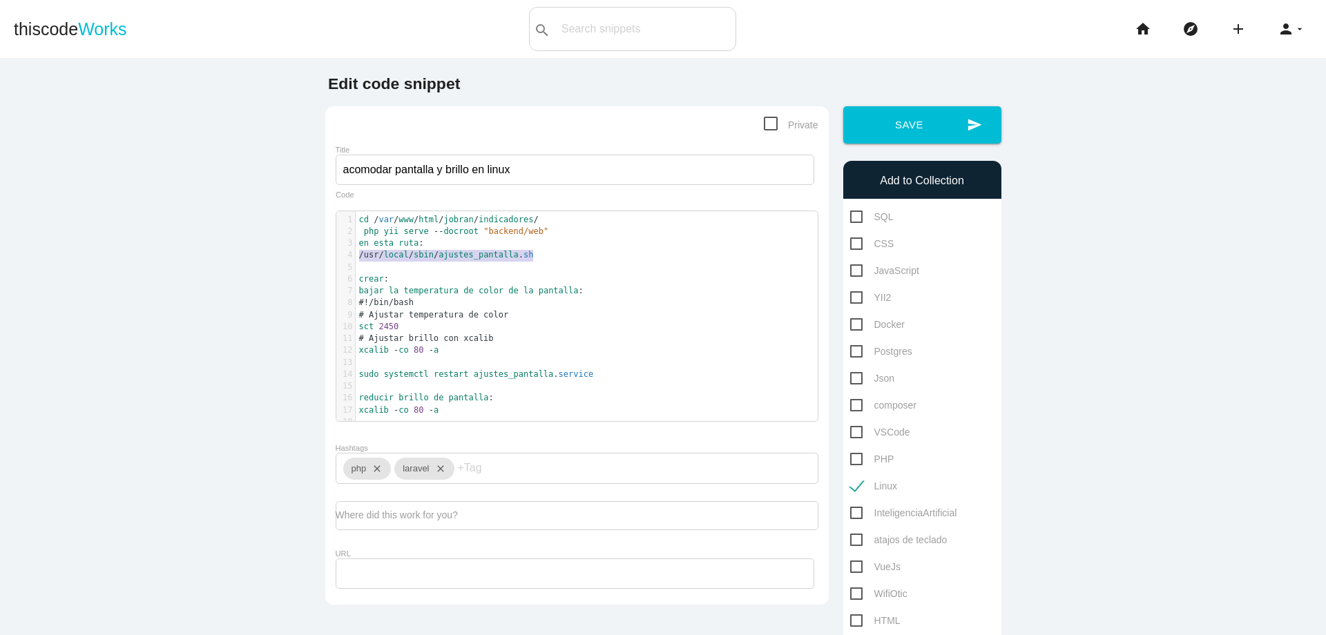
drag, startPoint x: 352, startPoint y: 258, endPoint x: 539, endPoint y: 255, distance: 186.5
click at [539, 255] on pre "/usr/ local / sbin / ajustes_pantalla . sh" at bounding box center [592, 255] width 472 height 12
type textarea "/usr/local/sbin/ajustes_[DOMAIN_NAME]"
click at [470, 352] on pre "xcalib - co 80 - a" at bounding box center [592, 351] width 472 height 12
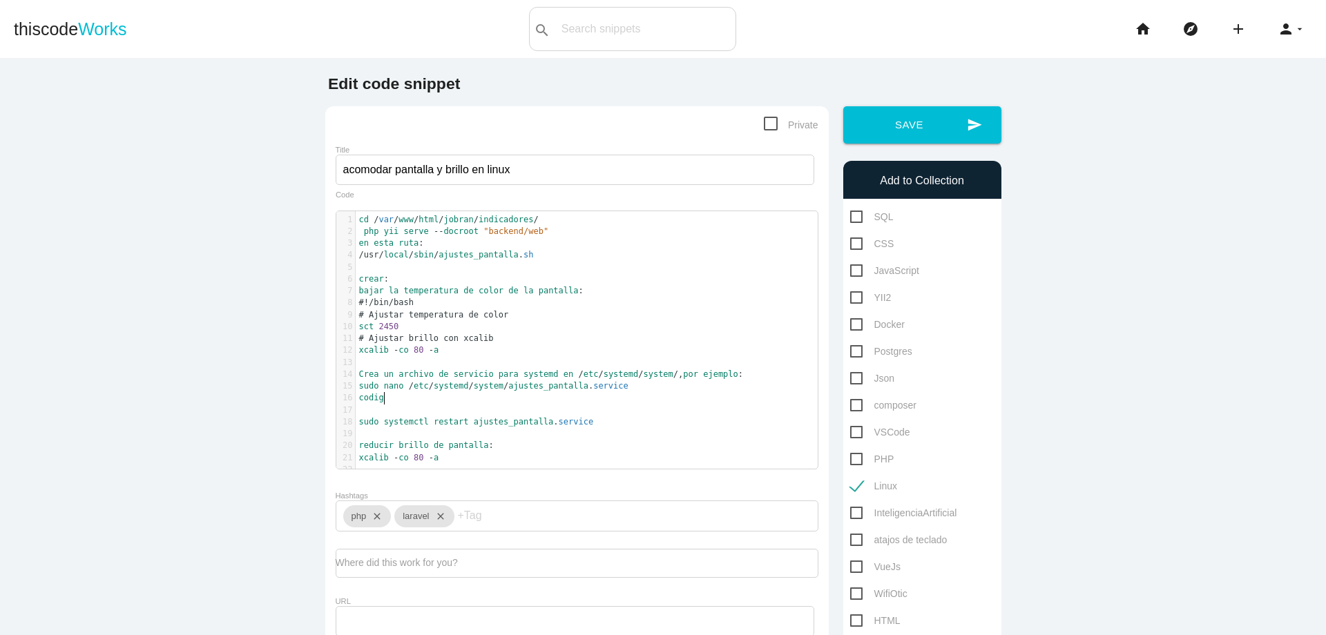
scroll to position [4, 25]
type textarea "codigo:"
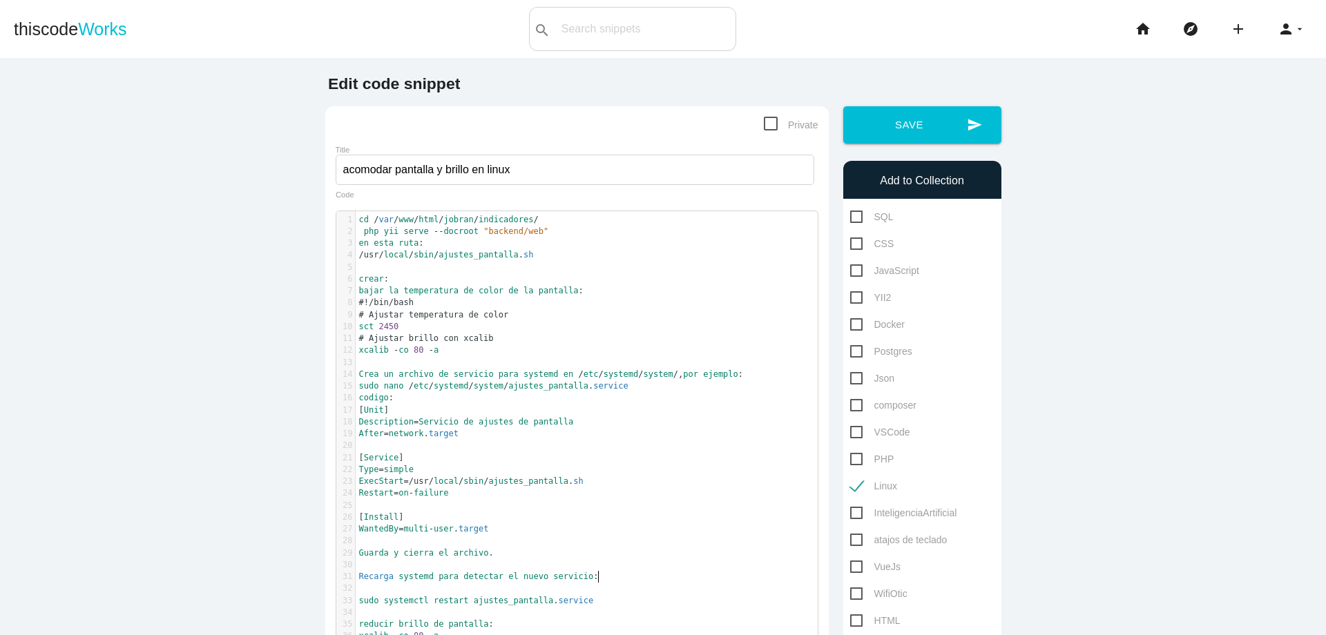
click at [535, 553] on pre "Guarda y cierra el archivo ." at bounding box center [592, 554] width 472 height 12
click at [631, 586] on pre "sudo systemctl restart ajustes_pantalla . service" at bounding box center [592, 589] width 472 height 12
click at [631, 558] on pre "Guarda y cierra el archivo ." at bounding box center [592, 554] width 472 height 12
click at [623, 573] on pre "​" at bounding box center [592, 577] width 472 height 12
click at [628, 565] on pre "Recarga systemd para detectar el nuevo servicio :" at bounding box center [592, 565] width 472 height 12
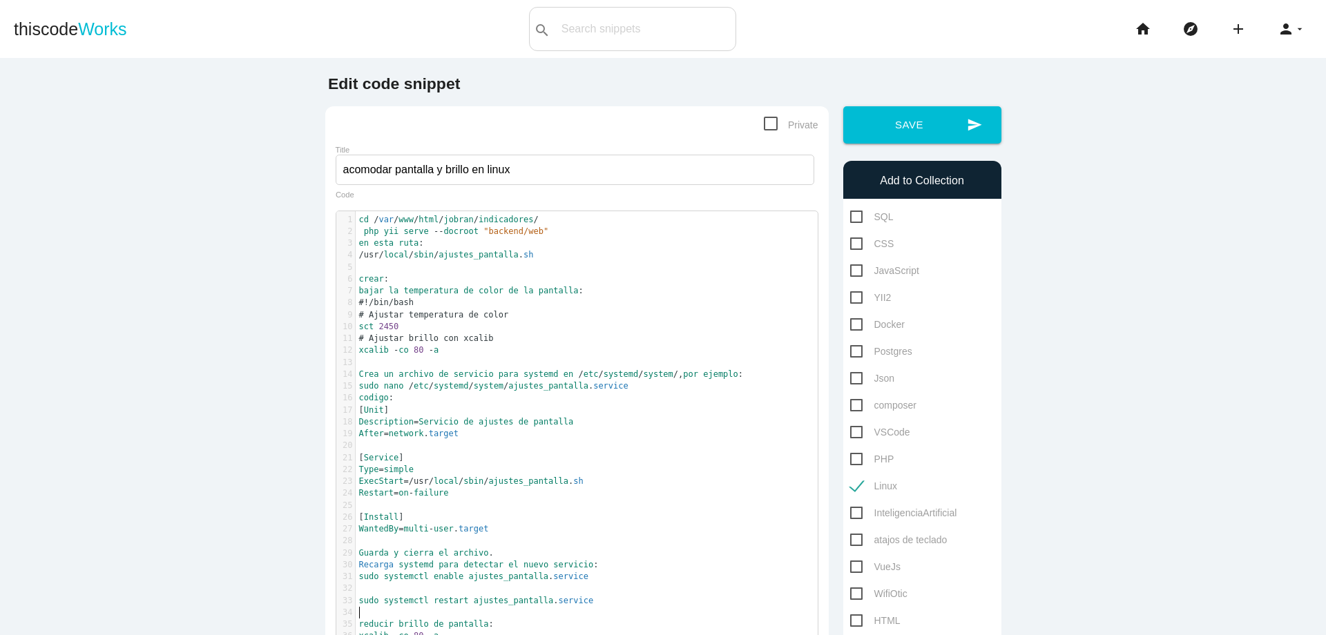
click at [535, 619] on pre "reducir brillo de pantalla :" at bounding box center [592, 625] width 472 height 12
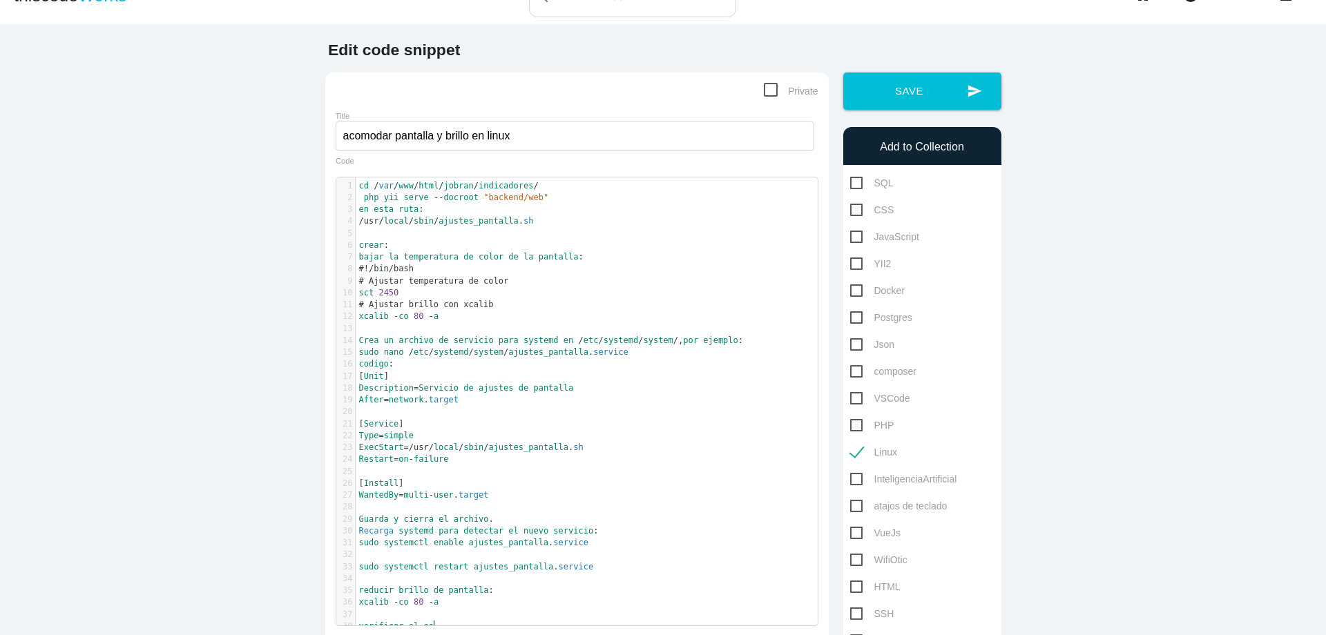
scroll to position [4, 55]
type textarea "verificar el estado del servicio:"
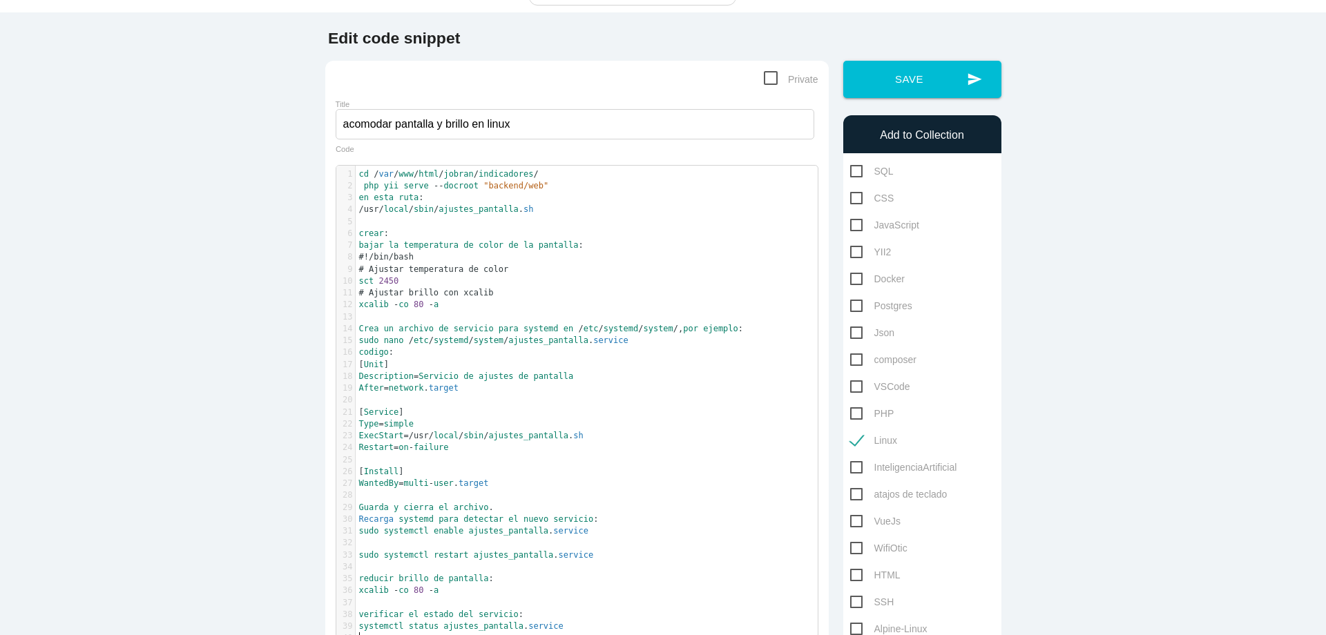
scroll to position [58, 0]
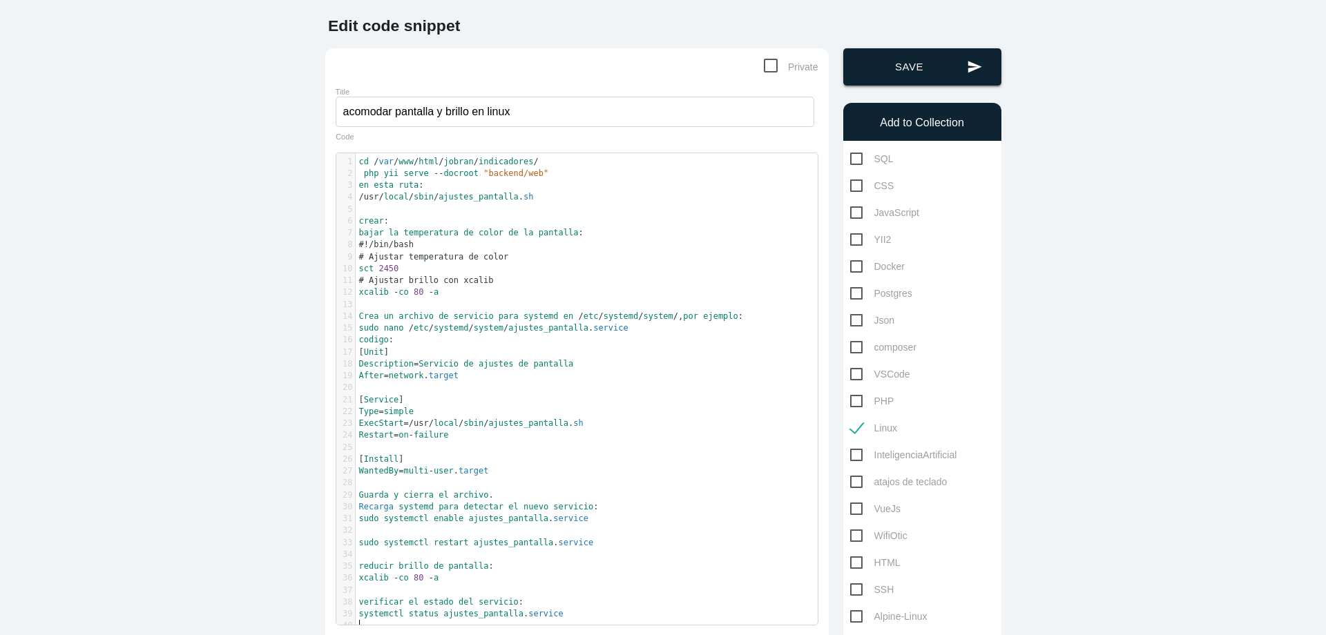
click at [921, 77] on button "send Save" at bounding box center [922, 66] width 158 height 37
